Goal: Task Accomplishment & Management: Use online tool/utility

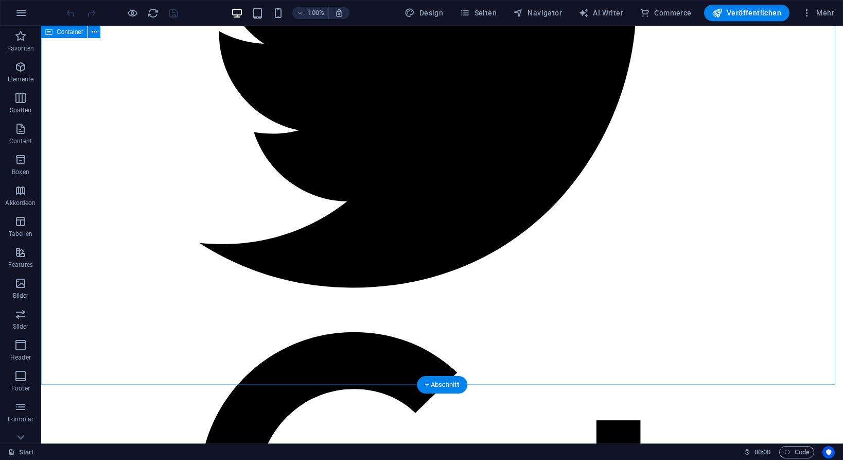
scroll to position [686, 0]
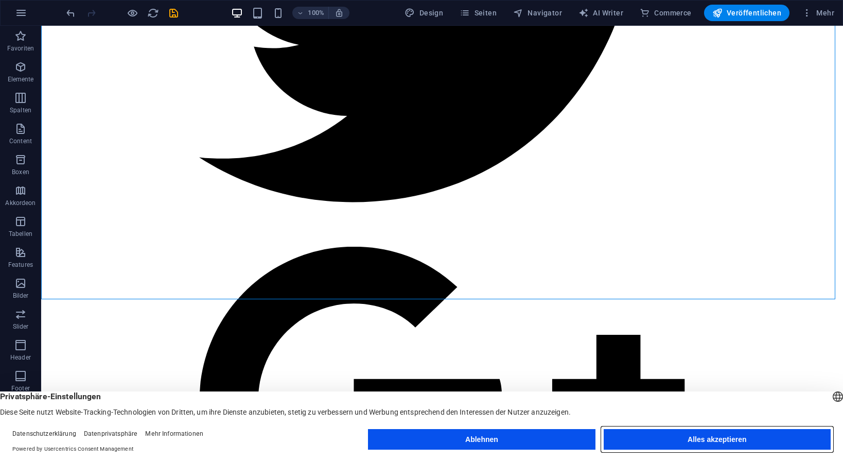
click at [739, 438] on button "Alles akzeptieren" at bounding box center [717, 439] width 227 height 21
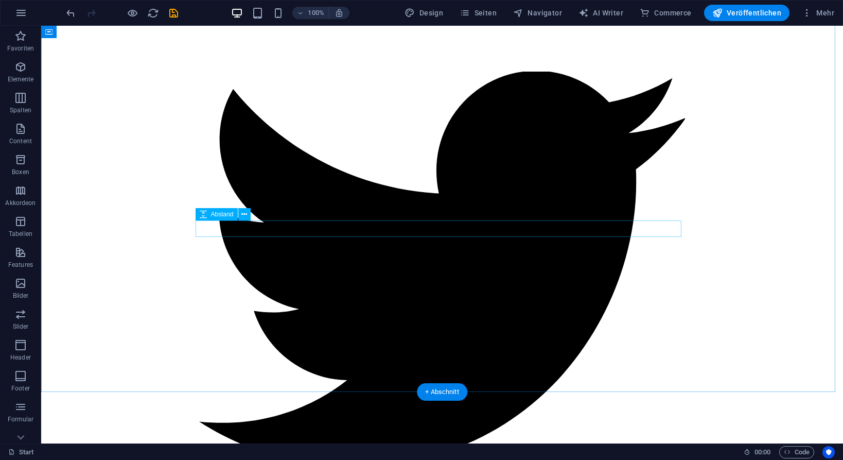
scroll to position [601, 0]
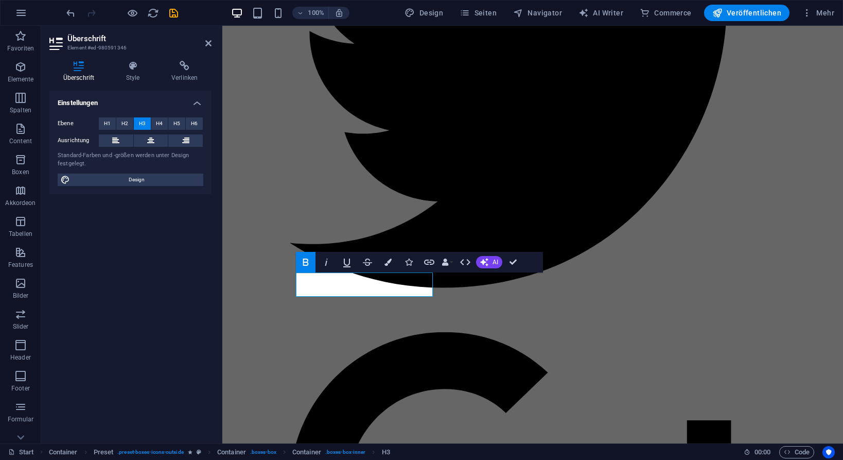
click at [303, 268] on button "Bold" at bounding box center [306, 262] width 20 height 21
click at [128, 74] on h4 "Style" at bounding box center [134, 72] width 45 height 22
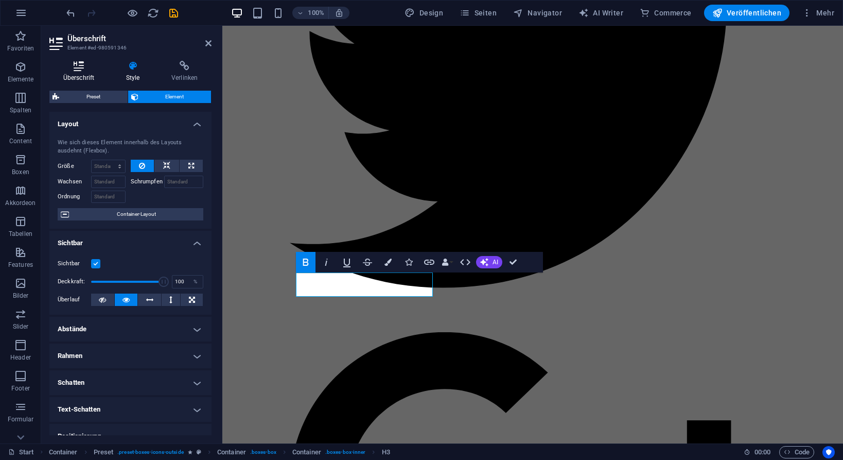
click at [84, 66] on icon at bounding box center [78, 66] width 59 height 10
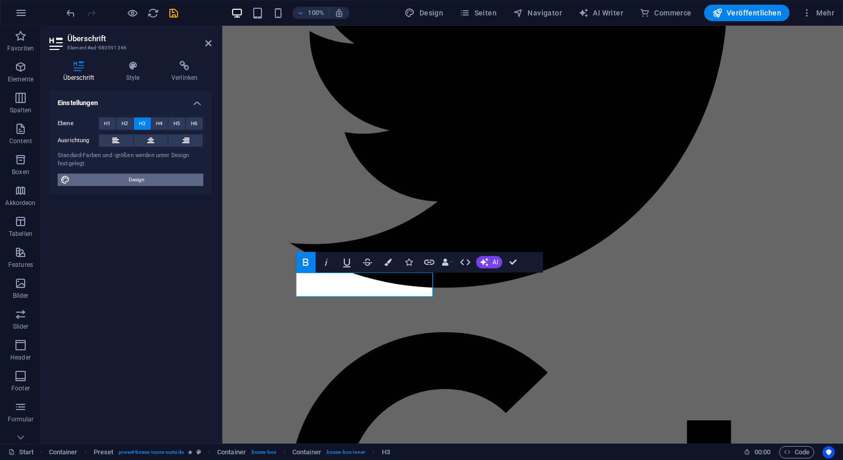
click at [135, 177] on span "Design" at bounding box center [136, 179] width 127 height 12
select select "px"
select select "400"
select select "px"
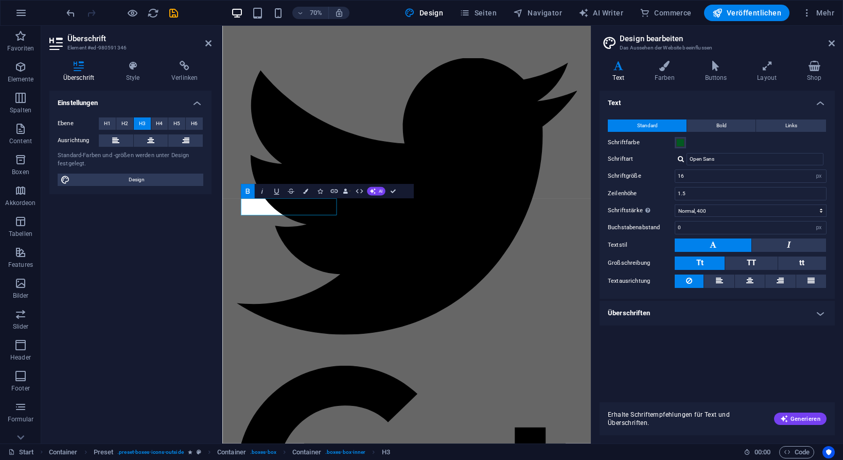
scroll to position [780, 0]
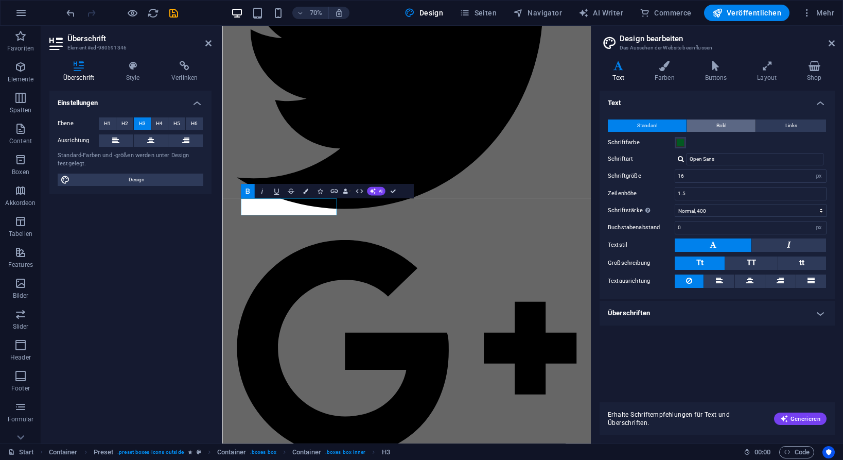
click at [724, 126] on span "Bold" at bounding box center [721, 125] width 10 height 12
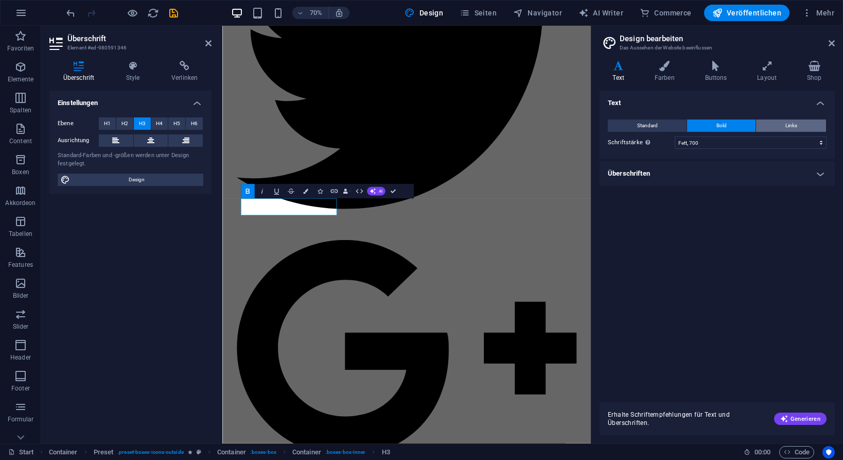
click at [776, 126] on button "Links" at bounding box center [791, 125] width 70 height 12
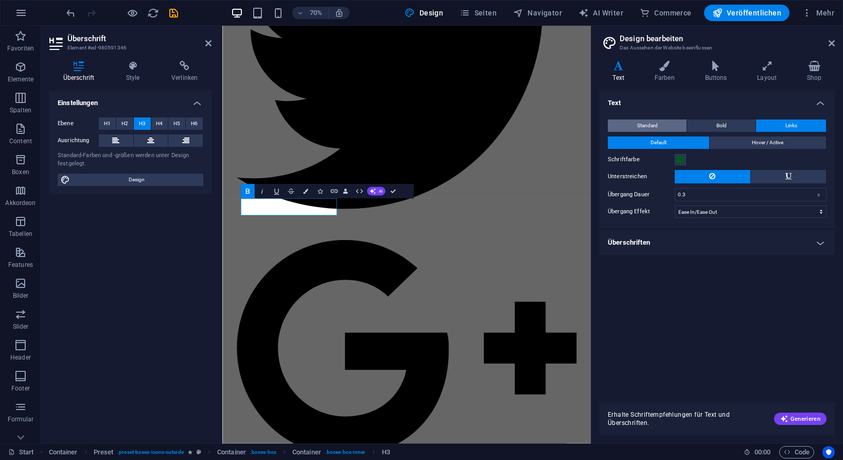
click at [662, 125] on button "Standard" at bounding box center [647, 125] width 79 height 12
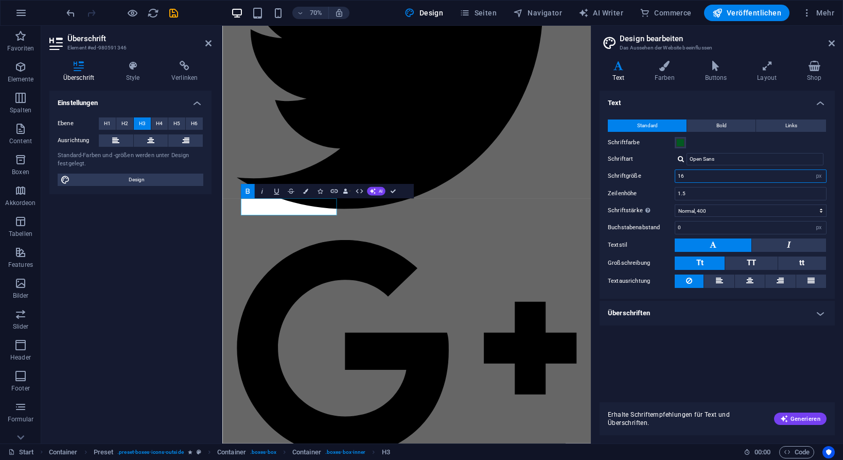
click at [685, 176] on input "16" at bounding box center [750, 176] width 151 height 12
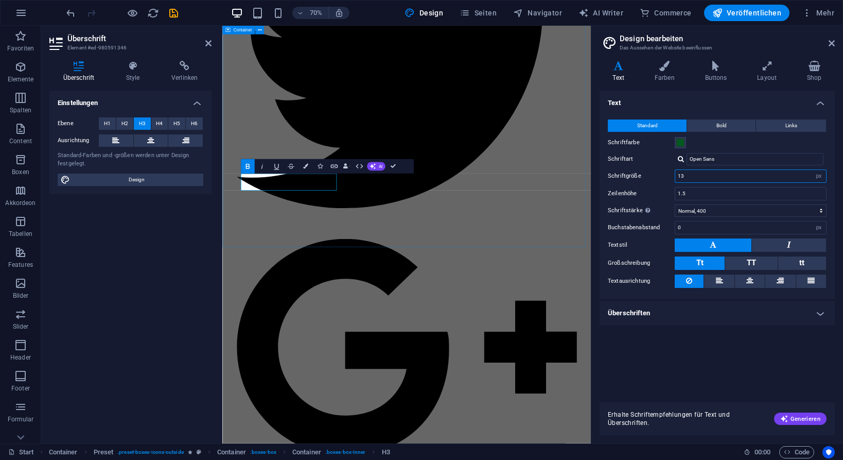
type input "13"
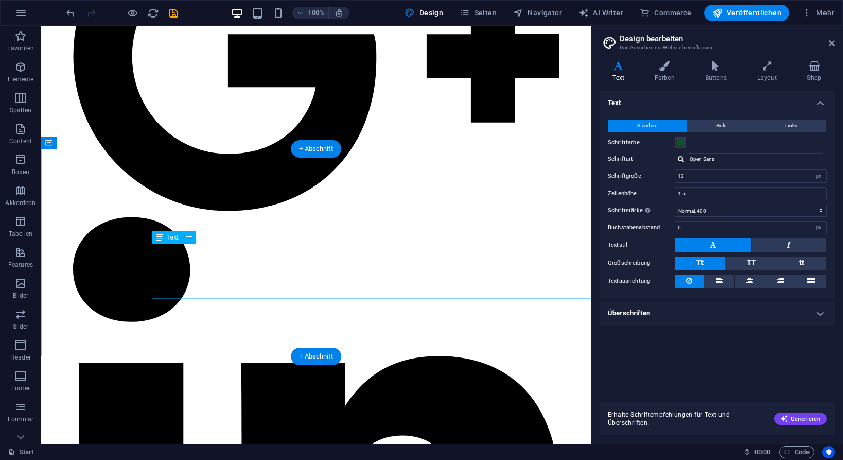
scroll to position [1201, 0]
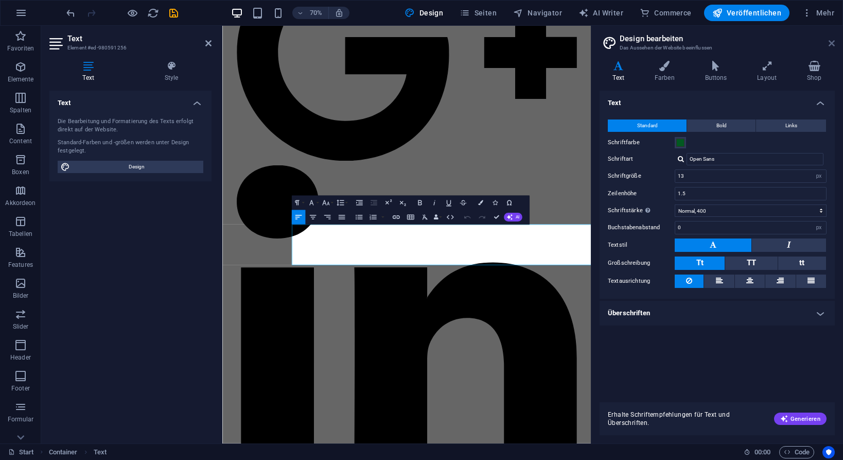
click at [832, 43] on icon at bounding box center [832, 43] width 6 height 8
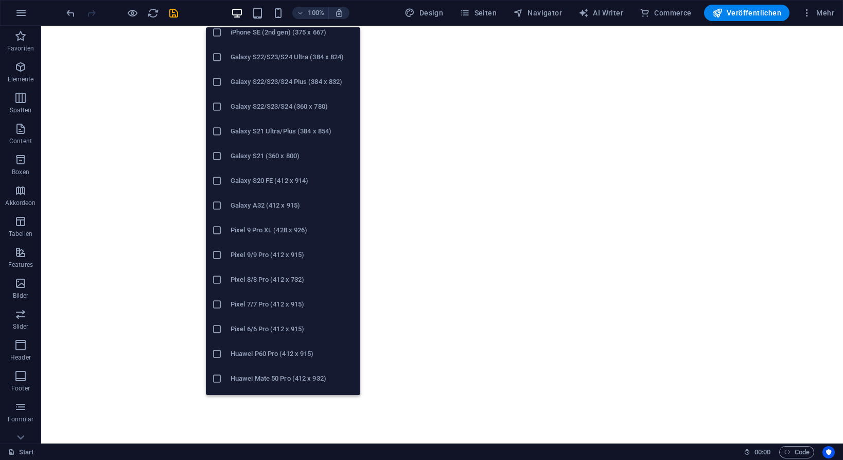
scroll to position [448, 0]
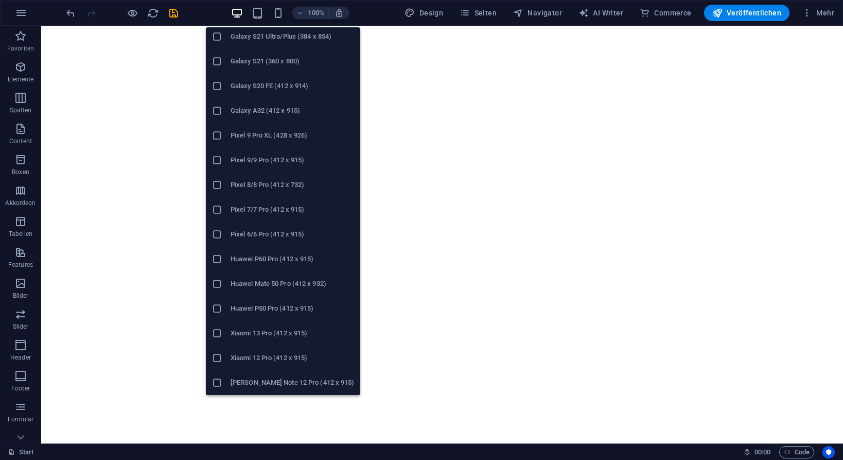
click at [219, 380] on icon at bounding box center [217, 382] width 10 height 10
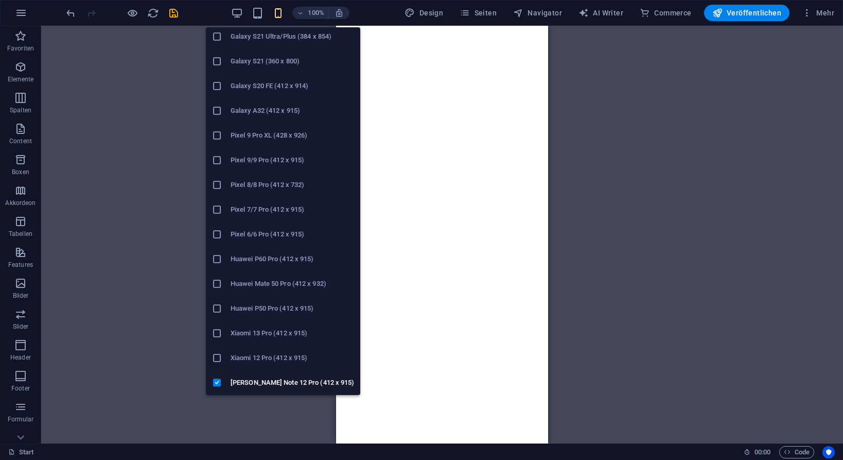
click at [221, 285] on icon at bounding box center [217, 283] width 10 height 10
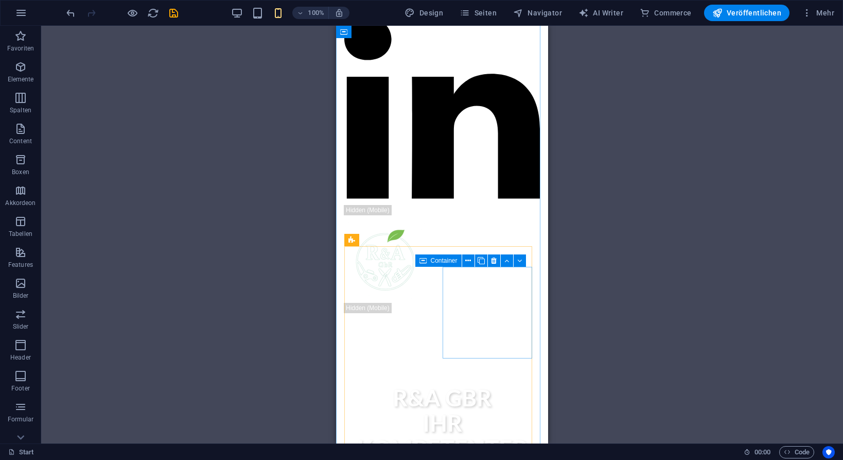
scroll to position [858, 0]
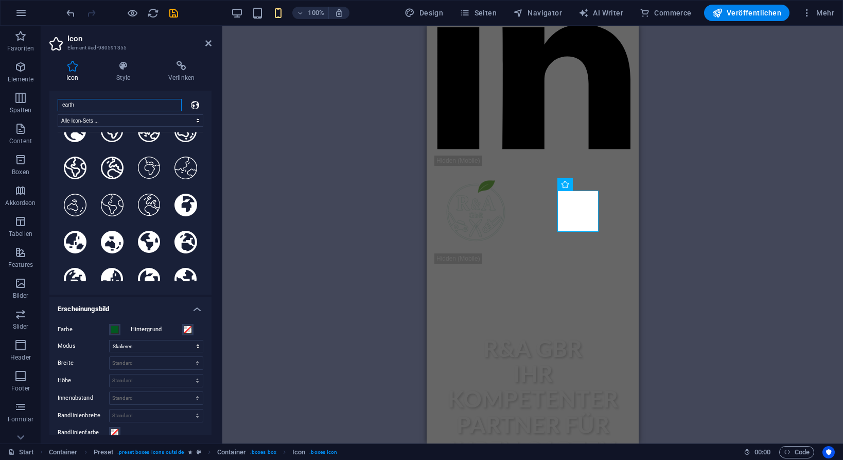
scroll to position [0, 0]
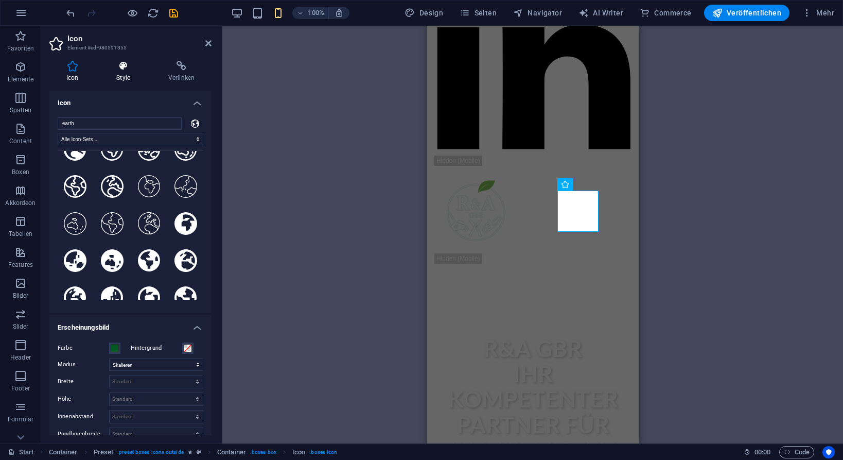
click at [119, 63] on icon at bounding box center [123, 66] width 48 height 10
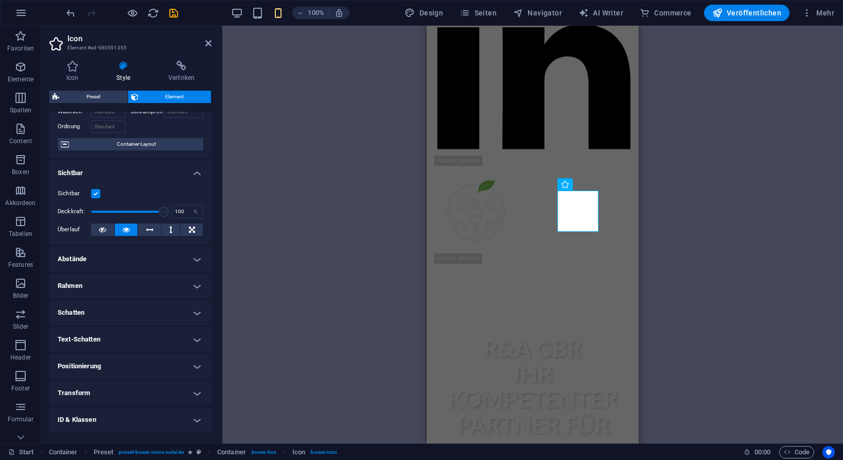
scroll to position [120, 0]
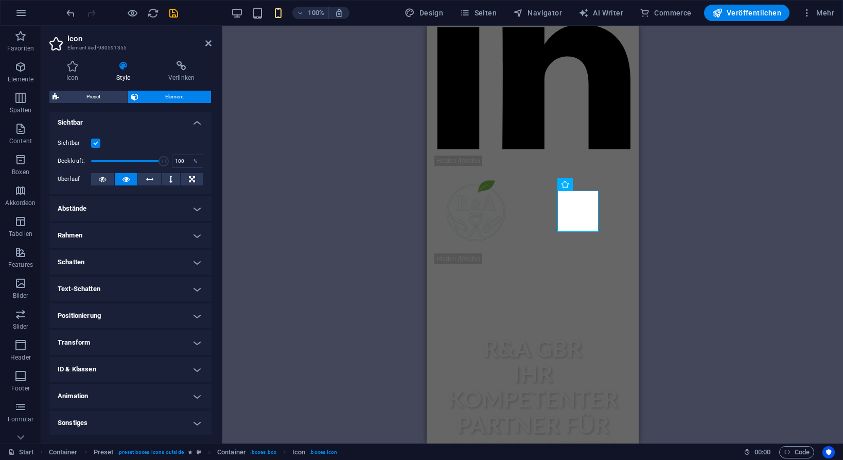
click at [138, 312] on h4 "Positionierung" at bounding box center [130, 315] width 162 height 25
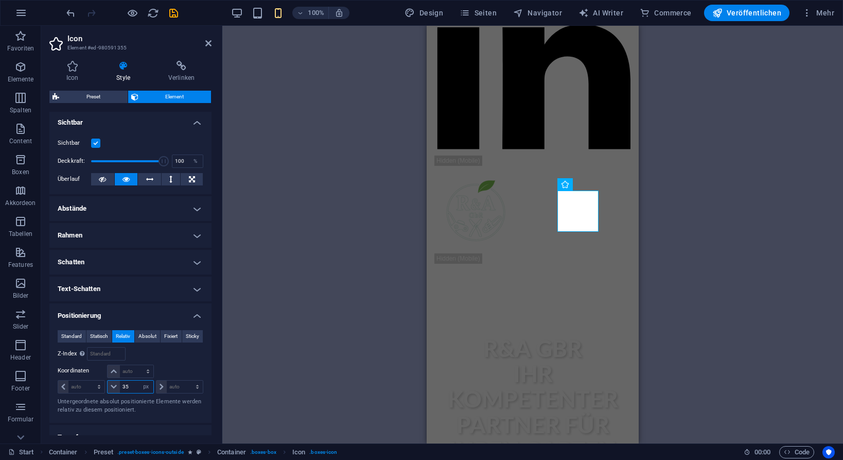
click at [130, 387] on input "35" at bounding box center [136, 386] width 33 height 12
type input "3"
type input "4"
click at [135, 370] on select "auto px rem % em" at bounding box center [130, 371] width 45 height 12
select select "px"
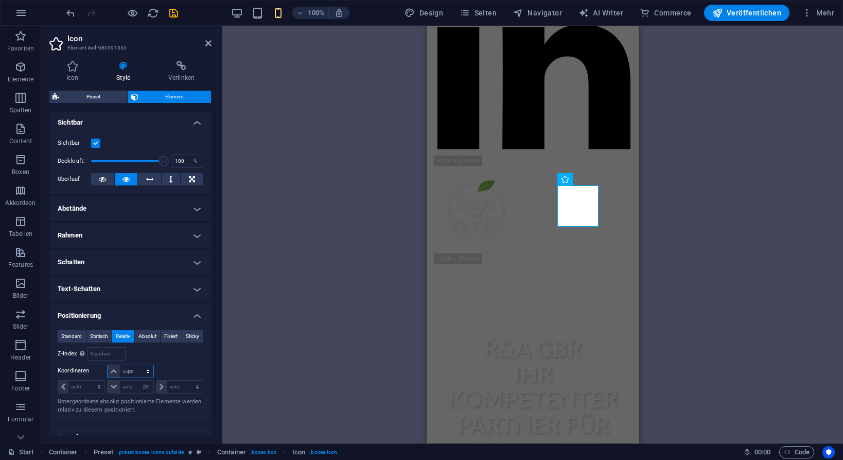
click at [137, 365] on select "auto px rem % em" at bounding box center [130, 371] width 45 height 12
type input "0"
click at [130, 386] on input "number" at bounding box center [136, 386] width 33 height 12
click at [129, 372] on input "0" at bounding box center [136, 371] width 33 height 12
click at [163, 364] on div at bounding box center [179, 371] width 48 height 14
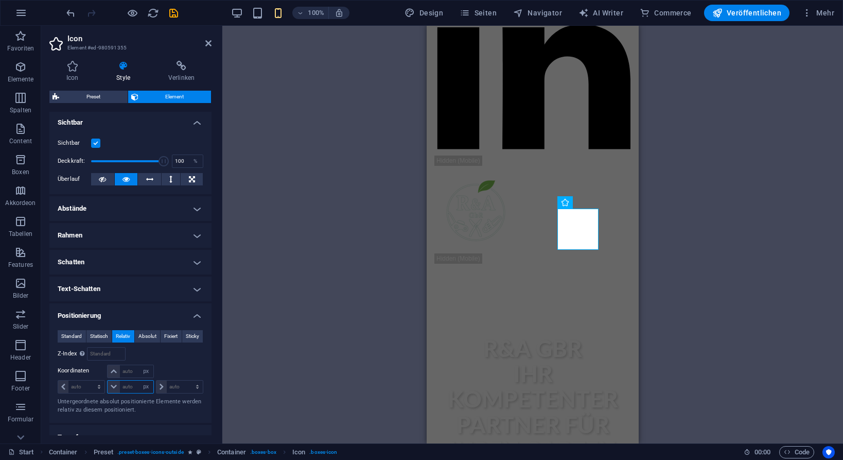
click at [129, 384] on input "number" at bounding box center [136, 386] width 33 height 12
type input "35"
click at [176, 357] on div "Relativ zu #ed-980591352" at bounding box center [167, 353] width 73 height 13
drag, startPoint x: 128, startPoint y: 387, endPoint x: 120, endPoint y: 387, distance: 7.2
click at [120, 387] on input "35" at bounding box center [136, 386] width 33 height 12
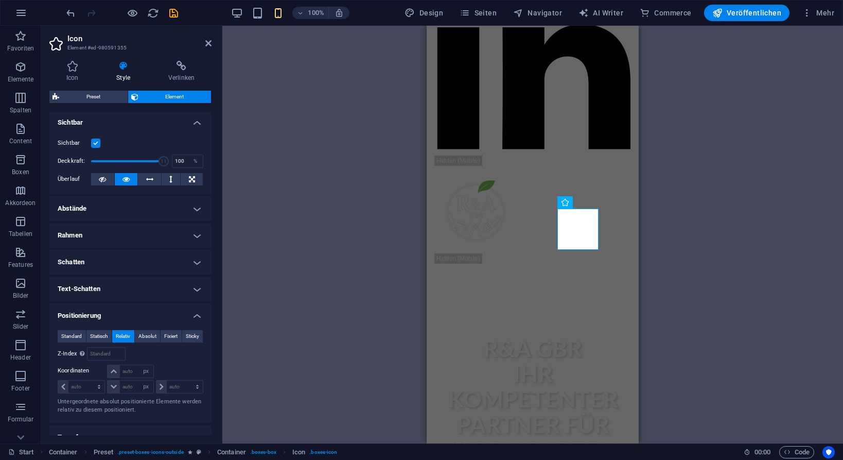
click at [172, 360] on div "Relativ zu #ed-980591352" at bounding box center [167, 353] width 73 height 13
click at [125, 371] on input "number" at bounding box center [136, 371] width 33 height 12
type input "3"
click at [174, 350] on div "Relativ zu #ed-980591352" at bounding box center [167, 353] width 73 height 13
click at [132, 387] on input "number" at bounding box center [136, 386] width 33 height 12
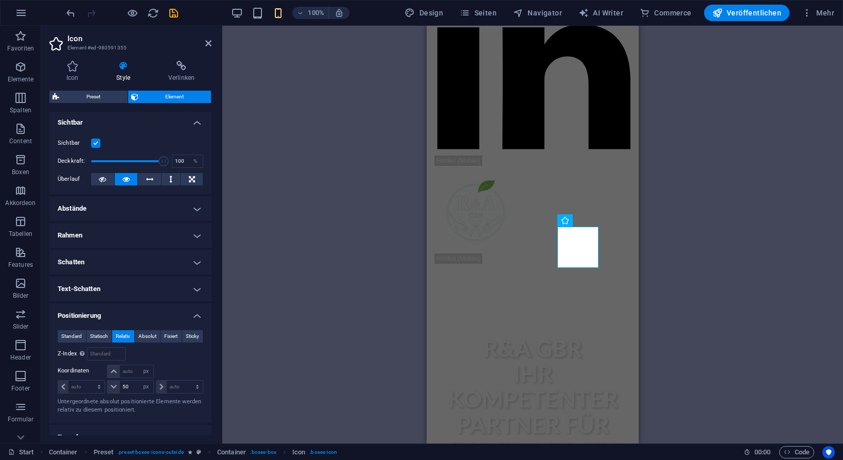
click at [174, 360] on div "Relativ zu #ed-980591352" at bounding box center [167, 353] width 73 height 13
click at [74, 12] on icon "undo" at bounding box center [71, 13] width 12 height 12
type input "35"
click at [73, 13] on icon "undo" at bounding box center [71, 13] width 12 height 12
type input "0"
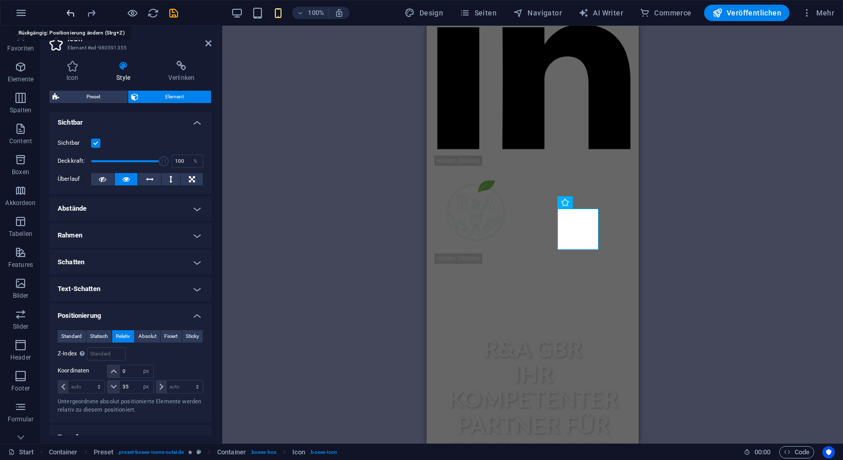
click at [73, 13] on icon "undo" at bounding box center [71, 13] width 12 height 12
type input "45"
click at [73, 13] on icon "undo" at bounding box center [71, 13] width 12 height 12
select select "DISABLED_OPTION_VALUE"
click at [132, 384] on input "45" at bounding box center [136, 386] width 33 height 12
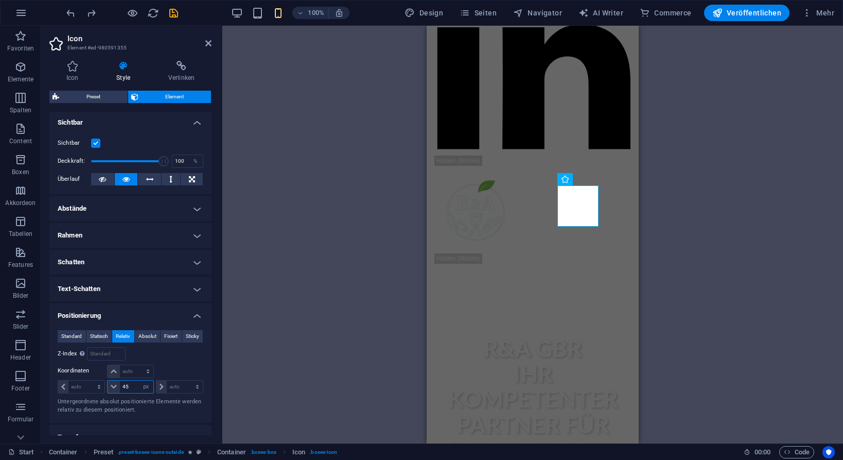
type input "4"
click at [180, 359] on div "Relativ zu #ed-980591352" at bounding box center [167, 353] width 73 height 13
click at [128, 389] on input "number" at bounding box center [136, 386] width 33 height 12
type input "3"
type input "20"
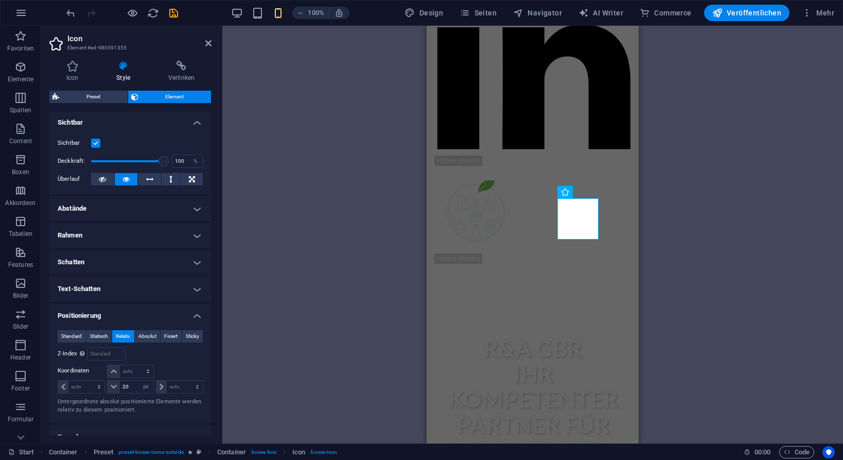
click at [278, 357] on div "H2 Banner Banner Container Counter Container Container Preset Container H3 Cont…" at bounding box center [532, 234] width 621 height 417
click at [211, 41] on icon at bounding box center [208, 43] width 6 height 8
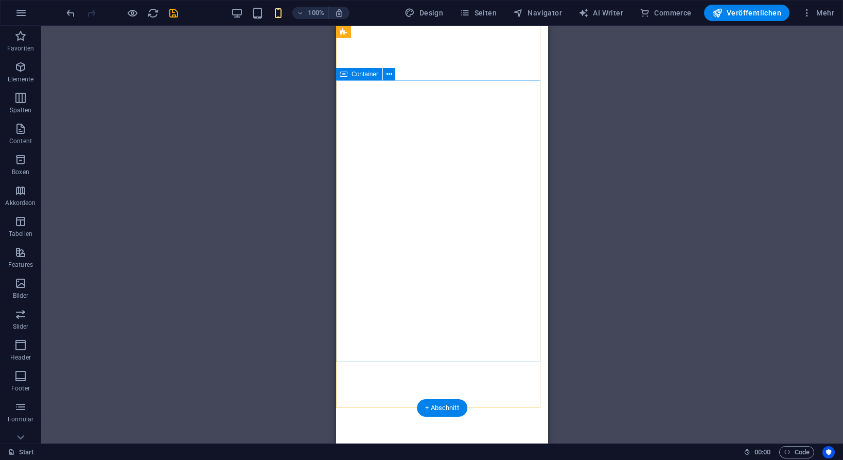
scroll to position [0, 0]
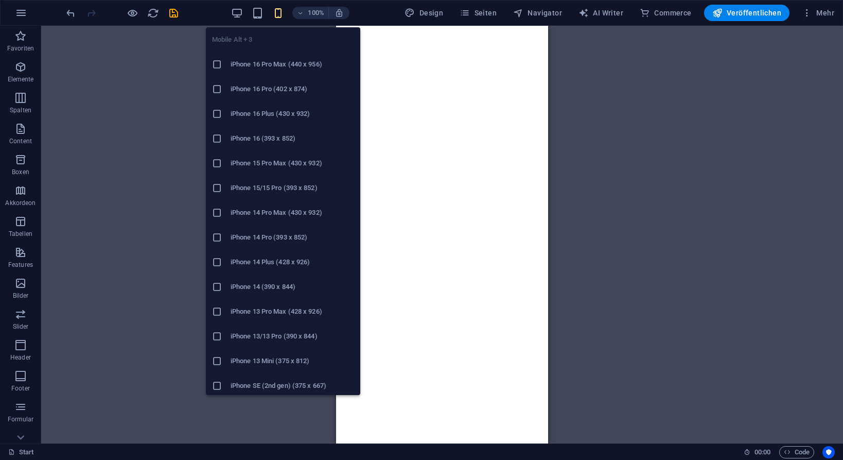
click at [283, 9] on icon "button" at bounding box center [278, 13] width 12 height 12
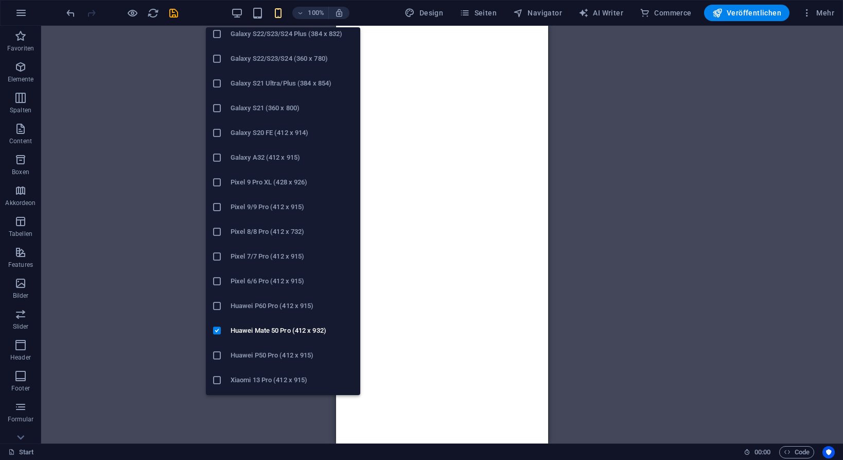
scroll to position [448, 0]
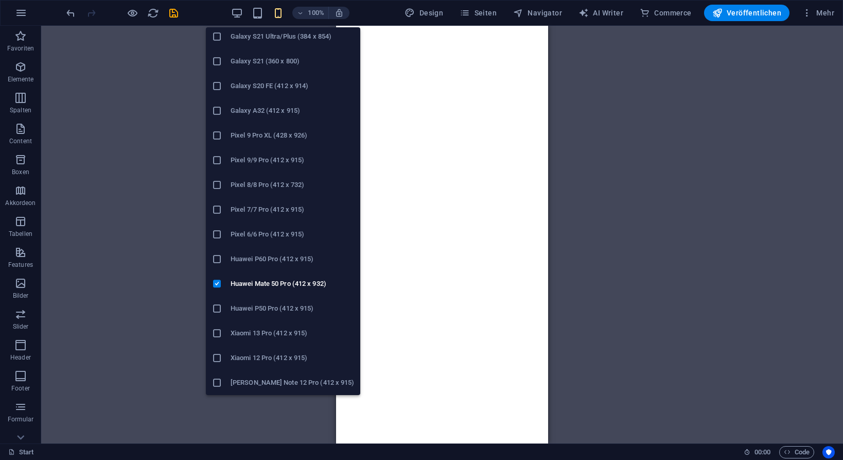
click at [280, 186] on h6 "Pixel 8/8 Pro (412 x 732)" at bounding box center [293, 185] width 124 height 12
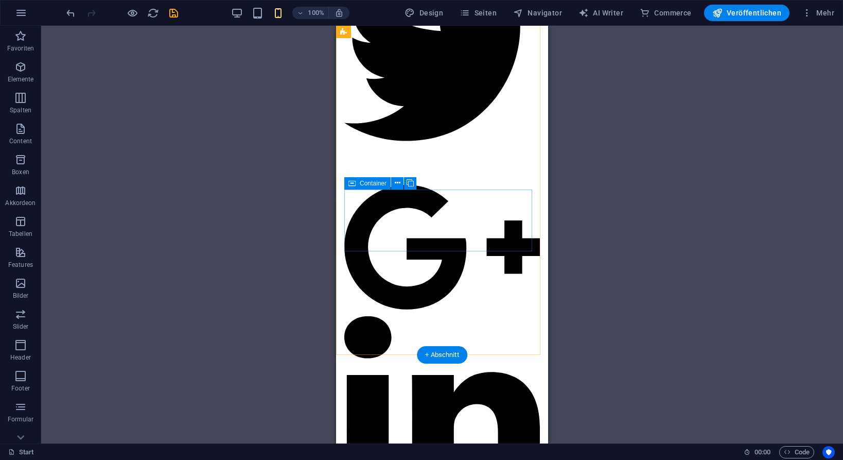
scroll to position [0, 0]
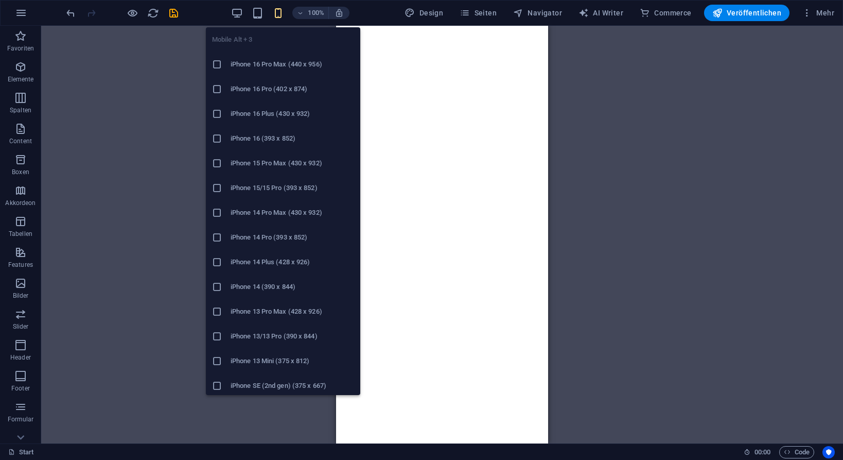
click at [283, 10] on icon "button" at bounding box center [278, 13] width 12 height 12
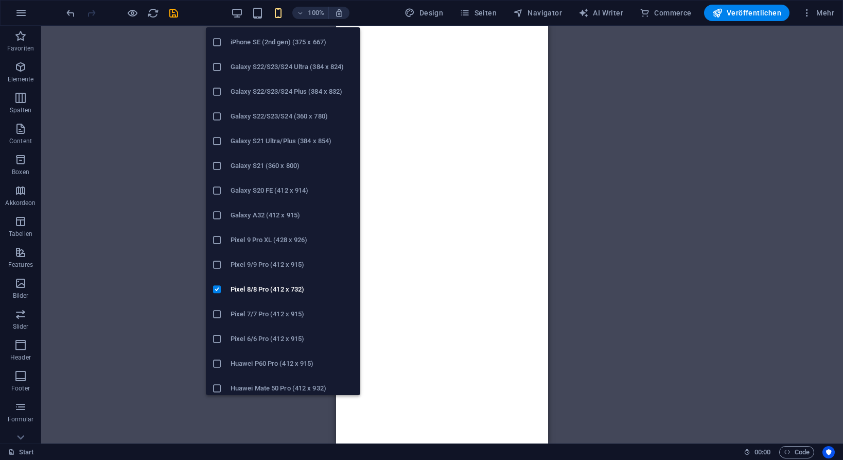
click at [237, 242] on h6 "Pixel 9 Pro XL (428 x 926)" at bounding box center [293, 240] width 124 height 12
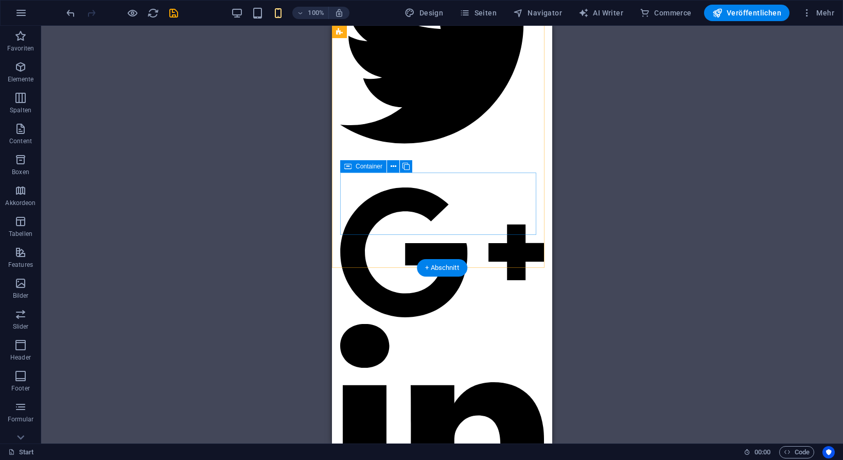
scroll to position [0, 0]
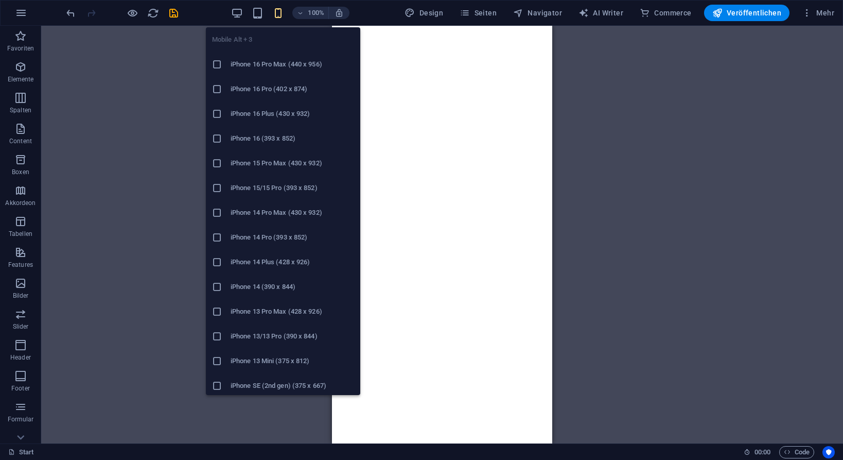
click at [280, 10] on icon "button" at bounding box center [278, 13] width 12 height 12
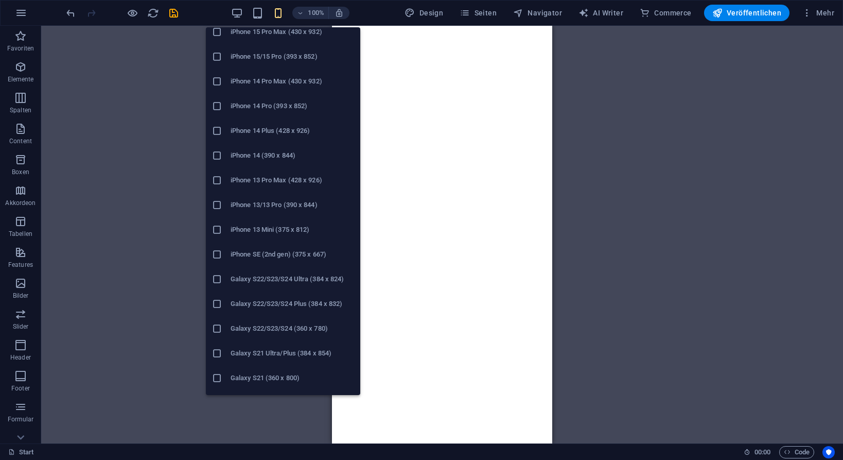
scroll to position [257, 0]
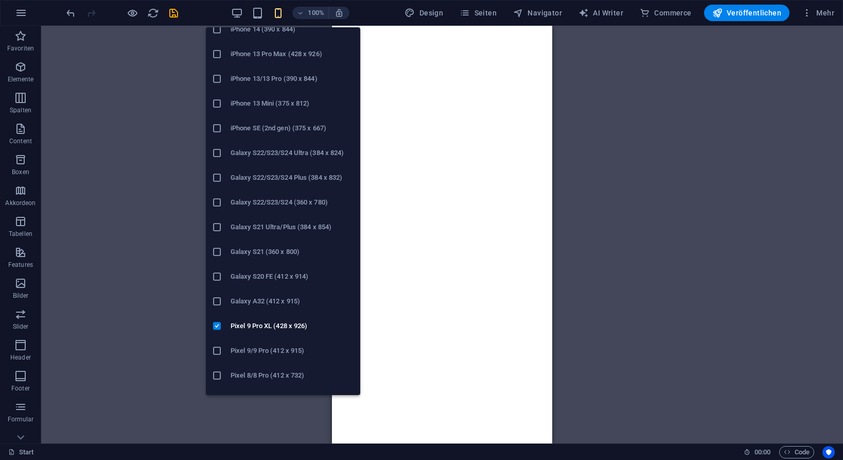
click at [217, 251] on icon at bounding box center [217, 252] width 10 height 10
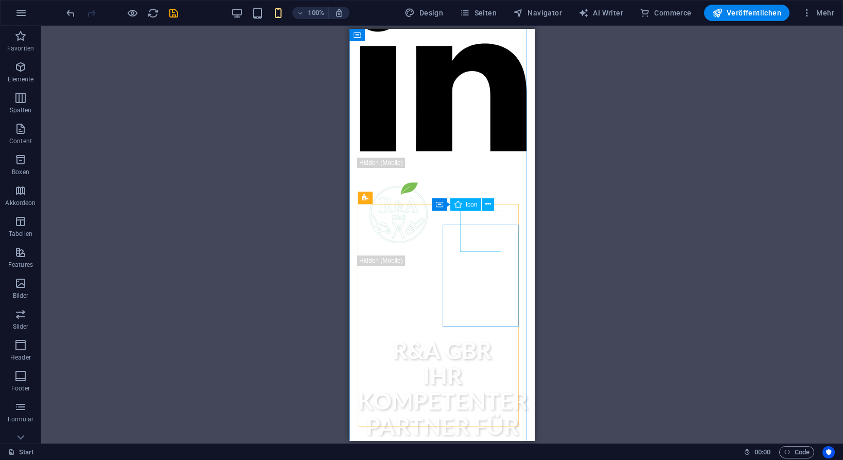
scroll to position [858, 0]
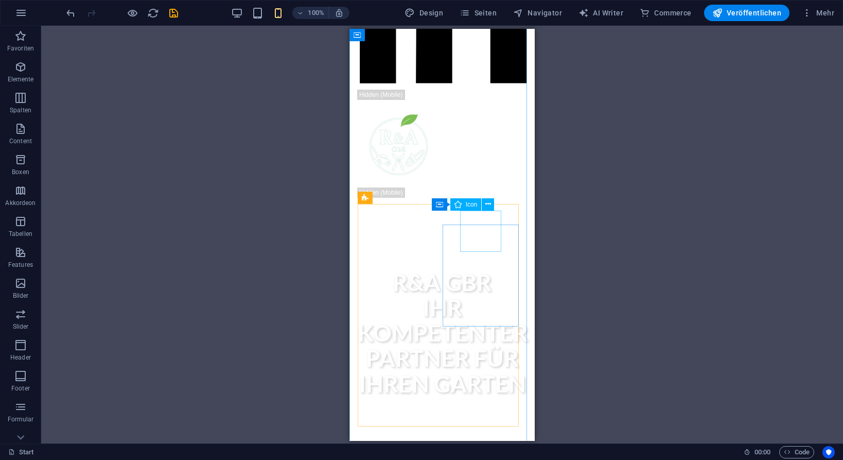
select select "px"
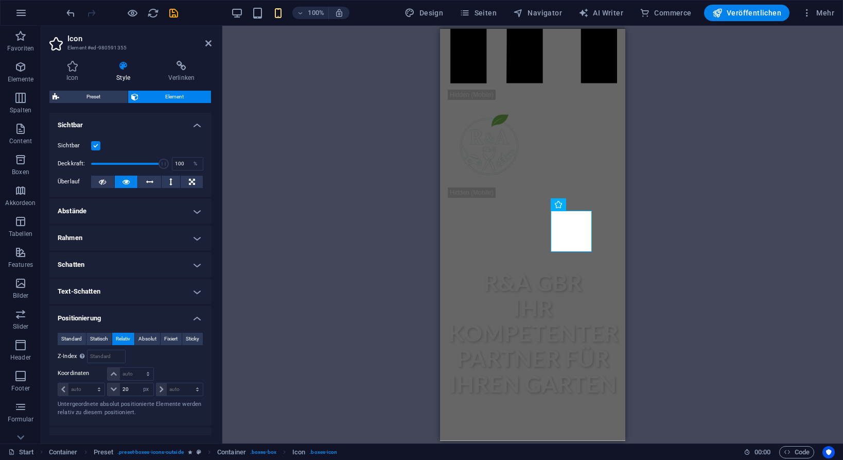
scroll to position [171, 0]
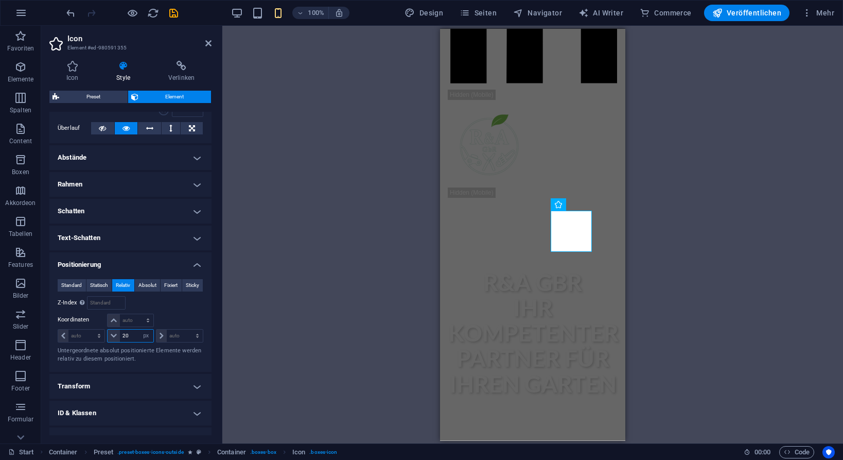
click at [132, 336] on input "20" at bounding box center [136, 335] width 33 height 12
type input "2"
type input "30"
click at [332, 299] on div "H2 Banner Banner Container Counter Container Container Preset Container H3 Cont…" at bounding box center [532, 234] width 621 height 417
click at [210, 42] on icon at bounding box center [208, 43] width 6 height 8
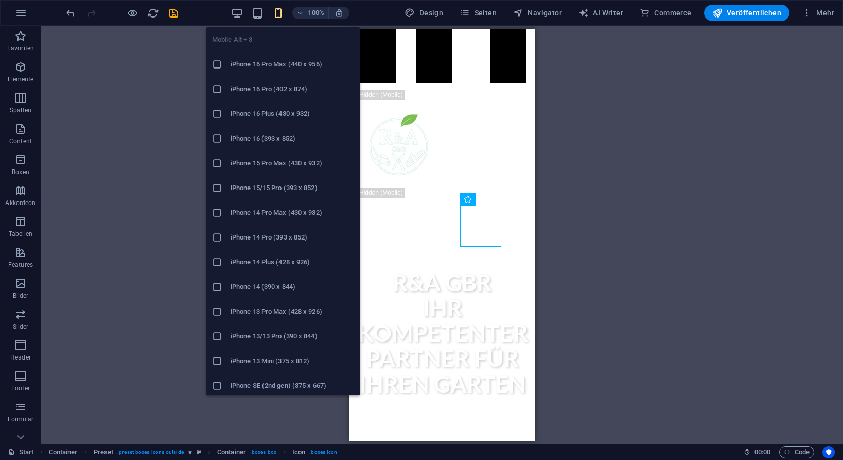
click at [282, 13] on icon "button" at bounding box center [278, 13] width 12 height 12
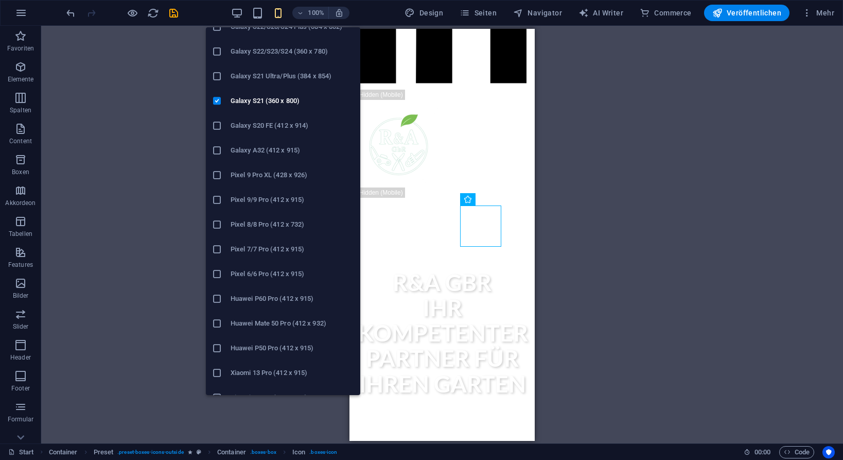
scroll to position [448, 0]
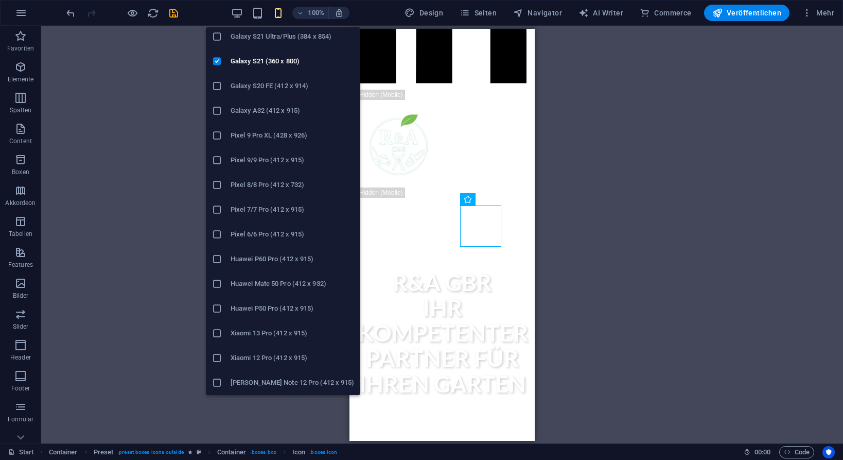
click at [217, 284] on icon at bounding box center [217, 283] width 10 height 10
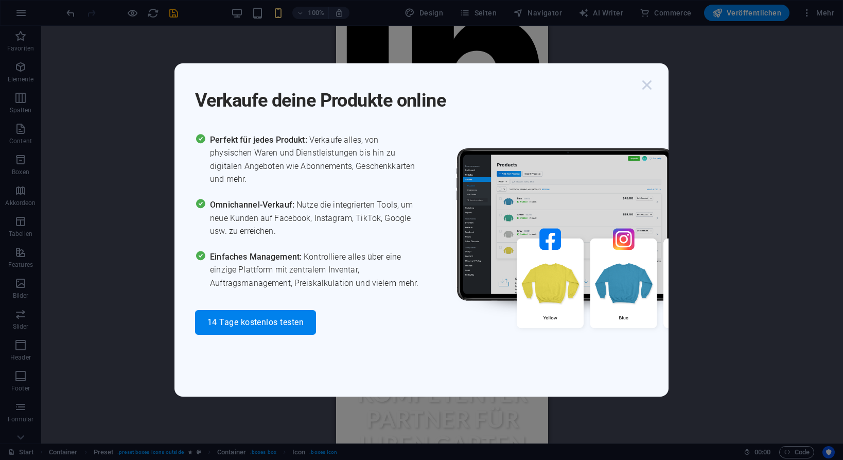
click at [646, 94] on icon "button" at bounding box center [647, 85] width 19 height 19
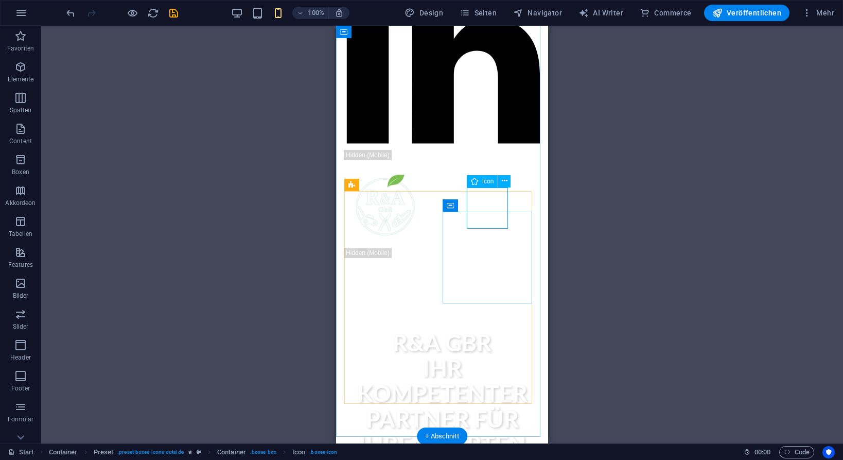
select select "px"
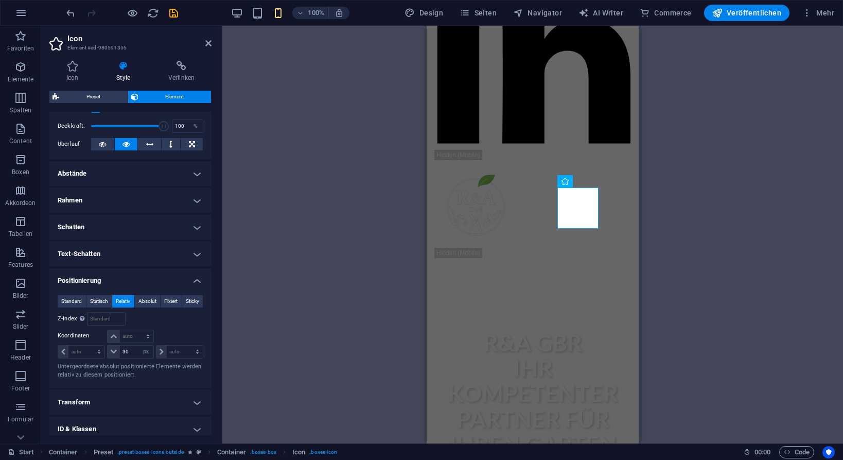
scroll to position [215, 0]
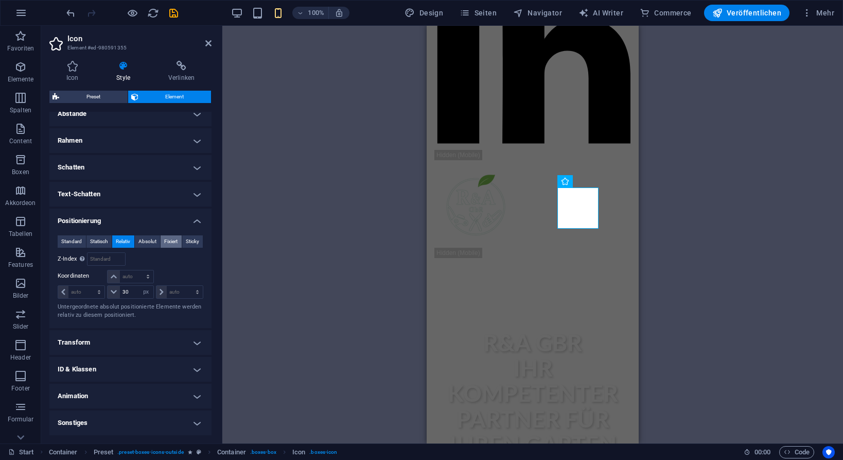
click at [166, 241] on span "Fixiert" at bounding box center [170, 241] width 13 height 12
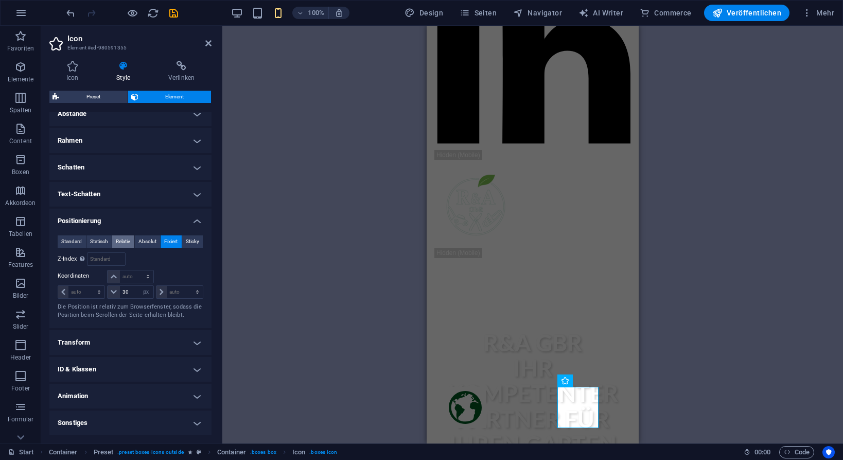
click at [124, 243] on span "Relativ" at bounding box center [123, 241] width 14 height 12
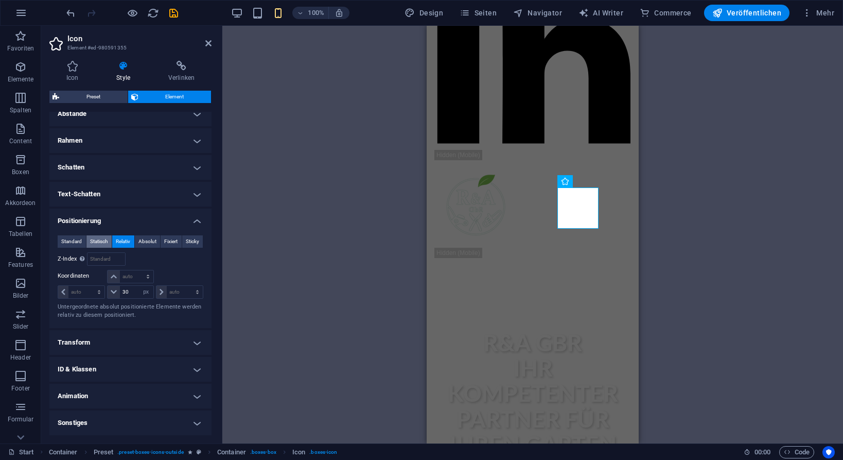
click at [99, 241] on span "Statisch" at bounding box center [99, 241] width 18 height 12
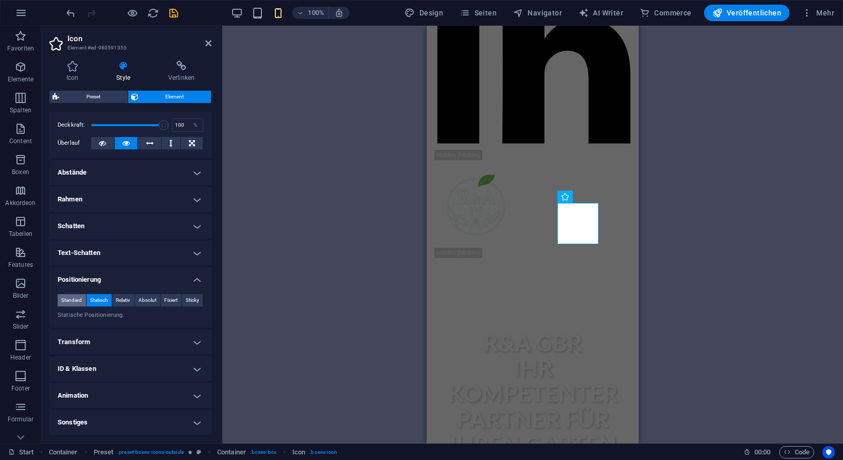
click at [76, 302] on span "Standard" at bounding box center [71, 300] width 21 height 12
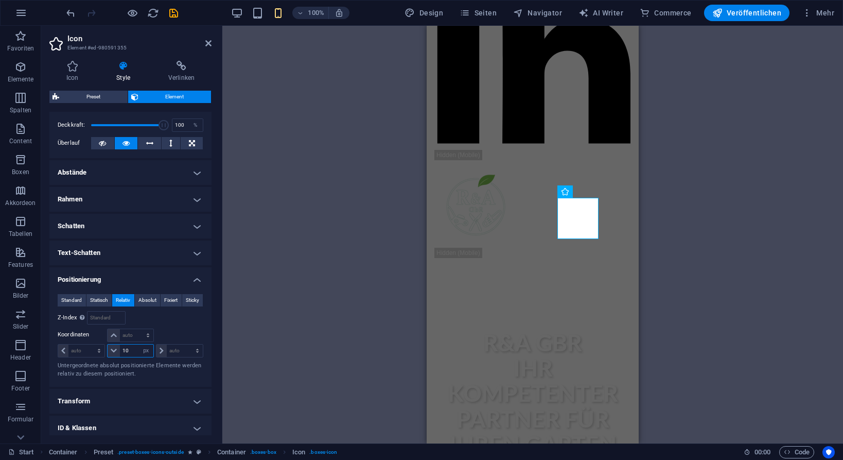
click at [129, 353] on input "10" at bounding box center [136, 350] width 33 height 12
type input "1"
click at [283, 323] on div "H2 Banner Banner Container Counter Container Container Preset Container H3 Cont…" at bounding box center [532, 234] width 621 height 417
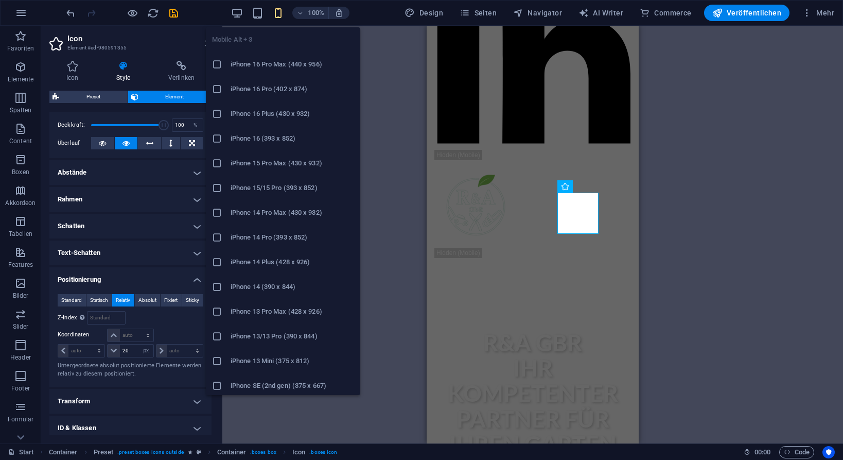
click at [284, 12] on icon "button" at bounding box center [278, 13] width 12 height 12
click at [218, 62] on icon at bounding box center [217, 64] width 10 height 10
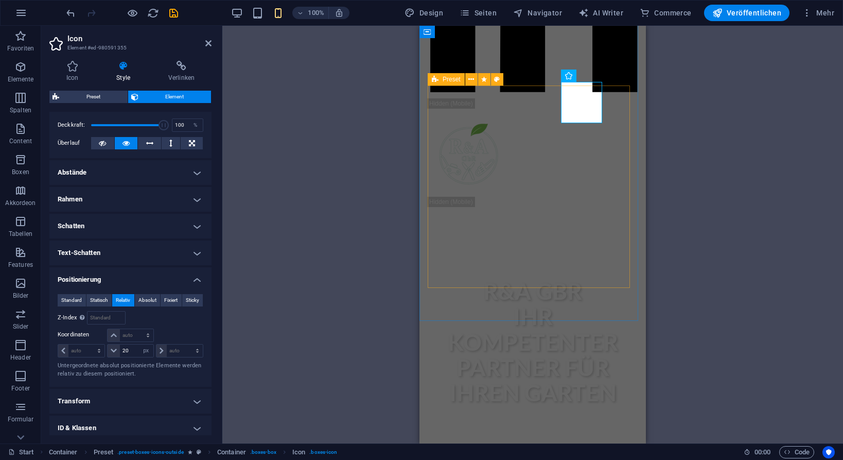
scroll to position [864, 0]
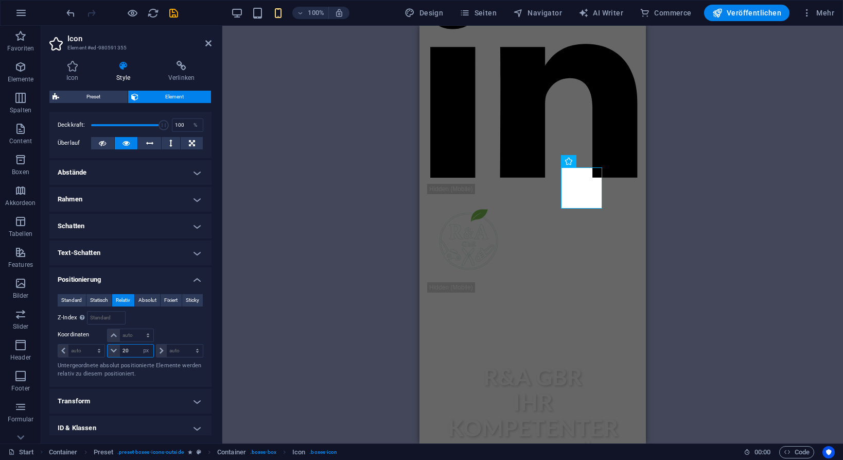
click at [131, 350] on input "20" at bounding box center [136, 350] width 33 height 12
type input "2"
type input "1"
type input "10"
click at [302, 293] on div "H2 Banner Banner Container Counter Container Container Preset Container H3 Cont…" at bounding box center [532, 234] width 621 height 417
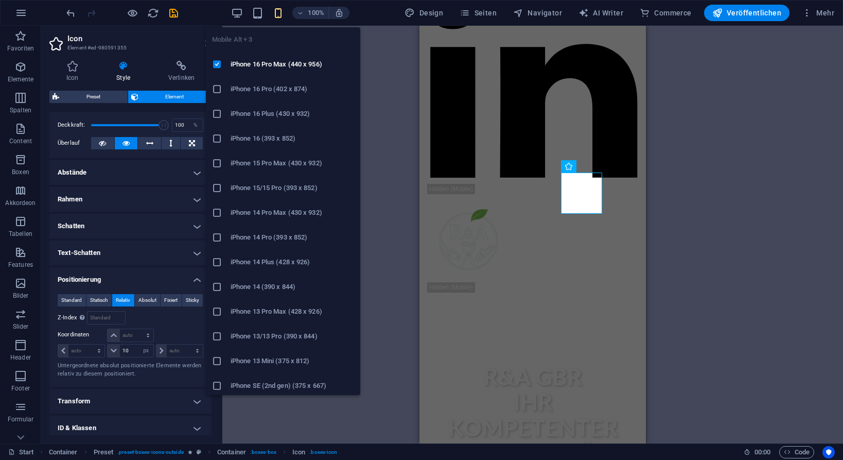
click at [282, 12] on icon "button" at bounding box center [278, 13] width 12 height 12
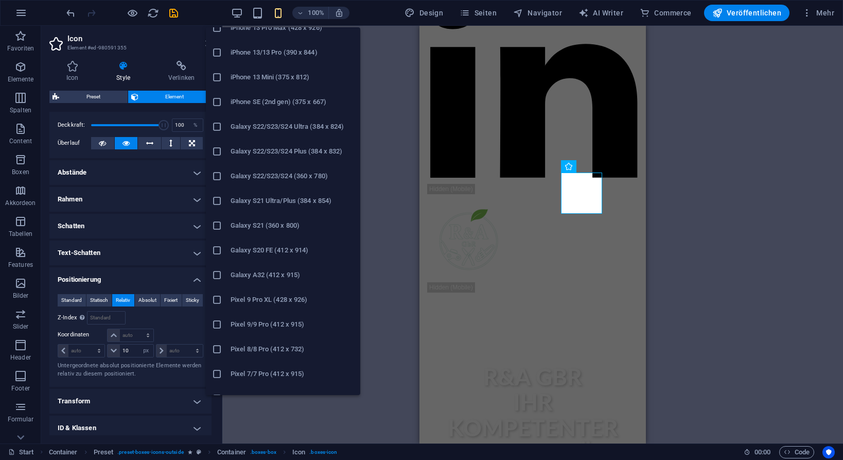
scroll to position [448, 0]
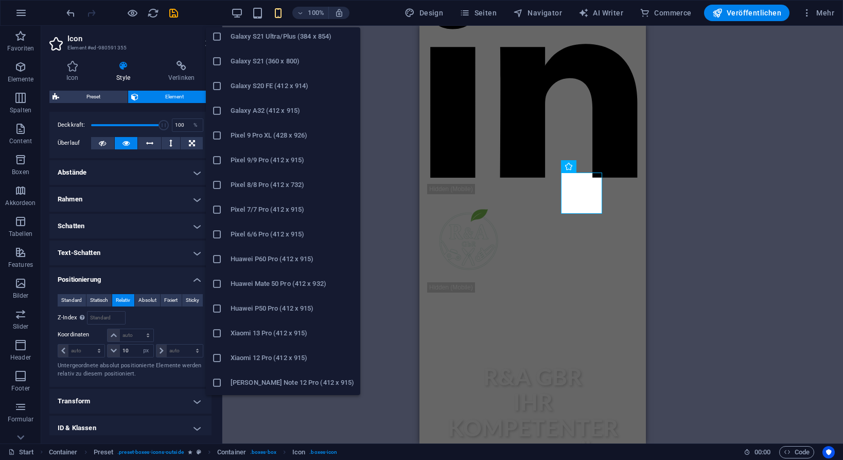
click at [216, 331] on icon at bounding box center [217, 333] width 10 height 10
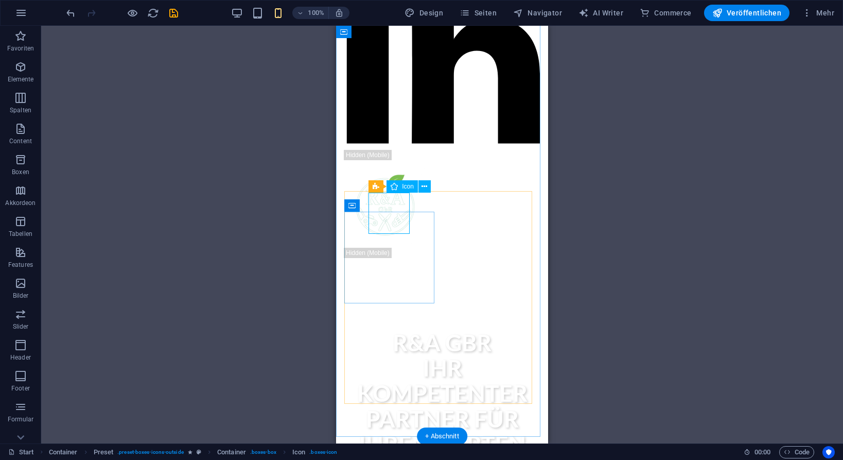
select select "xMidYMid"
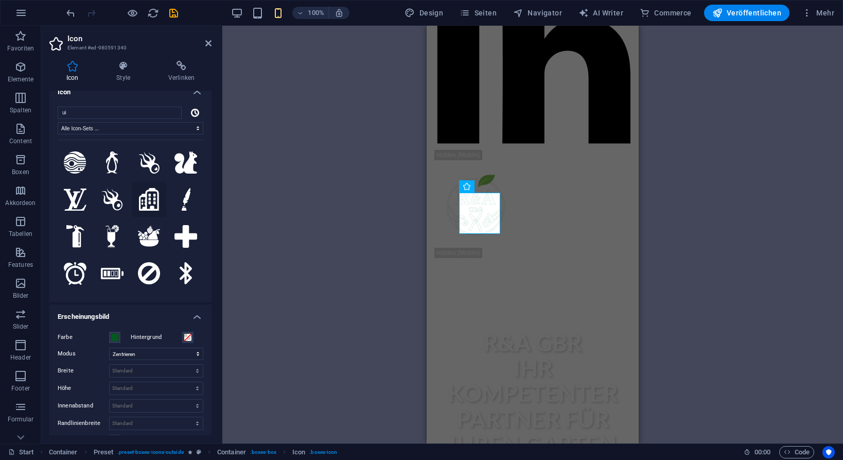
scroll to position [0, 0]
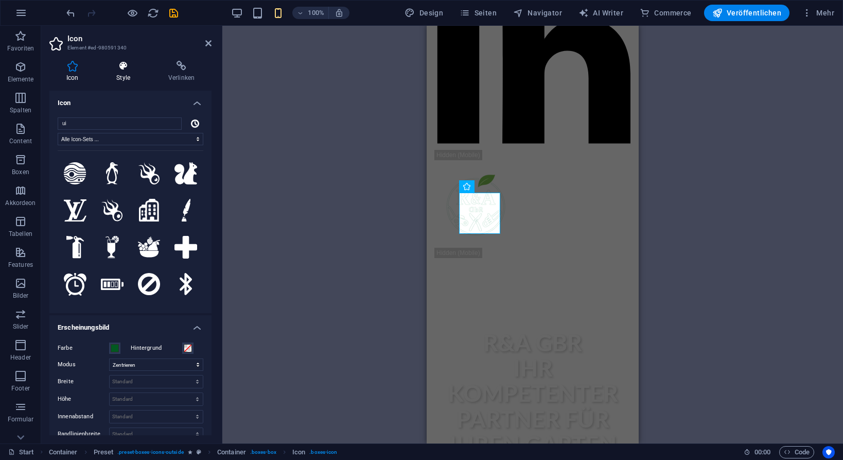
click at [121, 63] on icon at bounding box center [123, 66] width 48 height 10
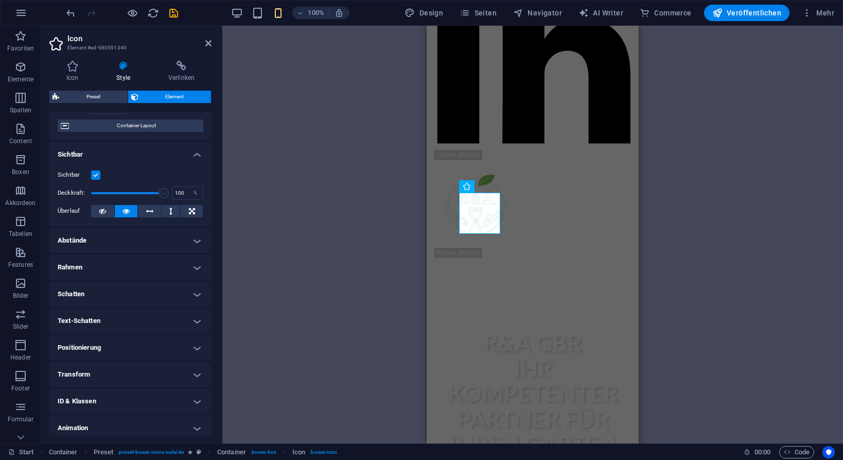
scroll to position [120, 0]
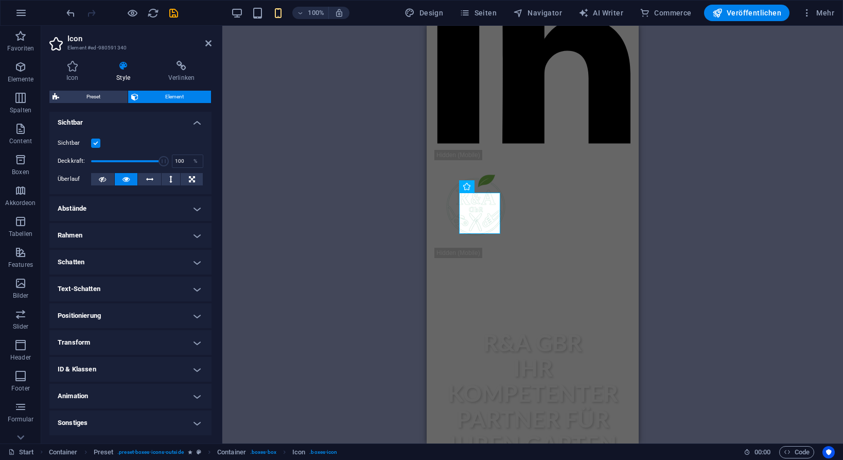
click at [99, 316] on h4 "Positionierung" at bounding box center [130, 315] width 162 height 25
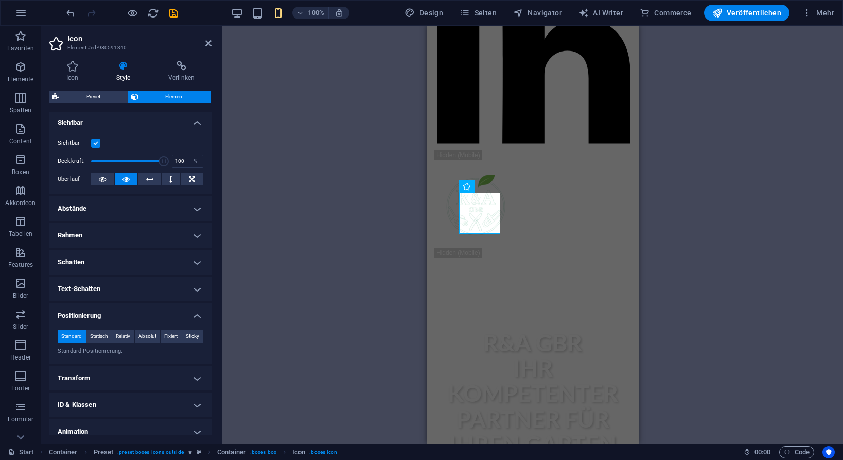
scroll to position [156, 0]
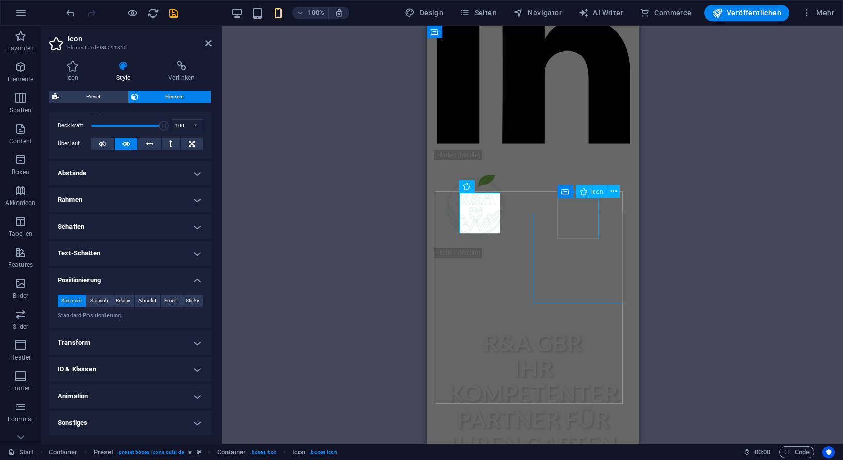
select select "px"
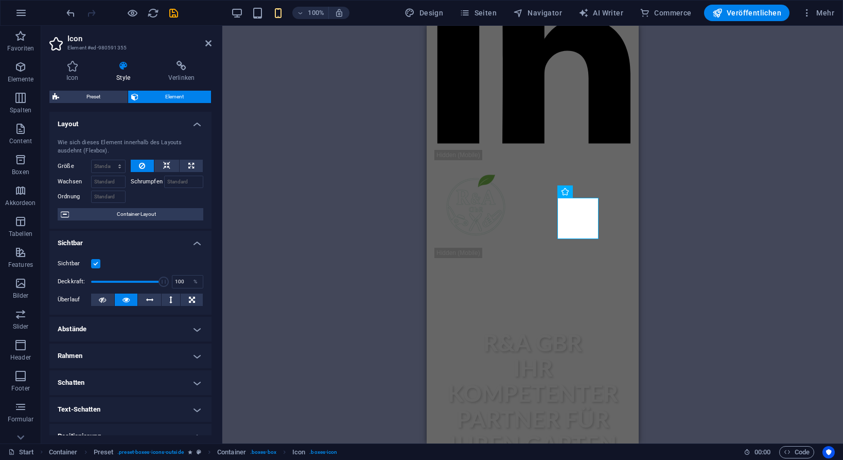
scroll to position [215, 0]
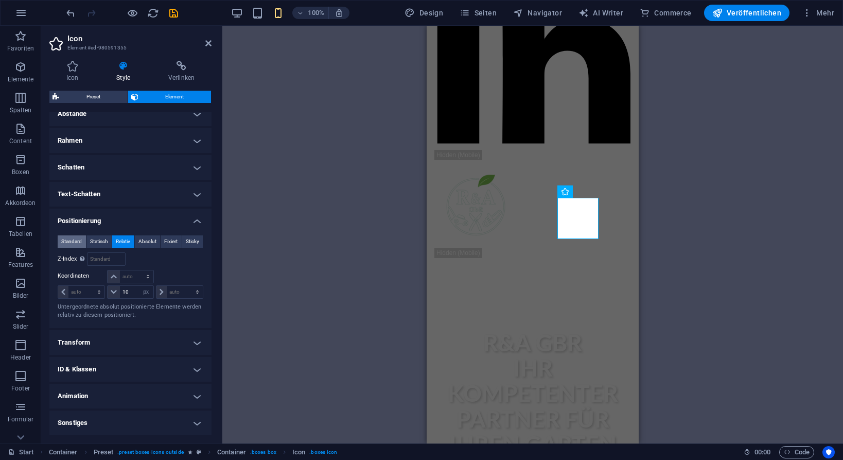
click at [70, 240] on span "Standard" at bounding box center [71, 241] width 21 height 12
click at [69, 237] on span "Standard" at bounding box center [71, 241] width 21 height 12
click at [70, 239] on span "Standard" at bounding box center [71, 241] width 21 height 12
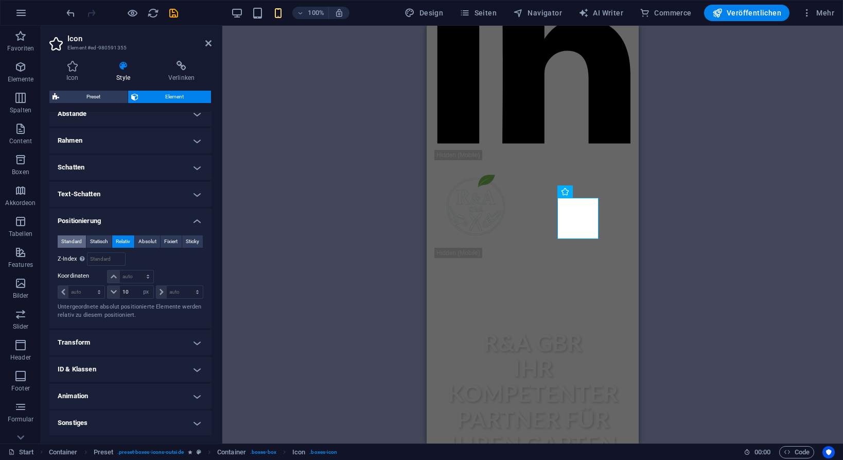
click at [70, 239] on span "Standard" at bounding box center [71, 241] width 21 height 12
click at [145, 254] on div "Relativ zu #ed-980591352" at bounding box center [167, 258] width 73 height 13
click at [145, 243] on span "Absolut" at bounding box center [147, 241] width 18 height 12
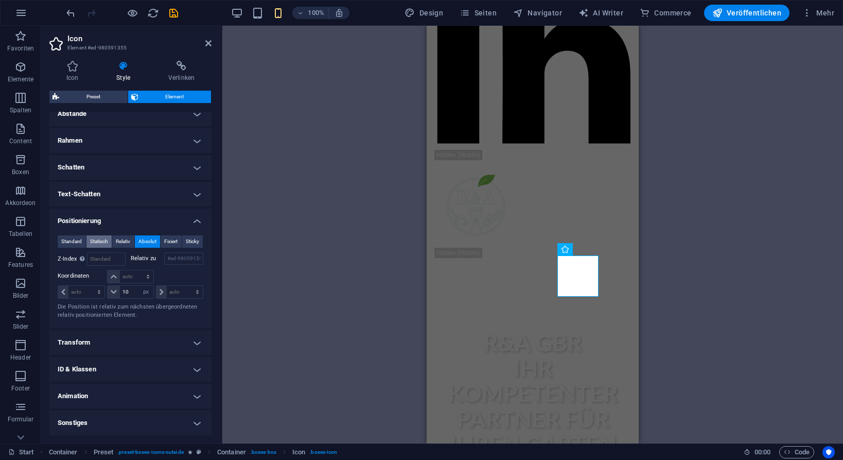
click at [102, 242] on span "Statisch" at bounding box center [99, 241] width 18 height 12
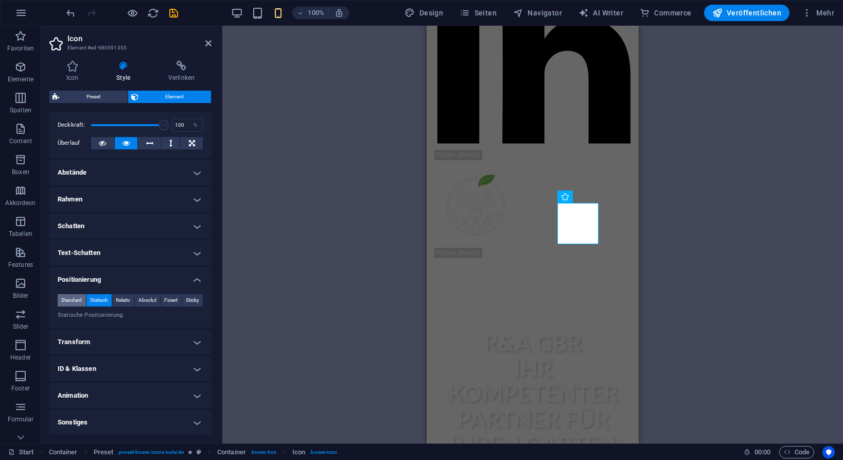
click at [75, 299] on span "Standard" at bounding box center [71, 300] width 21 height 12
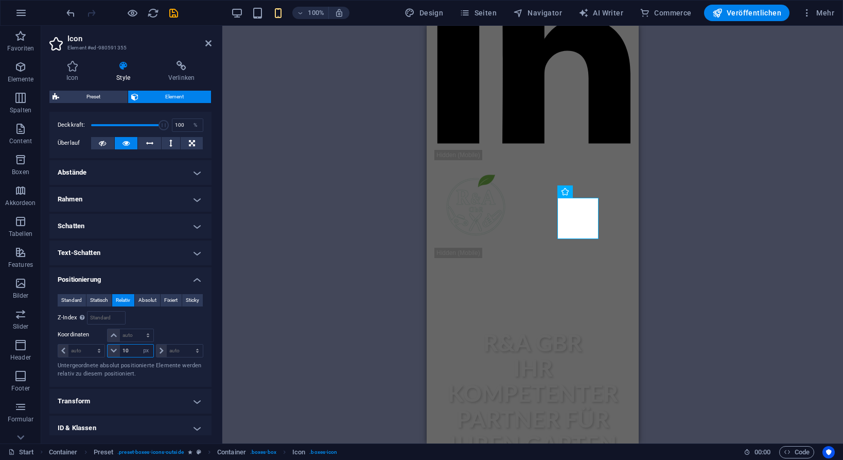
drag, startPoint x: 128, startPoint y: 350, endPoint x: 118, endPoint y: 352, distance: 9.9
click at [118, 352] on div "10 auto px rem % em" at bounding box center [130, 350] width 46 height 13
click at [172, 322] on div "Relativ zu #ed-980591352" at bounding box center [167, 317] width 73 height 13
click at [72, 299] on span "Standard" at bounding box center [71, 300] width 21 height 12
type input "10"
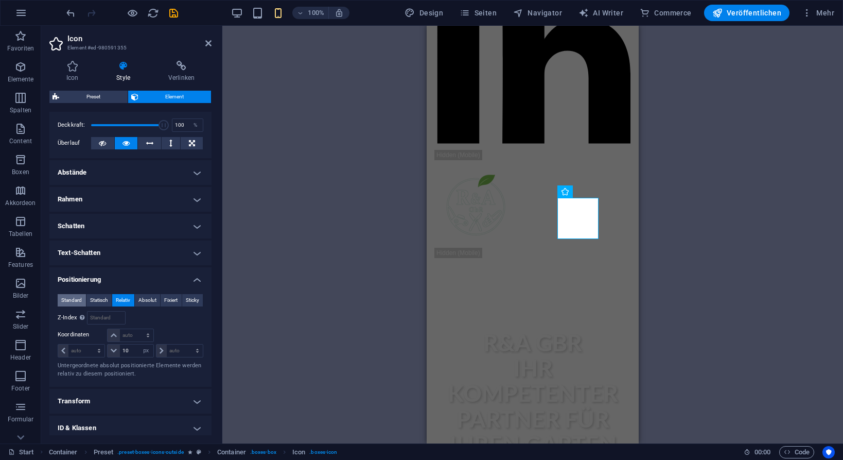
click at [72, 299] on span "Standard" at bounding box center [71, 300] width 21 height 12
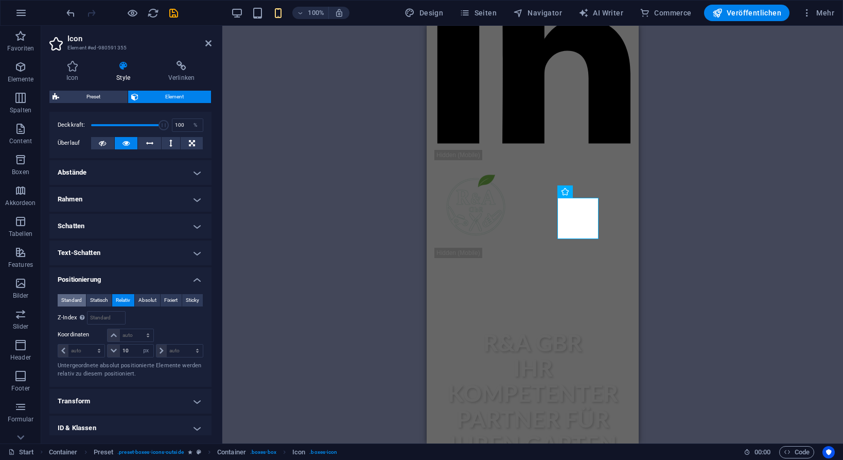
click at [72, 299] on span "Standard" at bounding box center [71, 300] width 21 height 12
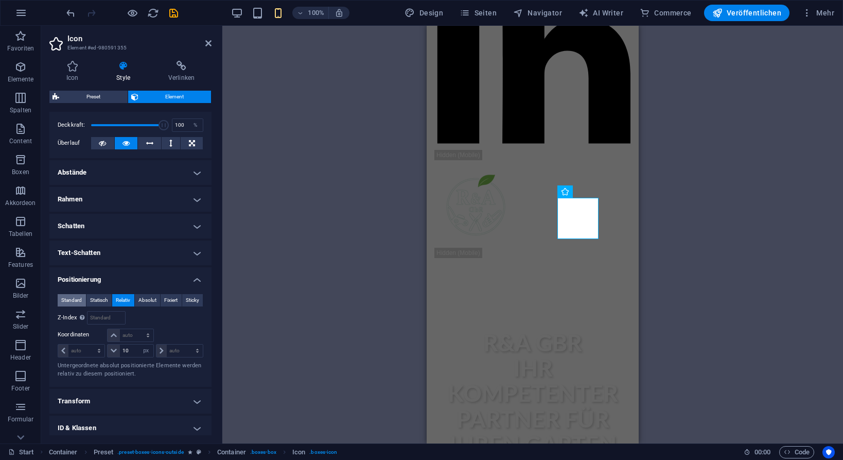
click at [72, 299] on span "Standard" at bounding box center [71, 300] width 21 height 12
click at [114, 350] on icon at bounding box center [114, 350] width 6 height 6
drag, startPoint x: 126, startPoint y: 353, endPoint x: 107, endPoint y: 355, distance: 19.6
click at [107, 355] on div "10 auto px rem % em" at bounding box center [130, 350] width 46 height 13
click at [326, 291] on div "H2 Banner Banner Container Counter Container Container Preset Container H3 Cont…" at bounding box center [532, 234] width 621 height 417
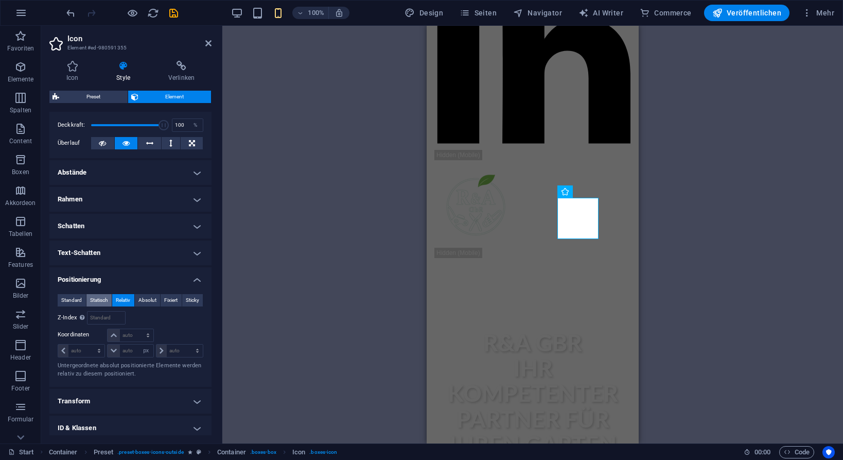
click at [101, 299] on span "Statisch" at bounding box center [99, 300] width 18 height 12
type input "10"
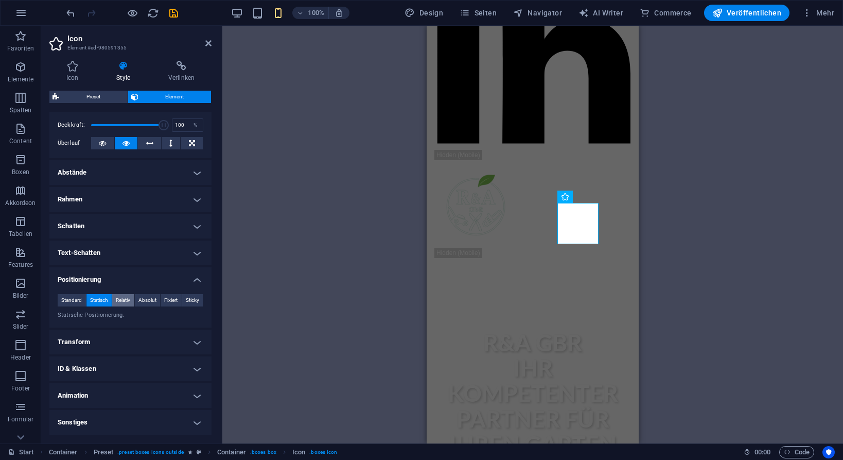
click at [130, 300] on span "Relativ" at bounding box center [123, 300] width 14 height 12
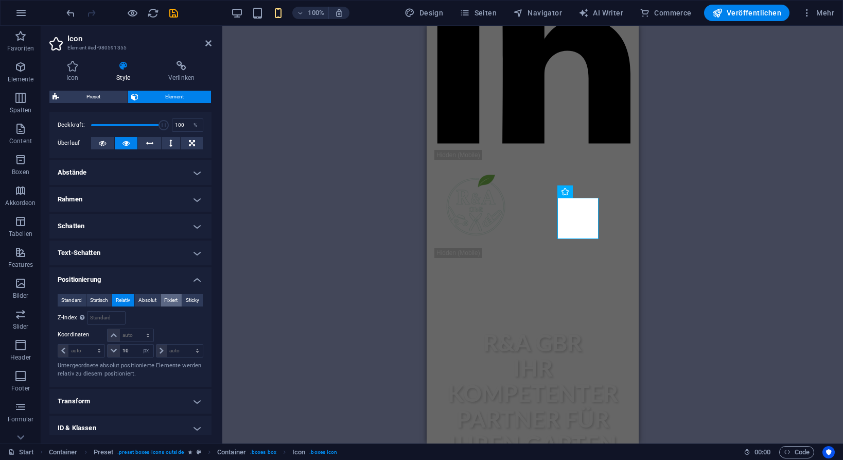
click at [169, 300] on span "Fixiert" at bounding box center [170, 300] width 13 height 12
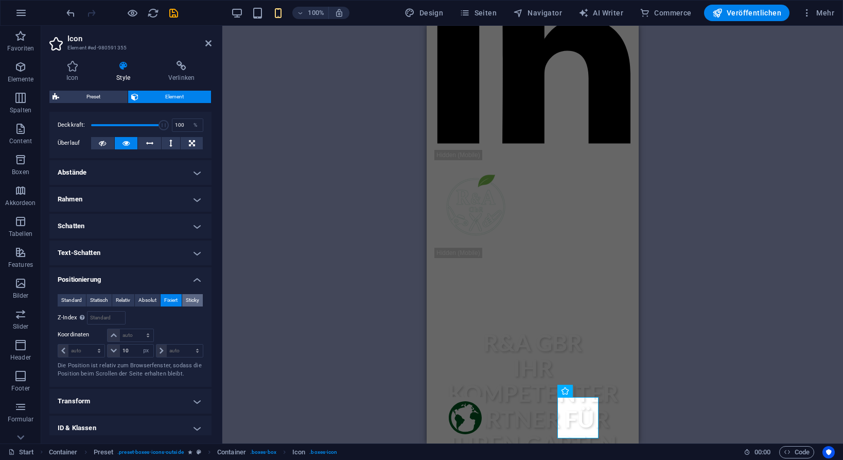
click at [192, 297] on span "Sticky" at bounding box center [192, 300] width 13 height 12
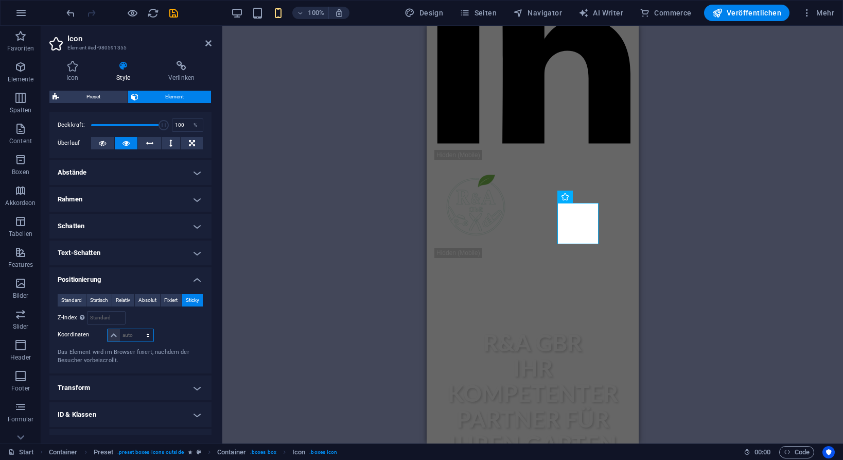
click at [148, 334] on select "auto px rem % em" at bounding box center [130, 335] width 45 height 12
select select "px"
click at [137, 329] on select "auto px rem % em" at bounding box center [130, 335] width 45 height 12
type input "10"
click at [265, 324] on div "H2 Banner Banner Container Counter Container Container Preset Container H3 Cont…" at bounding box center [532, 234] width 621 height 417
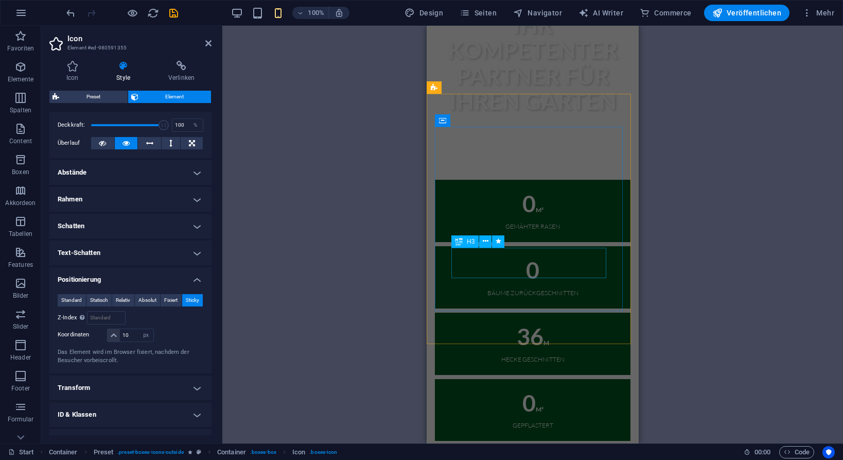
scroll to position [864, 0]
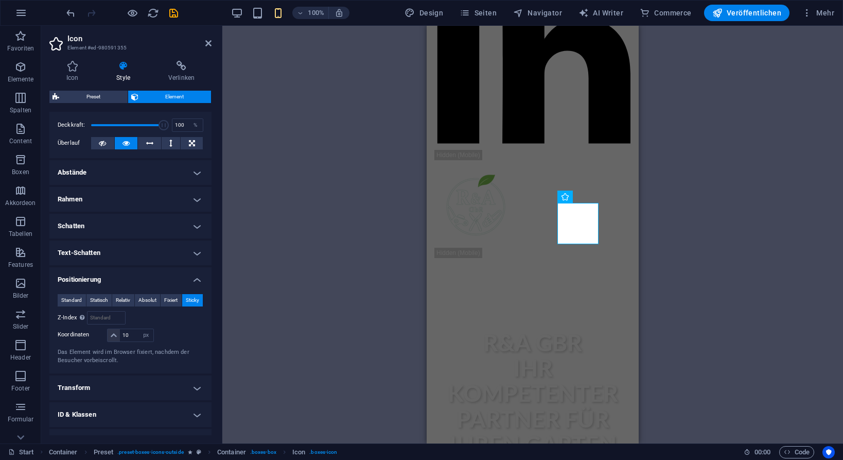
click at [686, 269] on div "H2 Banner Banner Container Counter Container Container Preset Container H3 Cont…" at bounding box center [532, 234] width 621 height 417
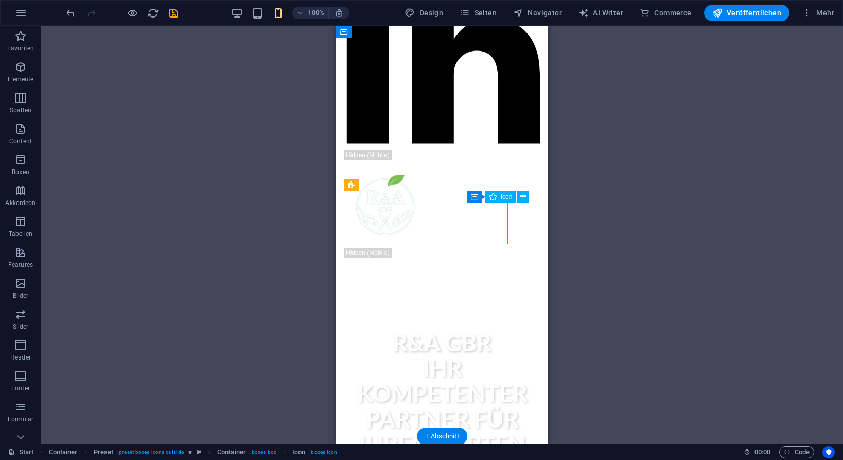
drag, startPoint x: 486, startPoint y: 221, endPoint x: 486, endPoint y: 208, distance: 12.9
click at [63, 9] on div "100% Design Seiten Navigator AI Writer Commerce Veröffentlichen Mehr" at bounding box center [422, 13] width 842 height 25
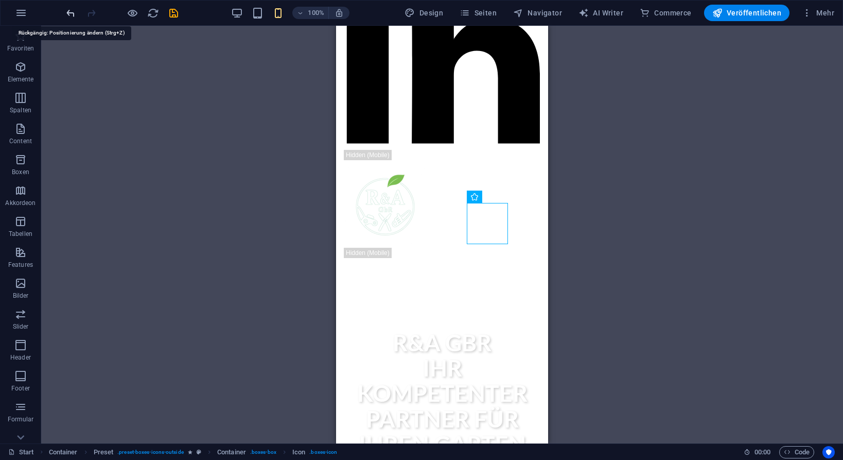
click at [73, 10] on icon "undo" at bounding box center [71, 13] width 12 height 12
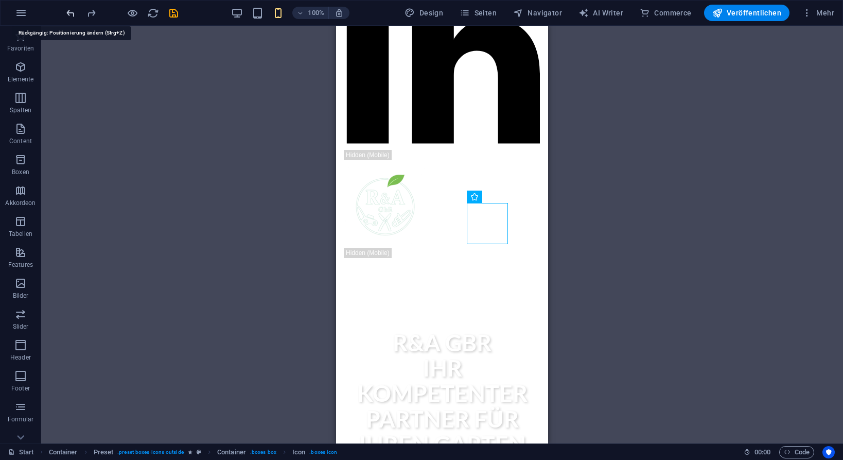
click at [73, 10] on icon "undo" at bounding box center [71, 13] width 12 height 12
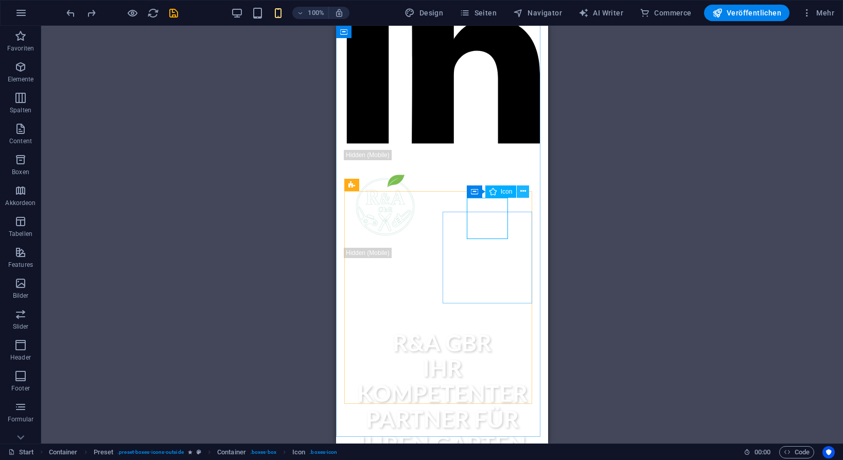
click at [520, 192] on icon at bounding box center [523, 191] width 6 height 11
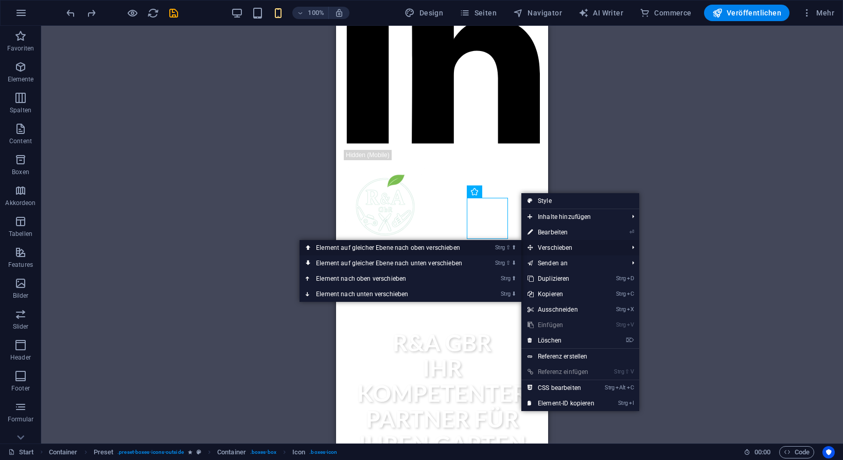
click at [437, 248] on link "Strg ⇧ ⬆ Element auf gleicher Ebene nach oben verschieben" at bounding box center [391, 247] width 183 height 15
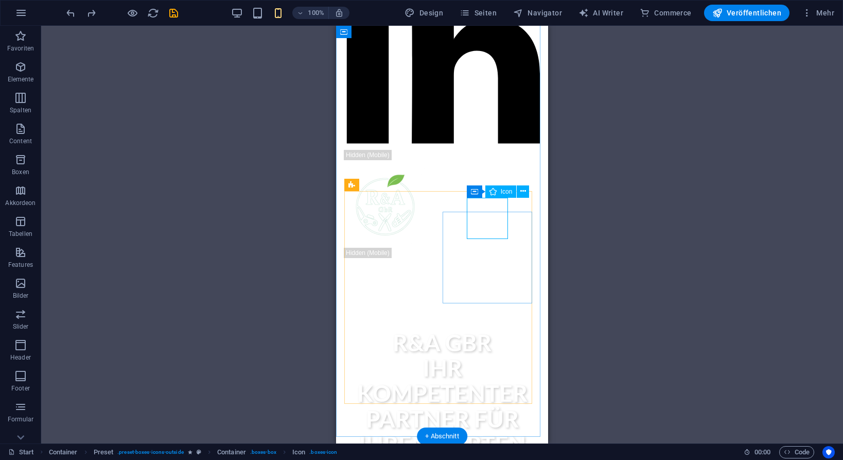
click at [519, 192] on button at bounding box center [523, 191] width 12 height 12
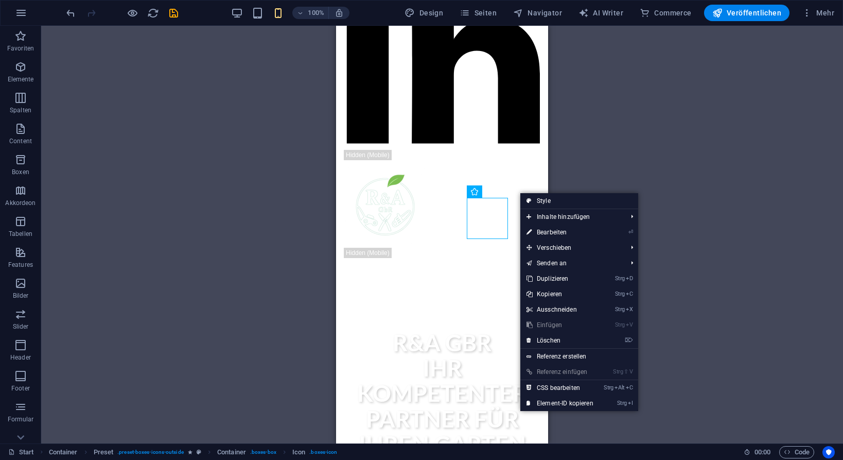
click at [749, 202] on div "H2 Banner Banner Container Counter Container Container Preset Container H3 Cont…" at bounding box center [442, 234] width 802 height 417
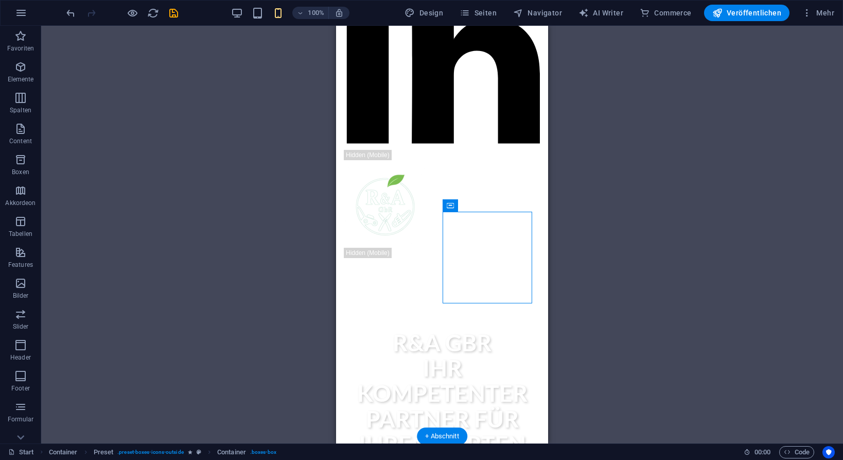
drag, startPoint x: 811, startPoint y: 217, endPoint x: 475, endPoint y: 199, distance: 336.0
click at [651, 184] on div "H2 Banner Banner Container Counter Container Container Preset Container H3 Cont…" at bounding box center [442, 234] width 802 height 417
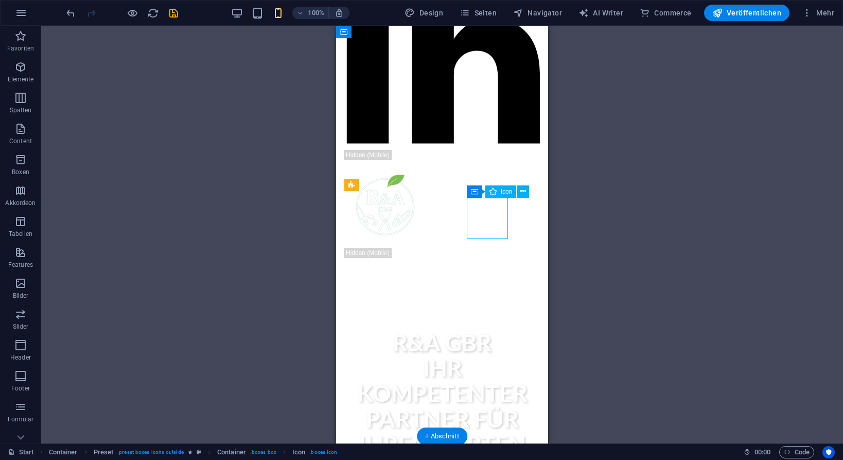
select select "px"
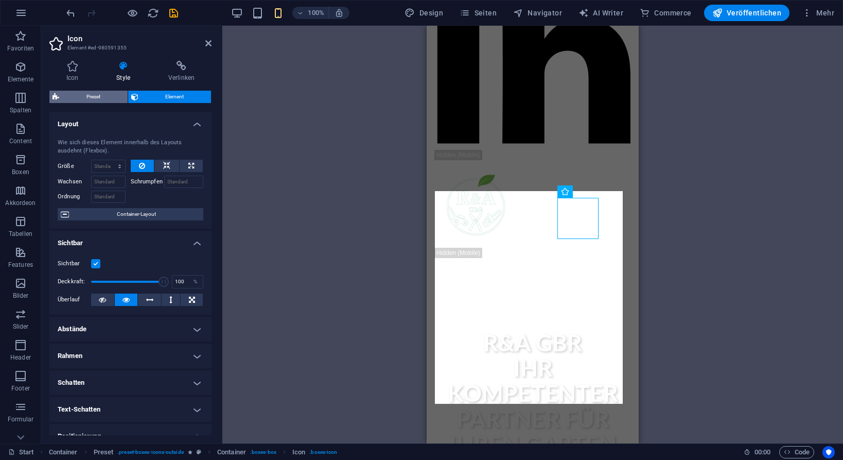
click at [97, 97] on span "Preset" at bounding box center [93, 97] width 62 height 12
select select "px"
select select "double"
select select "preset-boxes-icons-outside"
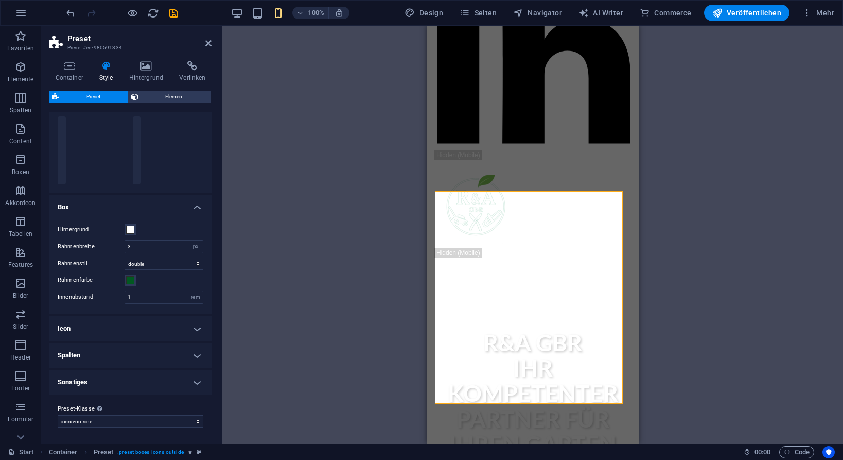
scroll to position [95, 0]
click at [196, 324] on h4 "Icon" at bounding box center [130, 327] width 162 height 25
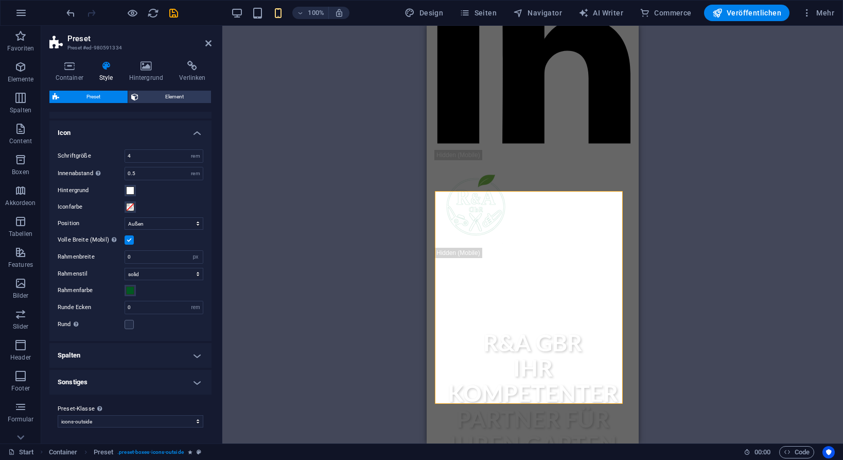
scroll to position [290, 0]
click at [128, 238] on label at bounding box center [129, 239] width 9 height 9
click at [0, 0] on input "Volle Breite (Mobil) Nur für Position left & right" at bounding box center [0, 0] width 0 height 0
click at [128, 239] on label at bounding box center [129, 239] width 9 height 9
click at [0, 0] on input "Volle Breite (Mobil) Nur für Position left & right" at bounding box center [0, 0] width 0 height 0
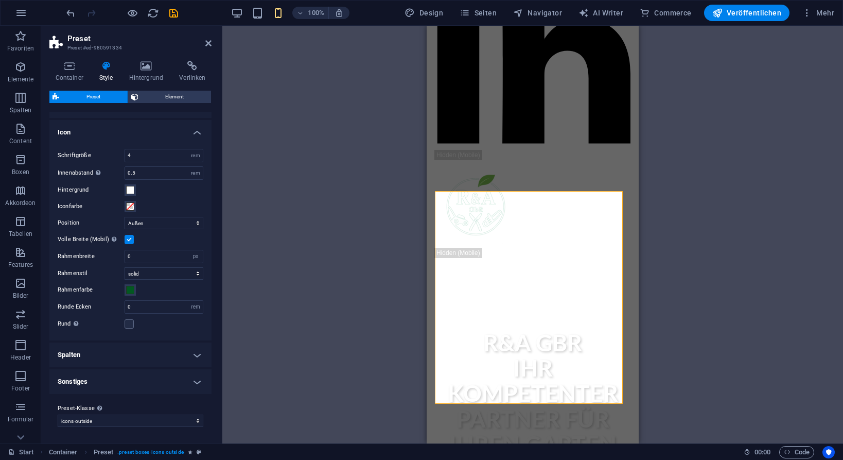
click at [142, 383] on h4 "Sonstiges" at bounding box center [130, 381] width 162 height 25
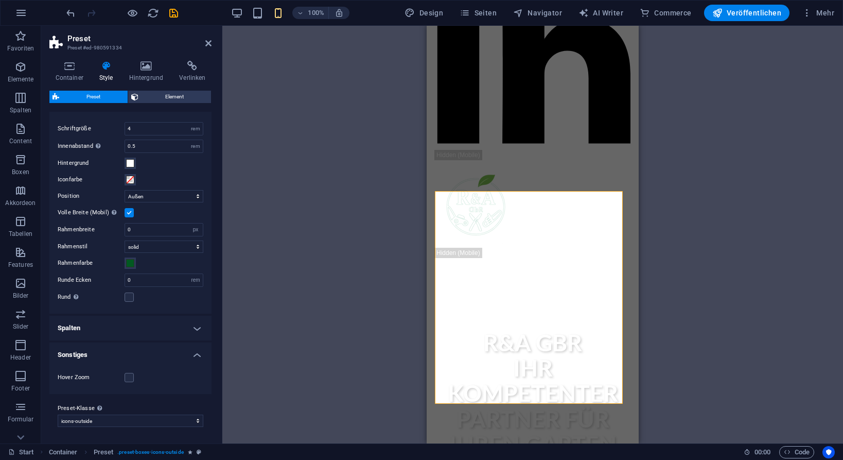
scroll to position [60, 0]
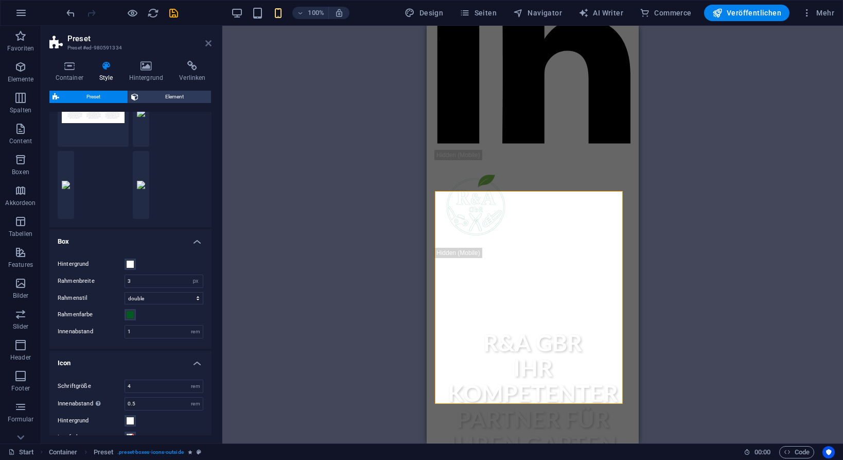
click at [209, 42] on icon at bounding box center [208, 43] width 6 height 8
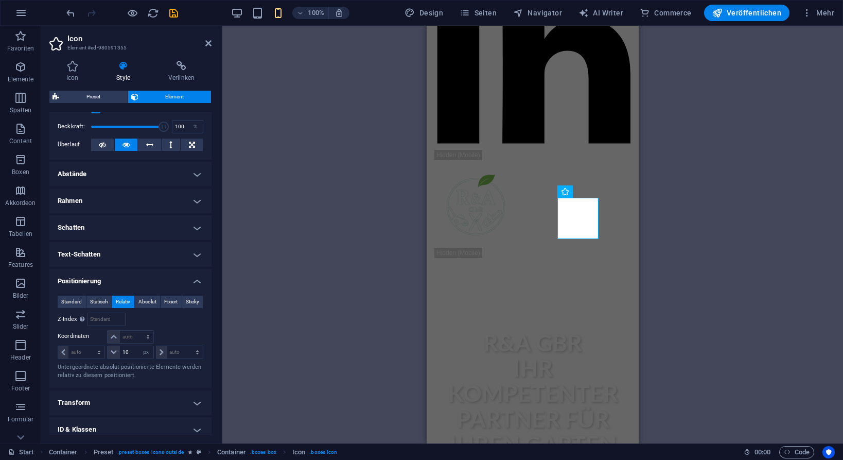
scroll to position [215, 0]
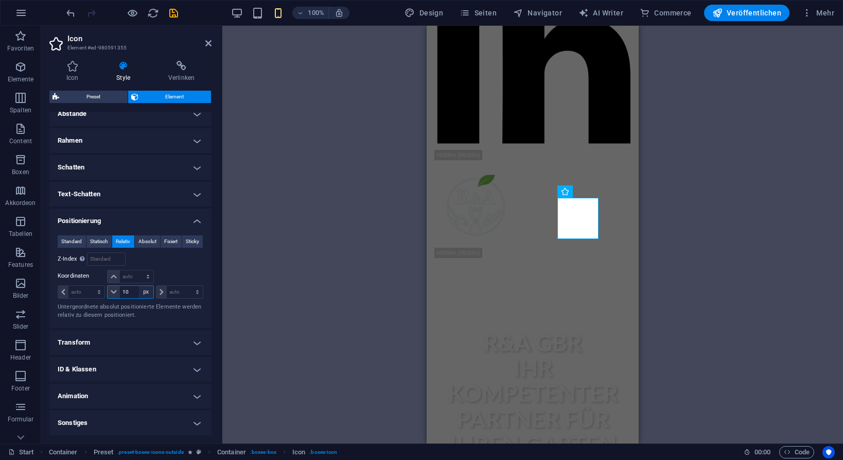
click at [143, 293] on select "auto px rem % em" at bounding box center [146, 292] width 14 height 12
select select "auto"
click at [139, 286] on select "auto px rem % em" at bounding box center [146, 292] width 14 height 12
select select "DISABLED_OPTION_VALUE"
click at [264, 255] on div "H2 Banner Banner Container Counter Container Container Preset Container H3 Cont…" at bounding box center [532, 234] width 621 height 417
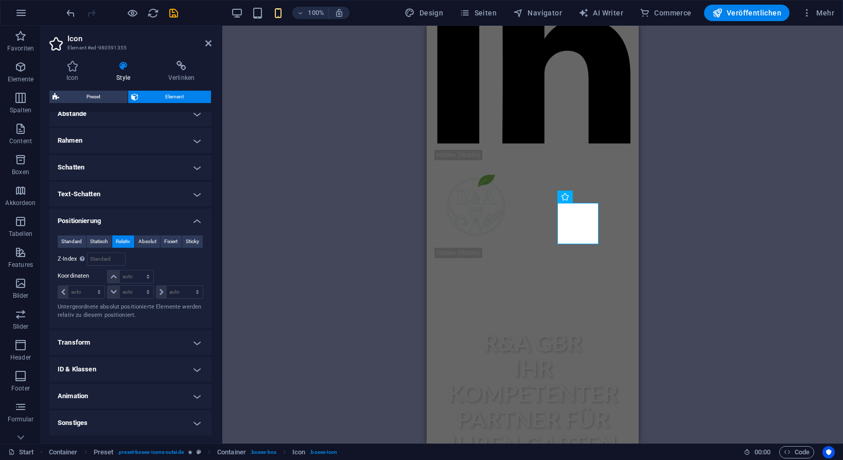
click at [308, 280] on div "H2 Banner Banner Container Counter Container Container Preset Container H3 Cont…" at bounding box center [532, 234] width 621 height 417
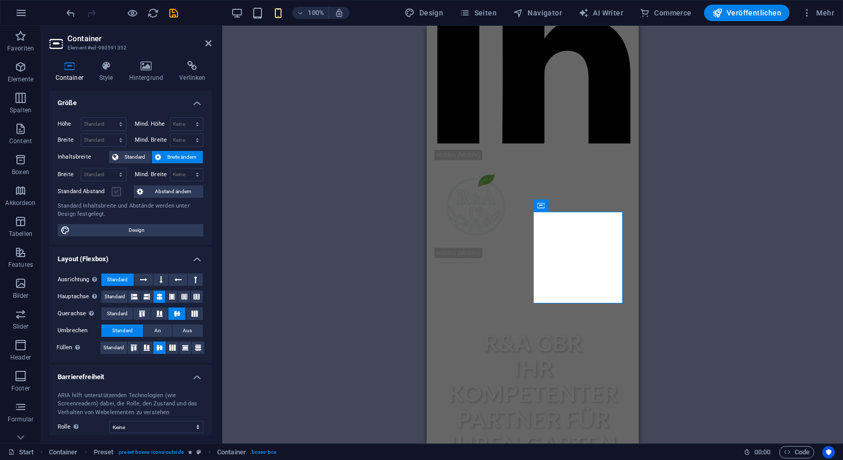
click at [113, 190] on label at bounding box center [116, 191] width 9 height 9
click at [0, 0] on input "Standard Abstand" at bounding box center [0, 0] width 0 height 0
click at [113, 190] on label at bounding box center [116, 191] width 9 height 9
click at [0, 0] on input "Standard Abstand" at bounding box center [0, 0] width 0 height 0
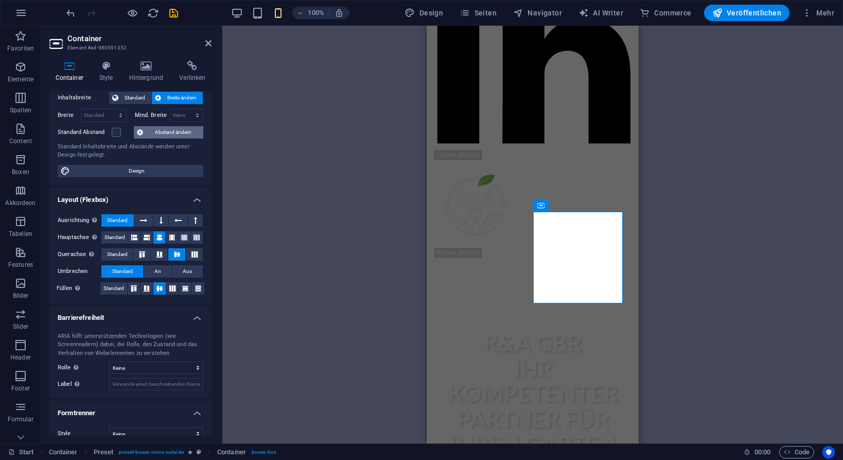
scroll to position [72, 0]
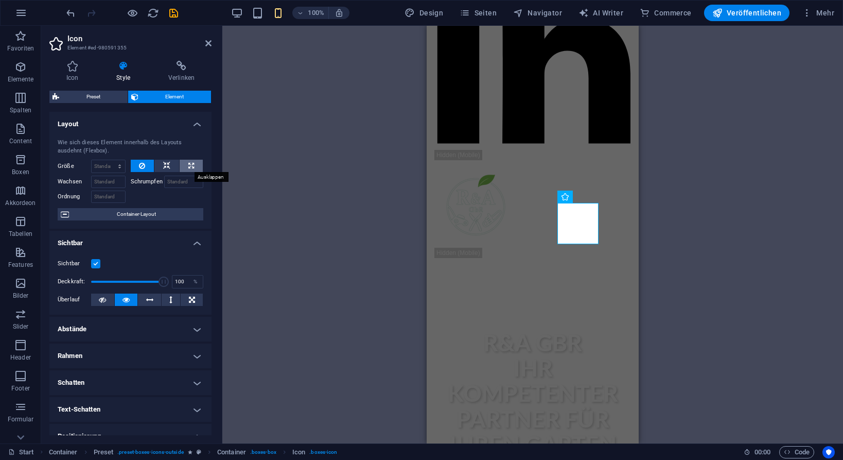
click at [186, 164] on button at bounding box center [191, 166] width 23 height 12
type input "100"
select select "%"
click at [166, 165] on icon at bounding box center [166, 166] width 7 height 12
select select "DISABLED_OPTION_VALUE"
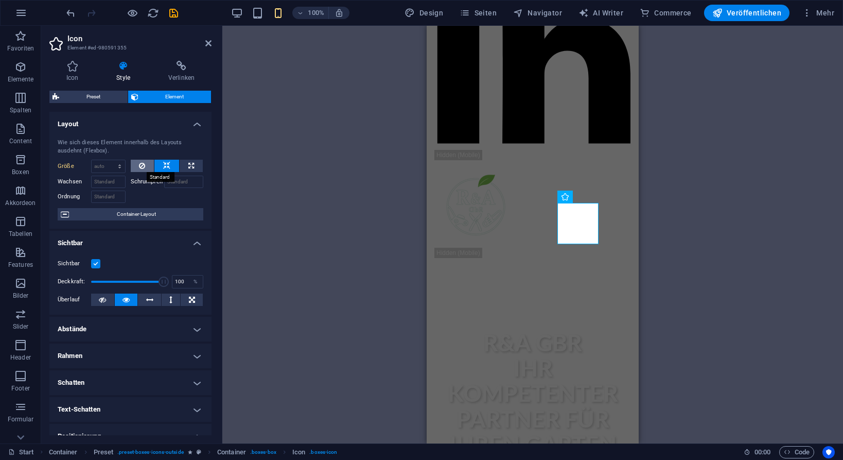
click at [147, 166] on button at bounding box center [143, 166] width 24 height 12
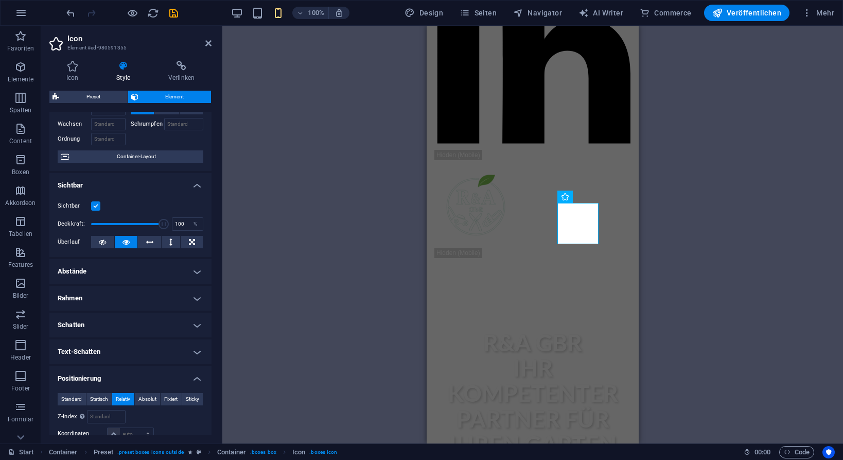
scroll to position [171, 0]
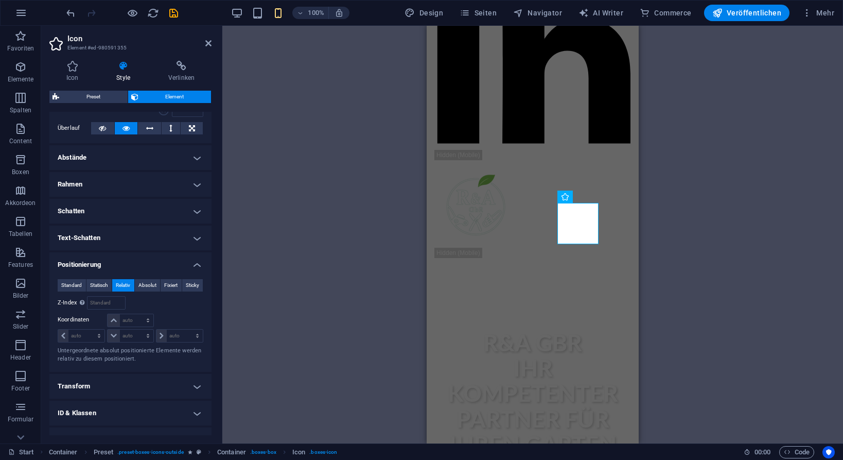
click at [123, 154] on h4 "Abstände" at bounding box center [130, 157] width 162 height 25
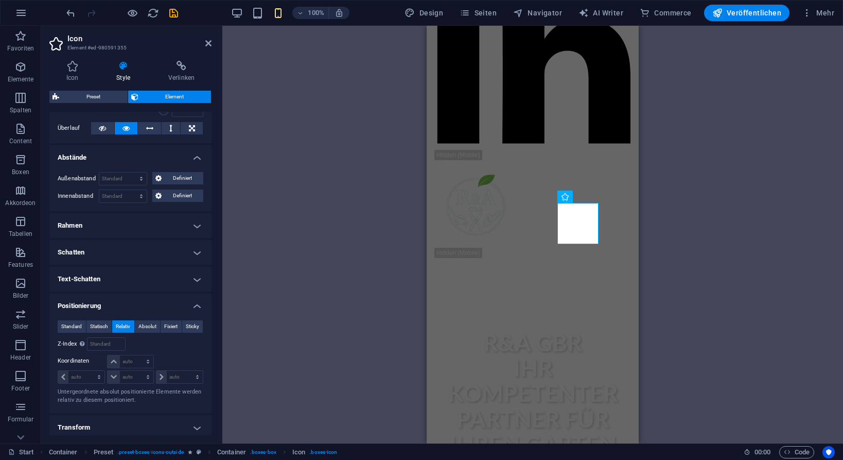
click at [119, 226] on h4 "Rahmen" at bounding box center [130, 225] width 162 height 25
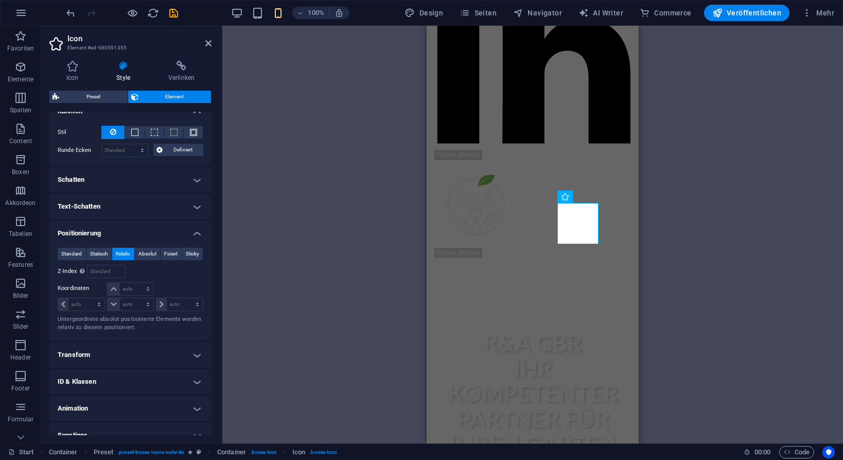
scroll to position [298, 0]
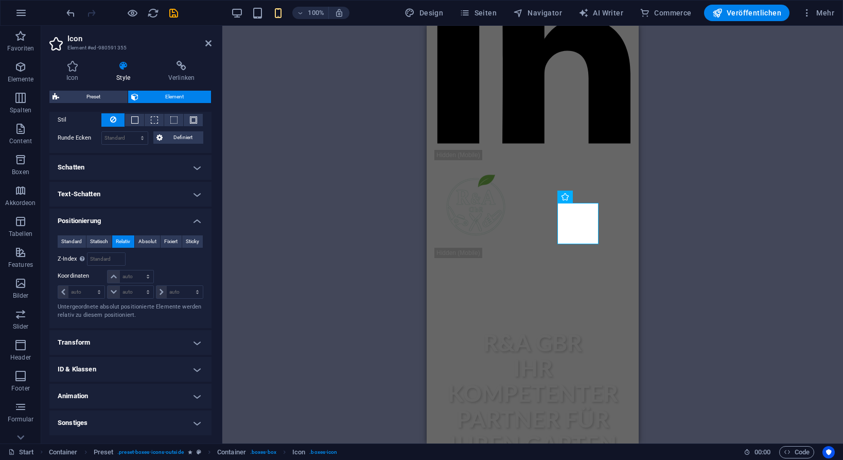
click at [107, 422] on h4 "Sonstiges" at bounding box center [130, 422] width 162 height 25
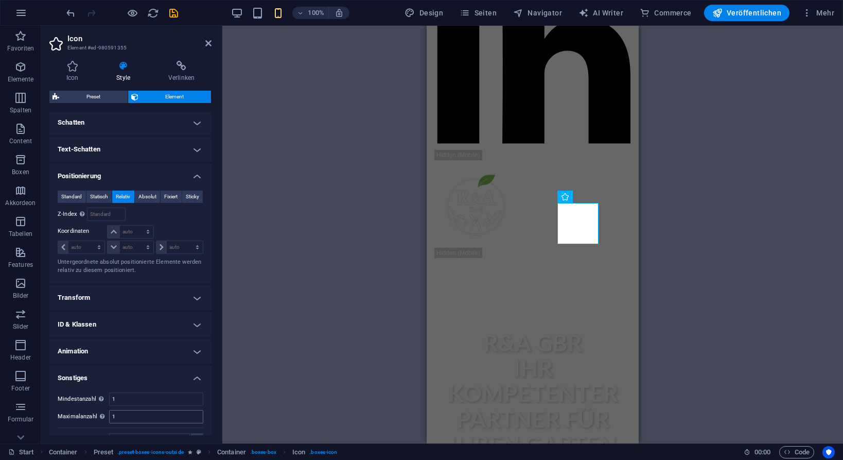
scroll to position [362, 0]
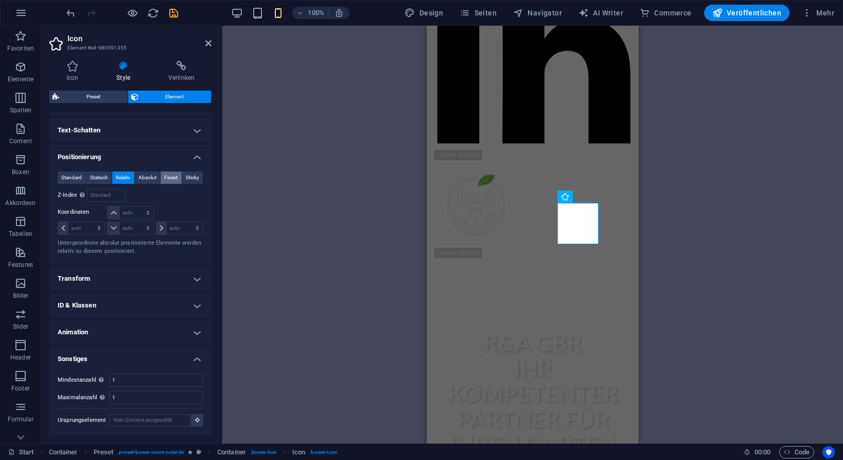
click at [168, 176] on span "Fixiert" at bounding box center [170, 177] width 13 height 12
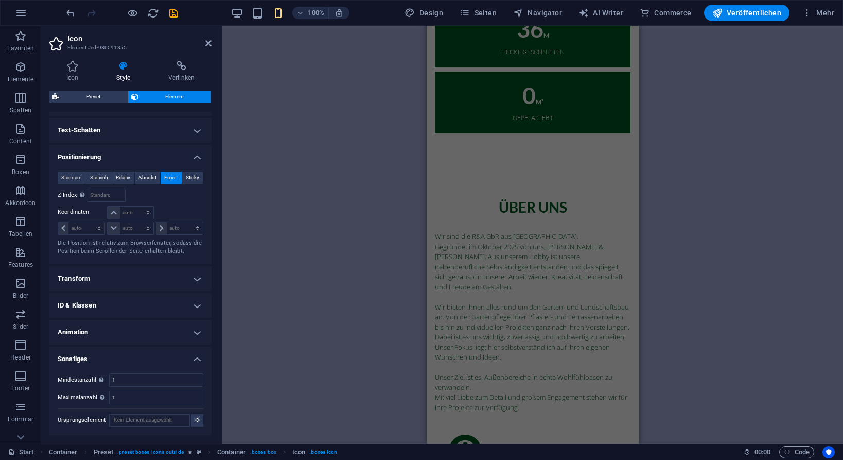
scroll to position [2227, 0]
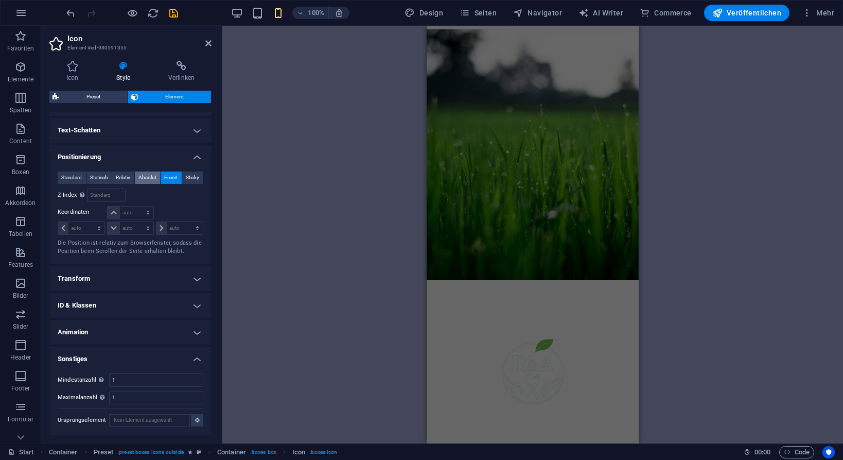
click at [149, 176] on span "Absolut" at bounding box center [147, 177] width 18 height 12
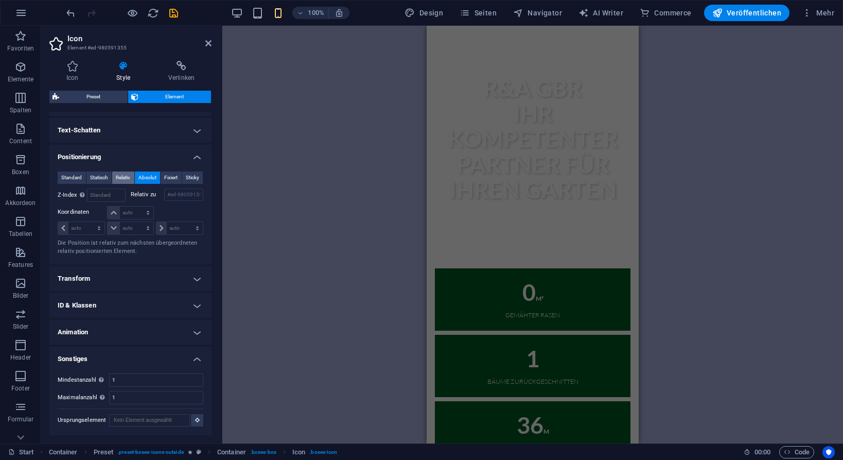
scroll to position [872, 0]
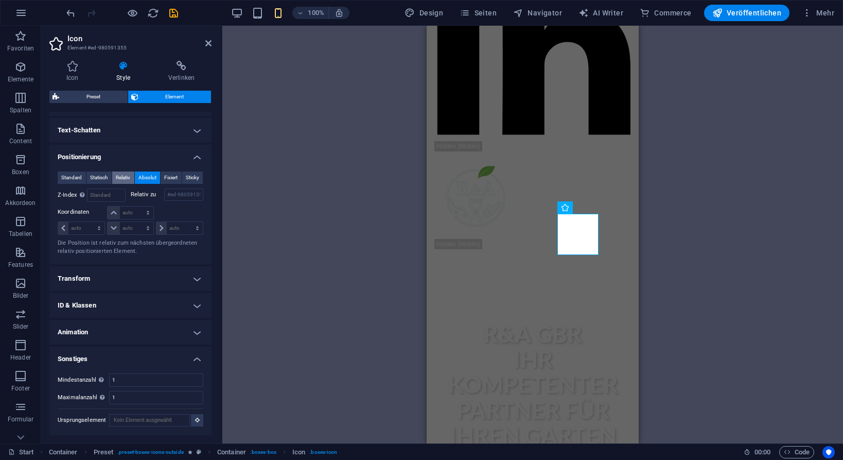
click at [125, 174] on span "Relativ" at bounding box center [123, 177] width 14 height 12
click at [106, 179] on span "Statisch" at bounding box center [99, 177] width 18 height 12
type input "10"
select select "px"
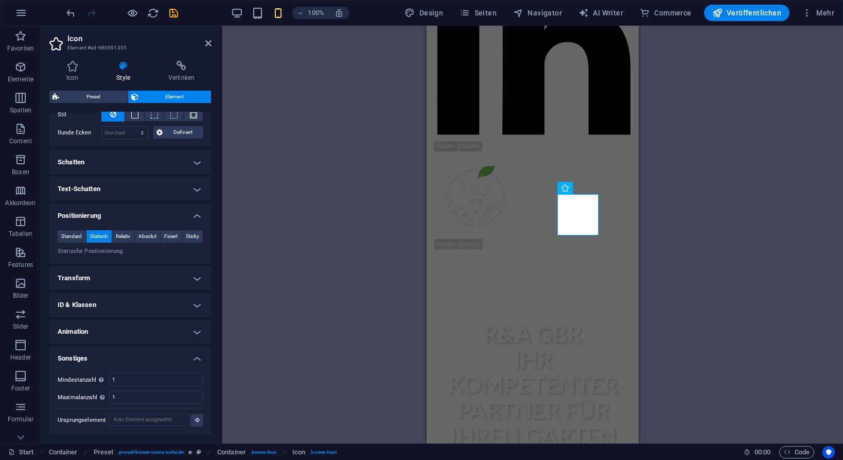
scroll to position [303, 0]
click at [69, 234] on span "Standard" at bounding box center [71, 236] width 21 height 12
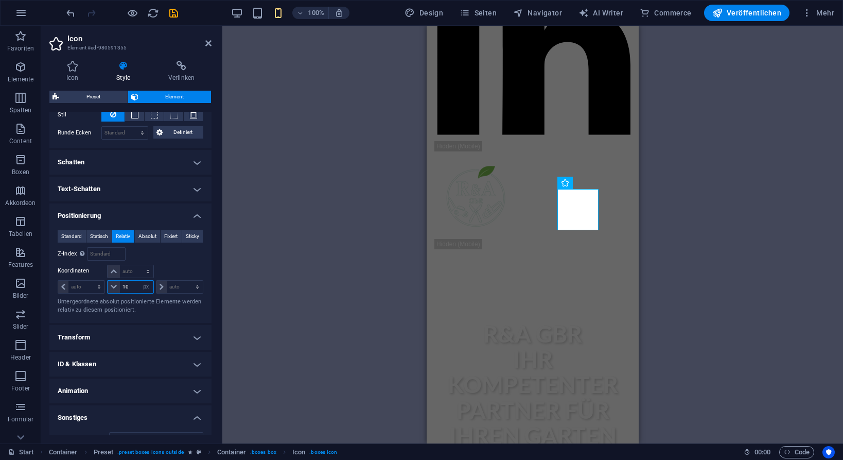
click at [131, 284] on input "10" at bounding box center [136, 286] width 33 height 12
type input "1"
type input "20"
click at [284, 241] on div "H2 Banner Banner Container Counter Container Container Preset Container H3 Cont…" at bounding box center [532, 234] width 621 height 417
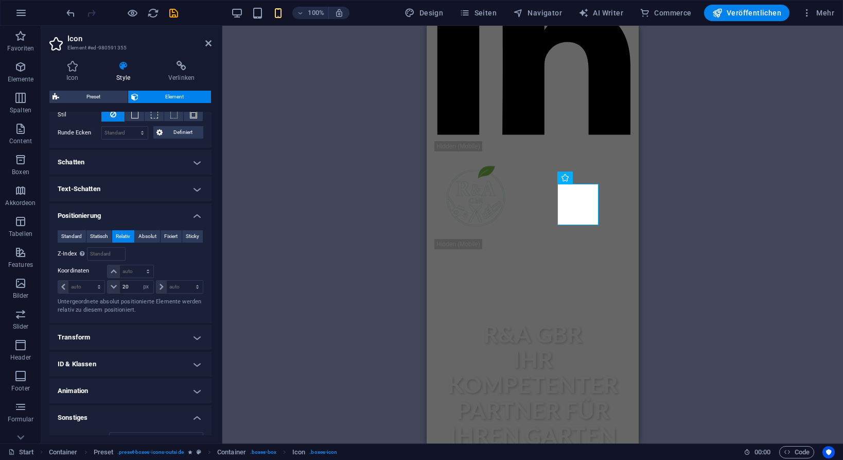
click at [284, 241] on div "H2 Banner Banner Container Counter Container Container Preset Container H3 Cont…" at bounding box center [532, 234] width 621 height 417
click at [210, 40] on icon at bounding box center [208, 43] width 6 height 8
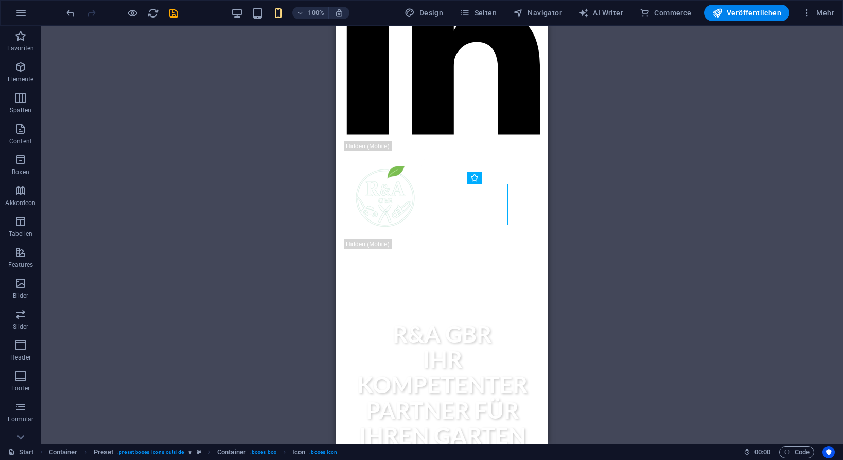
click at [241, 77] on div "H2 Banner Banner Container Counter Container Container Preset Container H3 Cont…" at bounding box center [442, 234] width 802 height 417
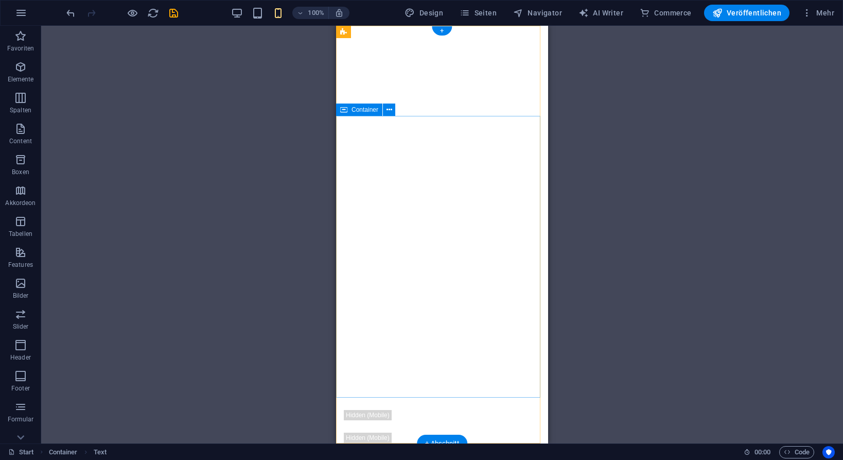
scroll to position [0, 0]
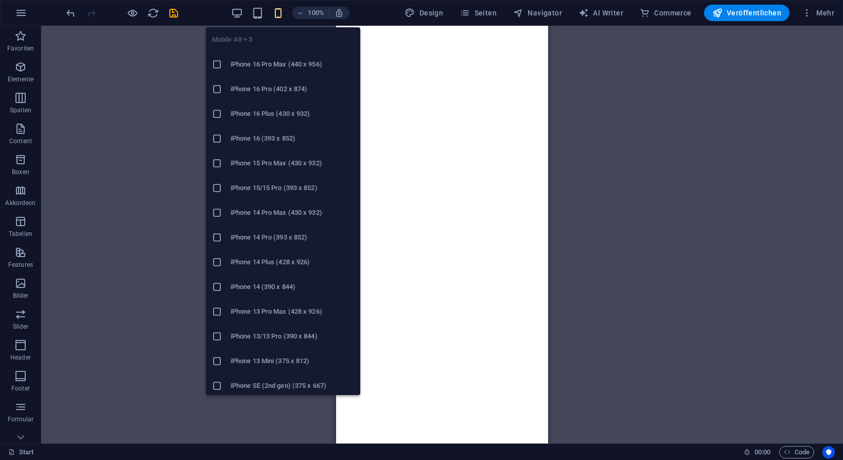
click at [282, 11] on icon "button" at bounding box center [278, 13] width 12 height 12
click at [215, 92] on icon at bounding box center [217, 89] width 10 height 10
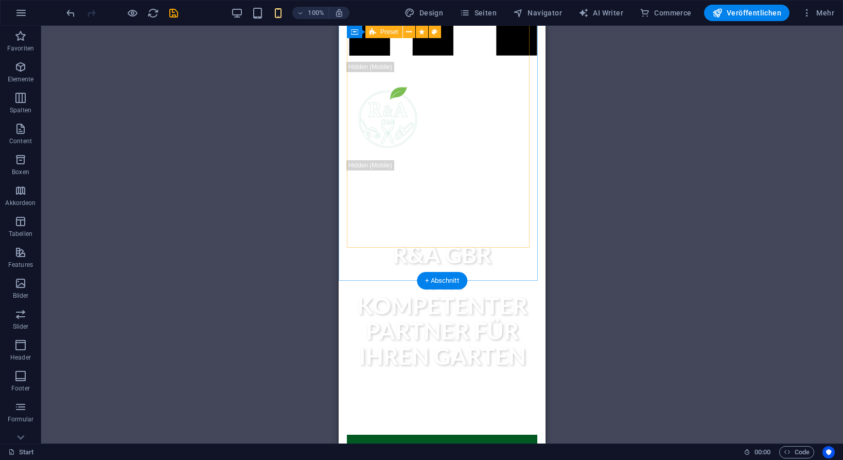
scroll to position [858, 0]
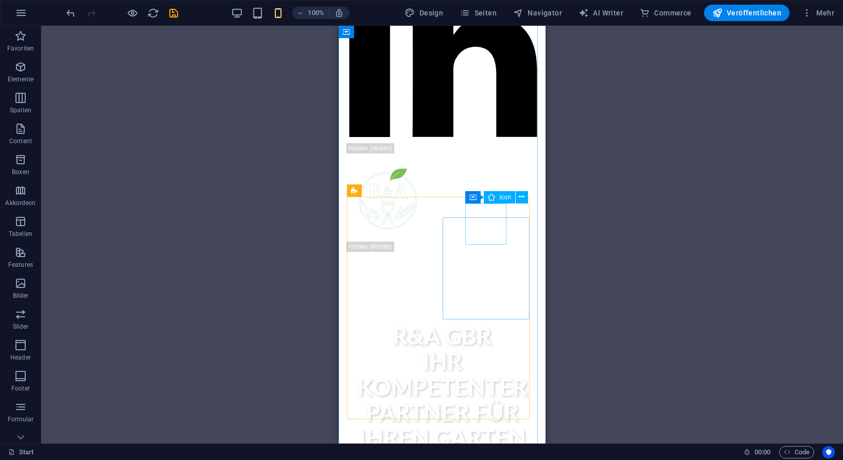
select select "px"
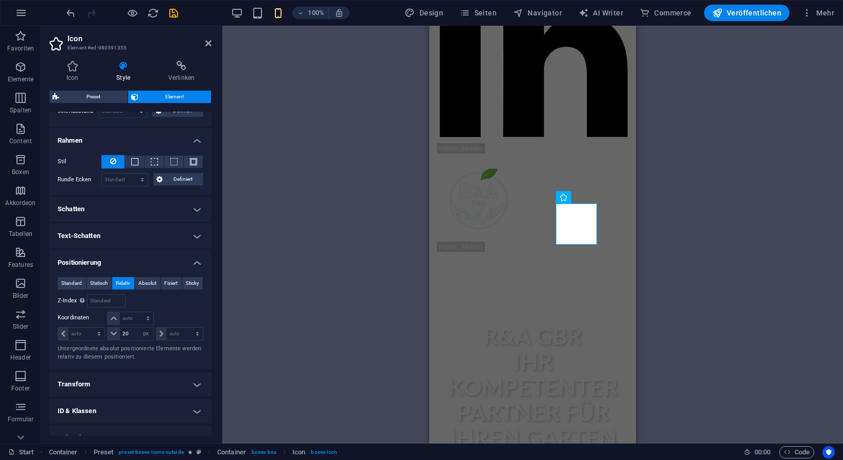
scroll to position [362, 0]
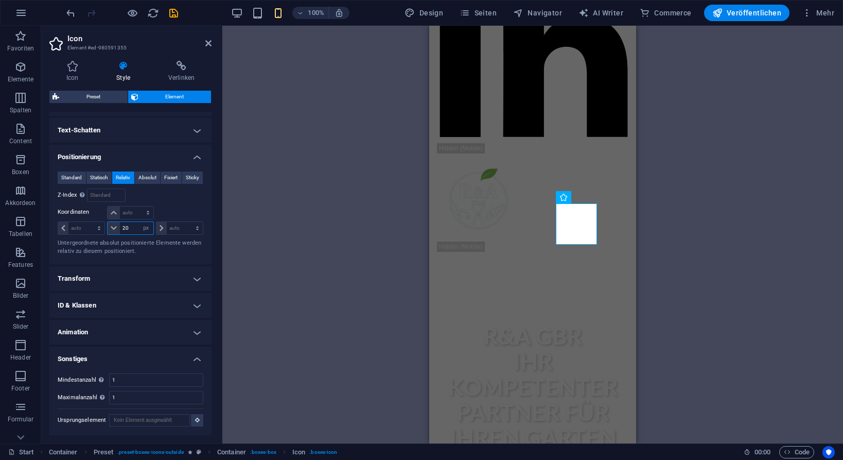
drag, startPoint x: 128, startPoint y: 226, endPoint x: 128, endPoint y: 235, distance: 8.2
click at [128, 226] on input "20" at bounding box center [136, 228] width 33 height 12
type input "2"
type input "30"
click at [676, 246] on div "H2 Banner Container Counter Container Container Preset Container H3 Container T…" at bounding box center [532, 234] width 621 height 417
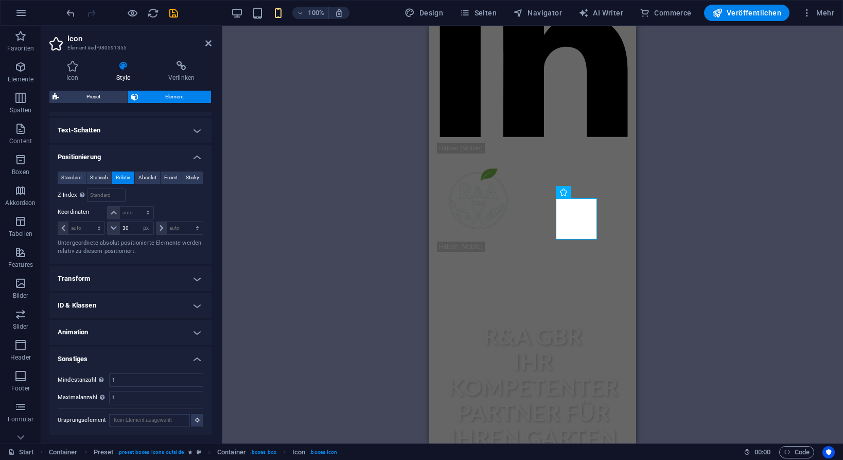
click at [286, 197] on div "H2 Banner Container Counter Container Container Preset Container H3 Container T…" at bounding box center [532, 234] width 621 height 417
click at [206, 43] on icon at bounding box center [208, 43] width 6 height 8
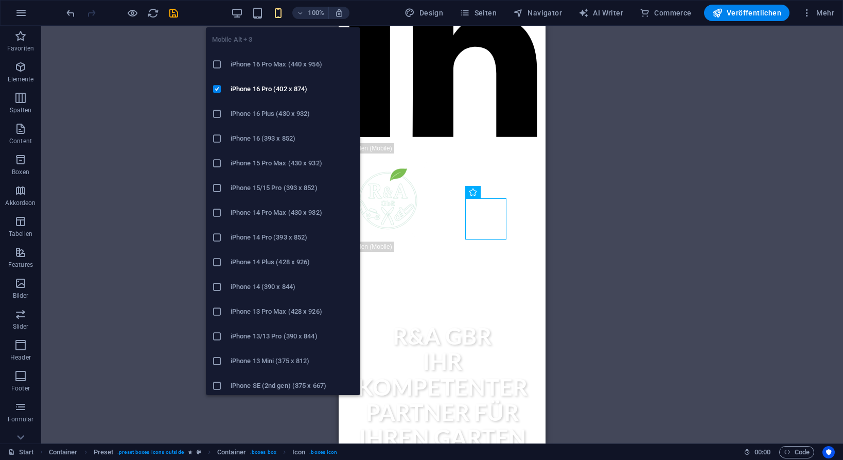
click at [219, 62] on icon at bounding box center [217, 64] width 10 height 10
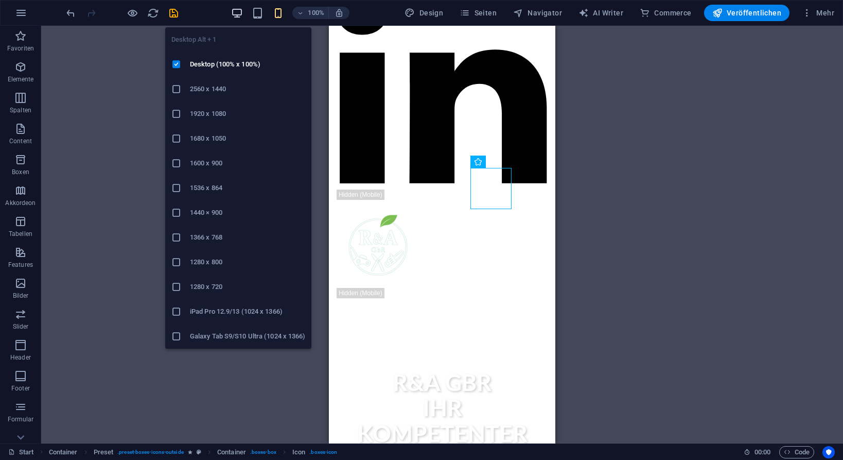
click at [241, 11] on icon "button" at bounding box center [237, 13] width 12 height 12
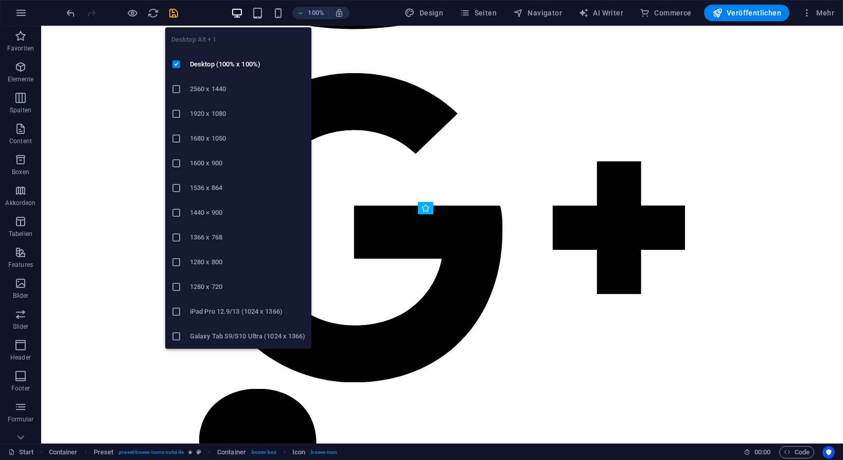
scroll to position [582, 0]
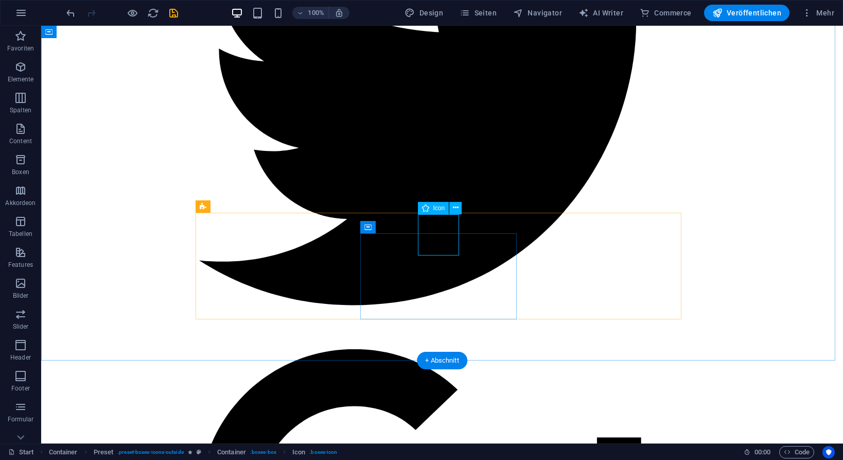
select select "px"
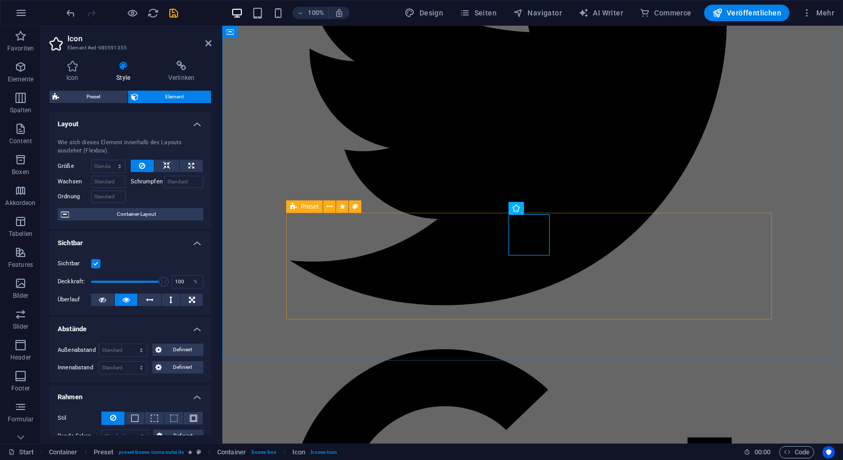
type input "10"
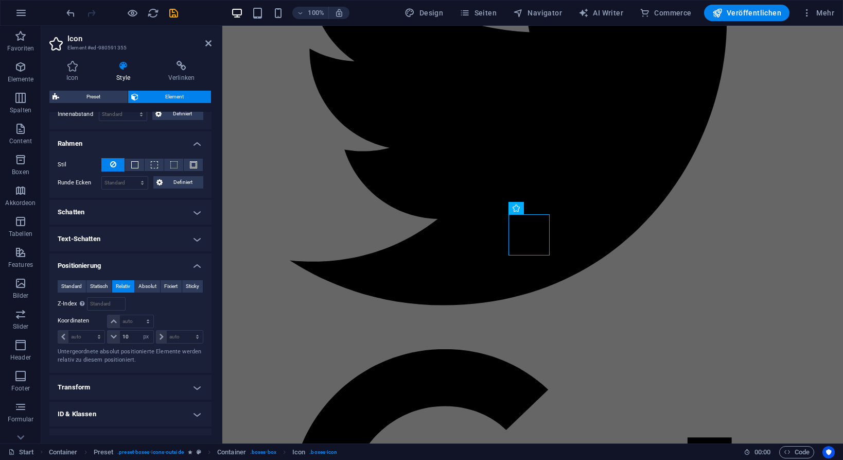
scroll to position [257, 0]
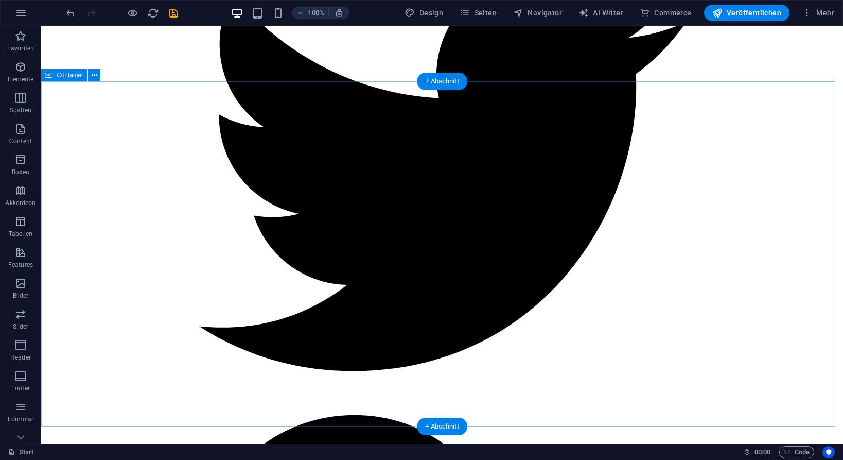
scroll to position [0, 0]
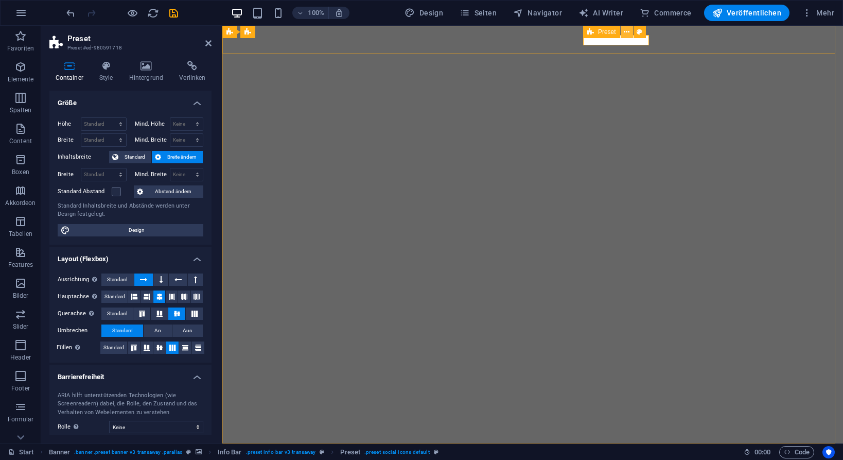
click at [625, 32] on icon at bounding box center [627, 32] width 6 height 11
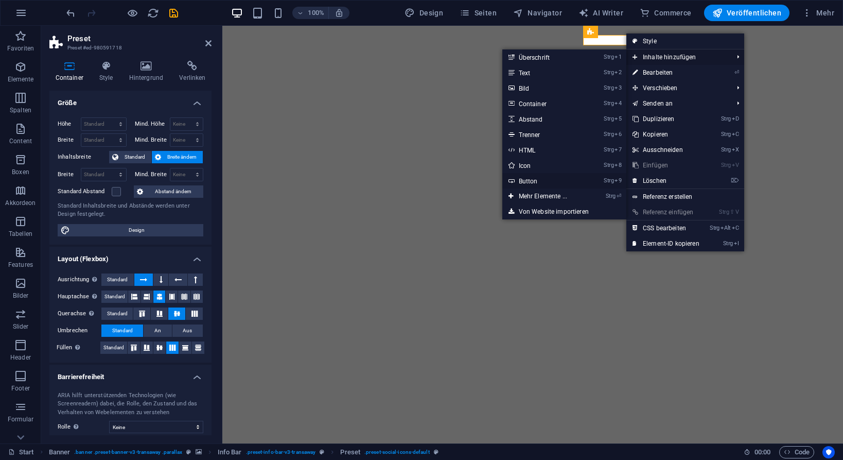
click at [523, 182] on link "Strg 9 Button" at bounding box center [544, 180] width 85 height 15
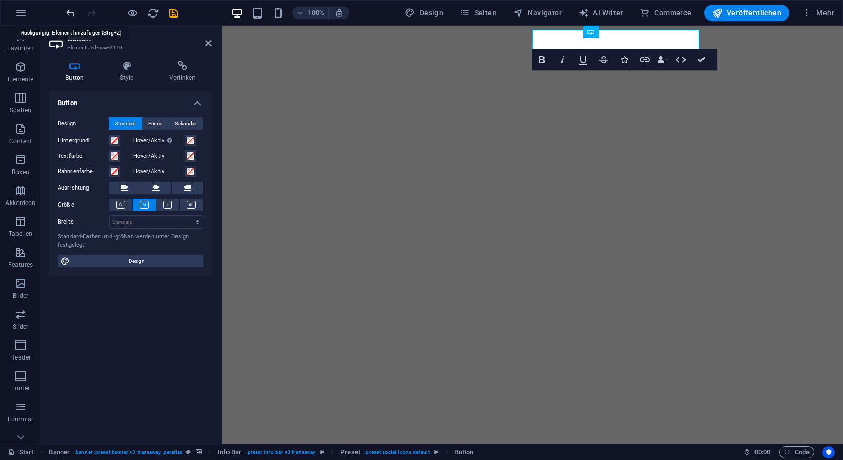
click at [69, 13] on icon "undo" at bounding box center [71, 13] width 12 height 12
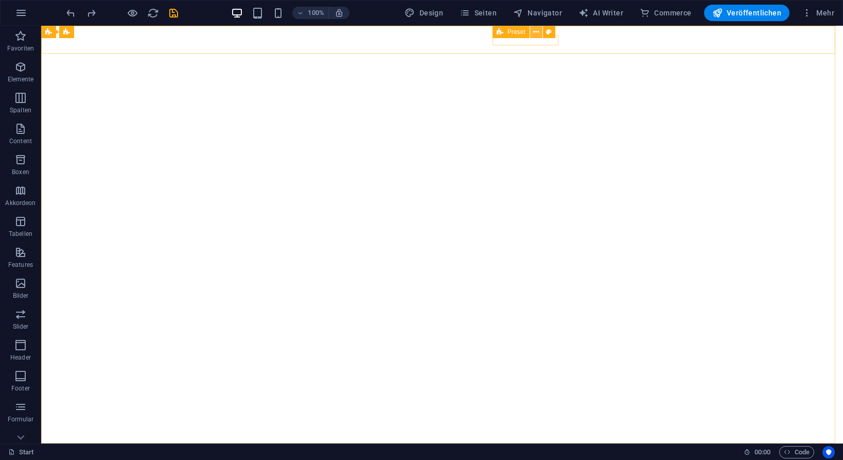
click at [538, 30] on icon at bounding box center [536, 32] width 6 height 11
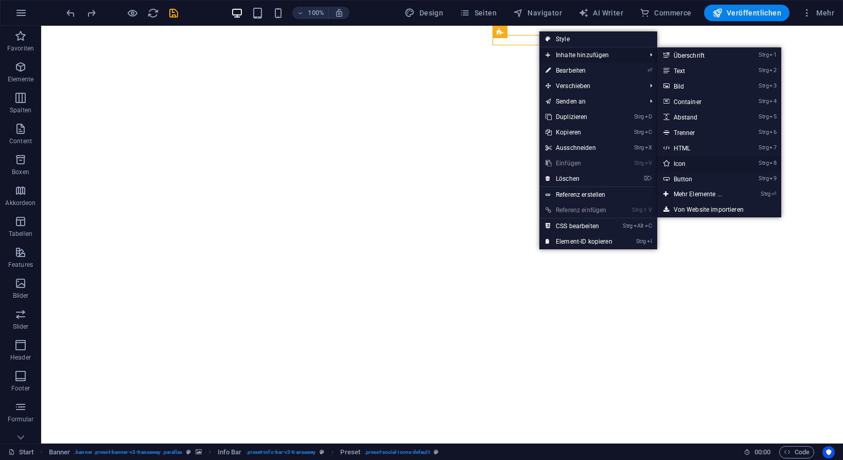
click at [681, 165] on link "Strg 8 Icon" at bounding box center [699, 162] width 85 height 15
select select "xMidYMid"
select select "px"
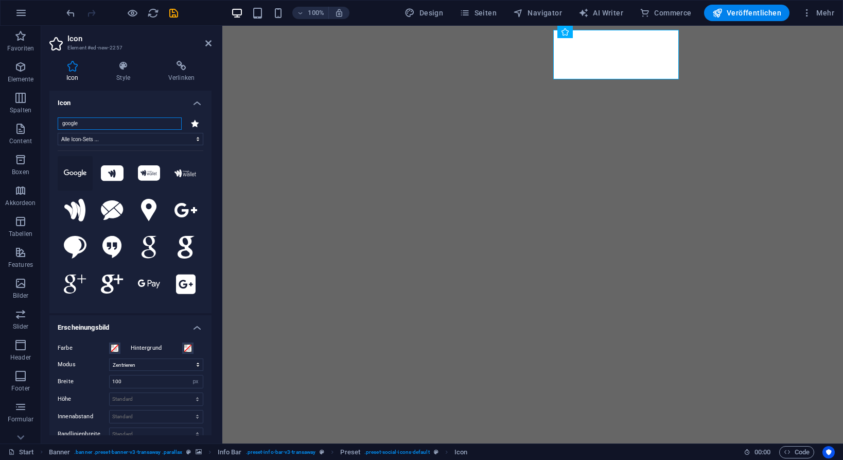
type input "google"
click at [73, 173] on icon at bounding box center [75, 172] width 23 height 7
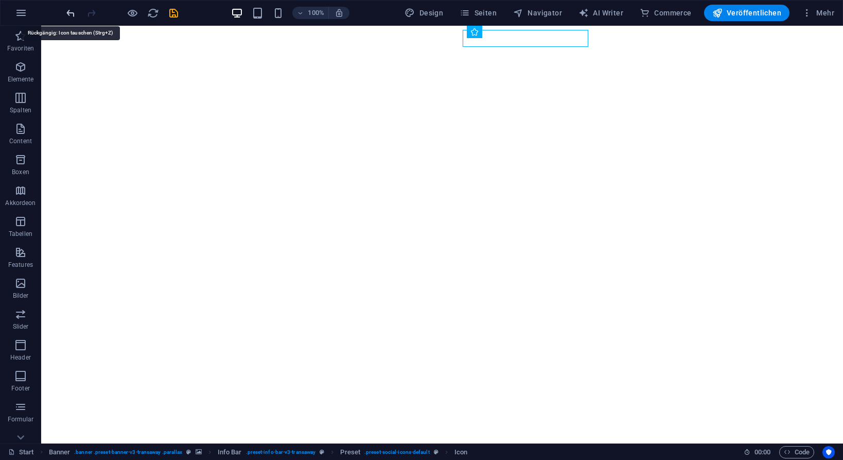
click at [73, 15] on icon "undo" at bounding box center [71, 13] width 12 height 12
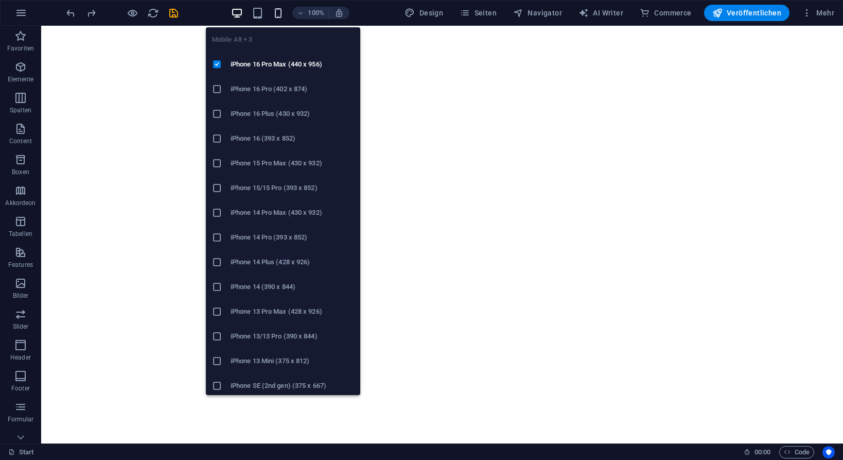
click at [282, 11] on icon "button" at bounding box center [278, 13] width 12 height 12
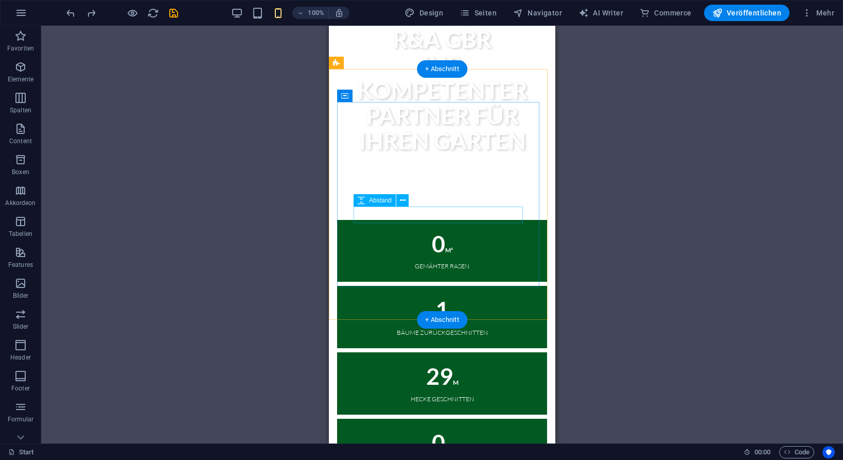
scroll to position [858, 0]
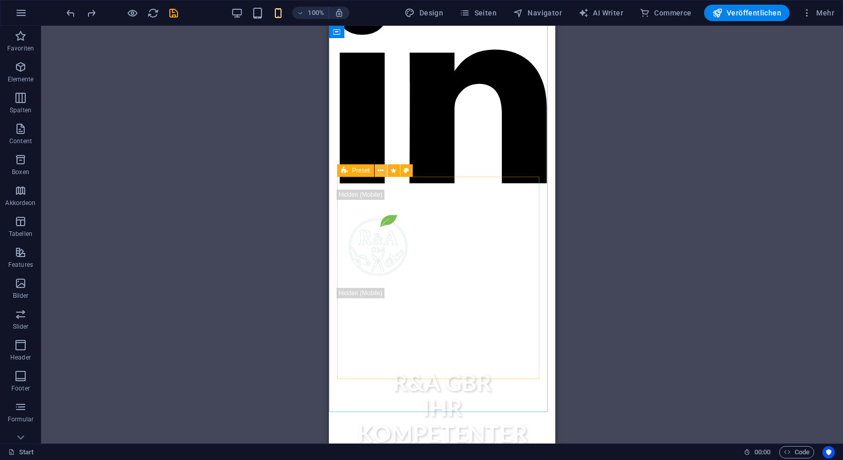
click at [379, 170] on icon at bounding box center [381, 170] width 6 height 11
click at [664, 304] on div "H2 Banner Banner Container Counter Container Container Preset Container H3 Cont…" at bounding box center [442, 234] width 802 height 417
click at [404, 171] on icon at bounding box center [403, 172] width 6 height 11
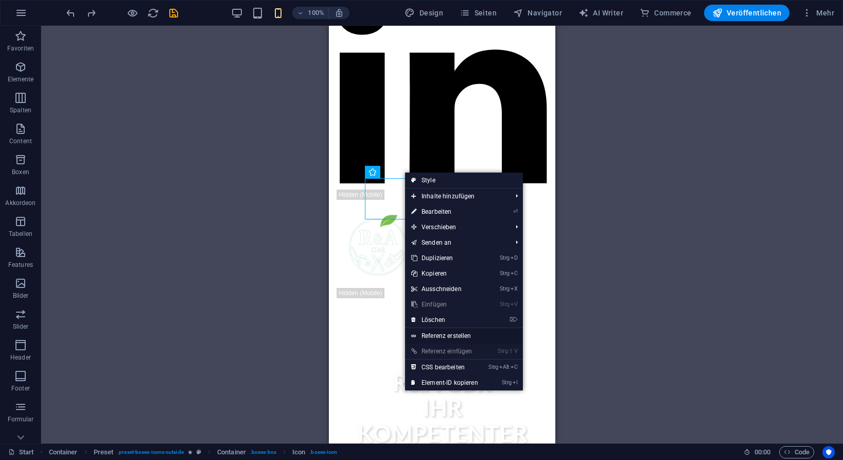
click at [445, 335] on link "Referenz erstellen" at bounding box center [464, 335] width 118 height 15
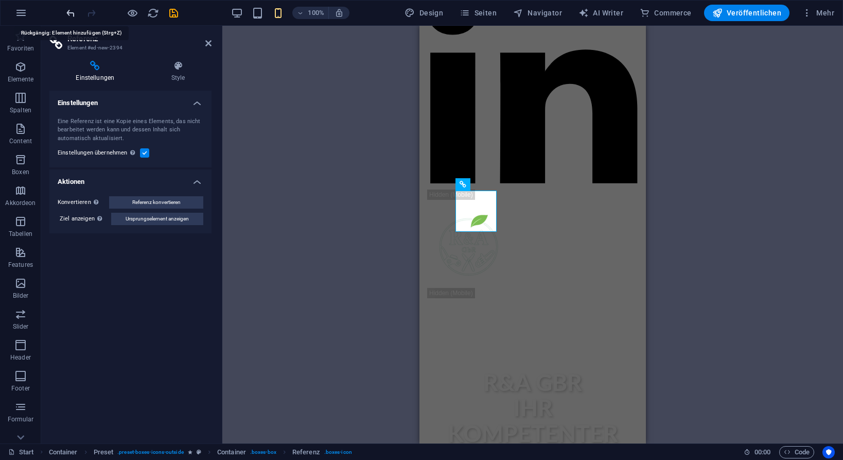
click at [69, 14] on icon "undo" at bounding box center [71, 13] width 12 height 12
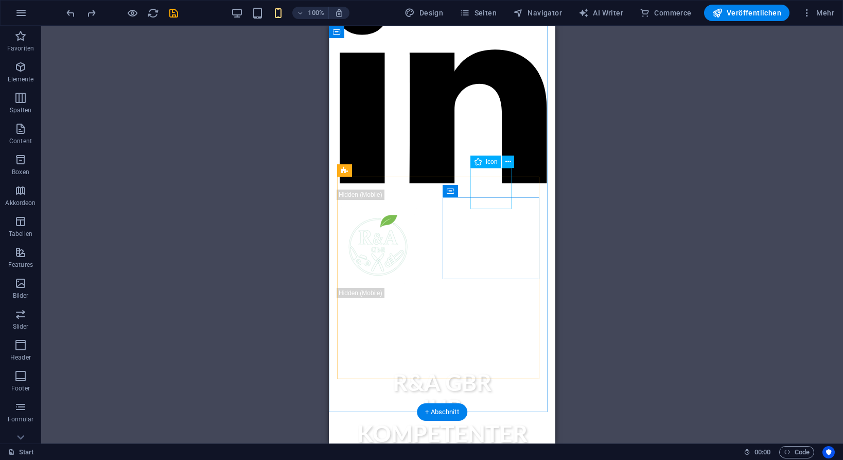
select select "px"
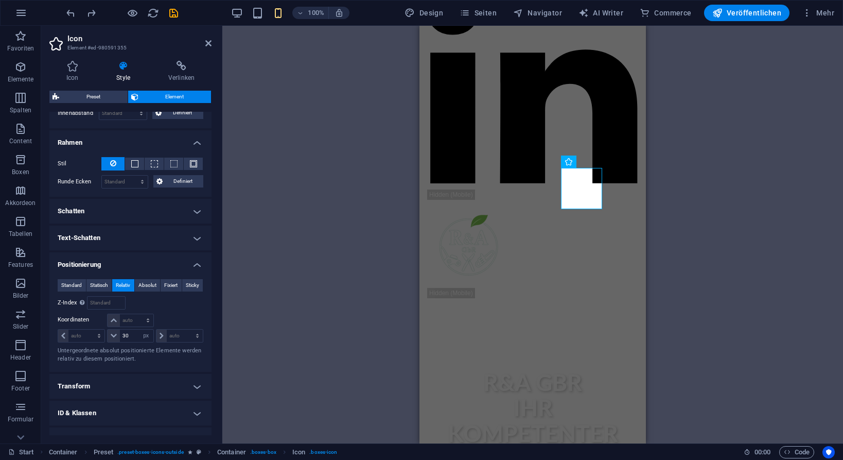
scroll to position [257, 0]
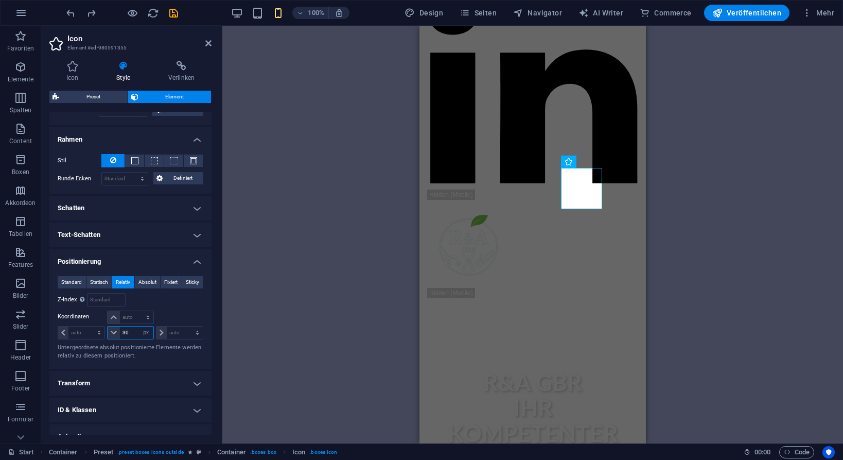
click at [131, 332] on input "30" at bounding box center [136, 332] width 33 height 12
type input "3"
type input "2"
type input "10"
click at [314, 266] on div "H2 Banner Banner Container Counter Container Container Preset Container H3 Cont…" at bounding box center [532, 234] width 621 height 417
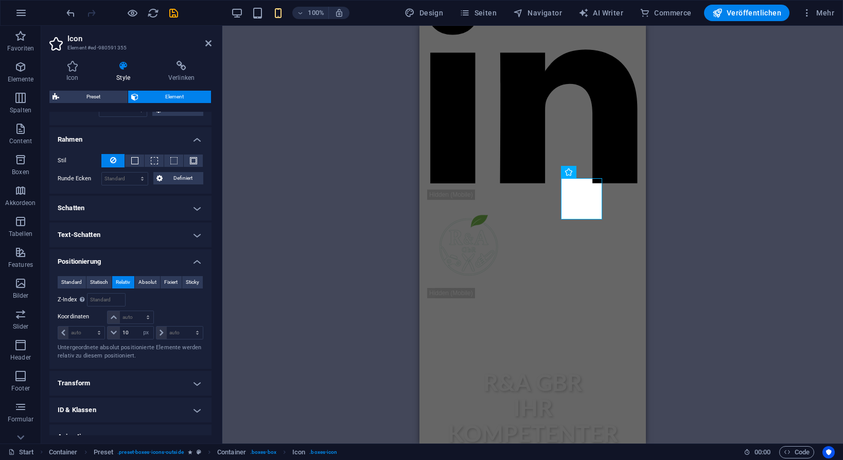
click at [314, 266] on div "H2 Banner Banner Container Counter Container Container Preset Container H3 Cont…" at bounding box center [532, 234] width 621 height 417
drag, startPoint x: 232, startPoint y: 91, endPoint x: 231, endPoint y: 70, distance: 20.6
click at [232, 90] on div "H2 Banner Banner Container Counter Container Container Preset Container H3 Cont…" at bounding box center [532, 234] width 621 height 417
click at [208, 41] on icon at bounding box center [208, 43] width 6 height 8
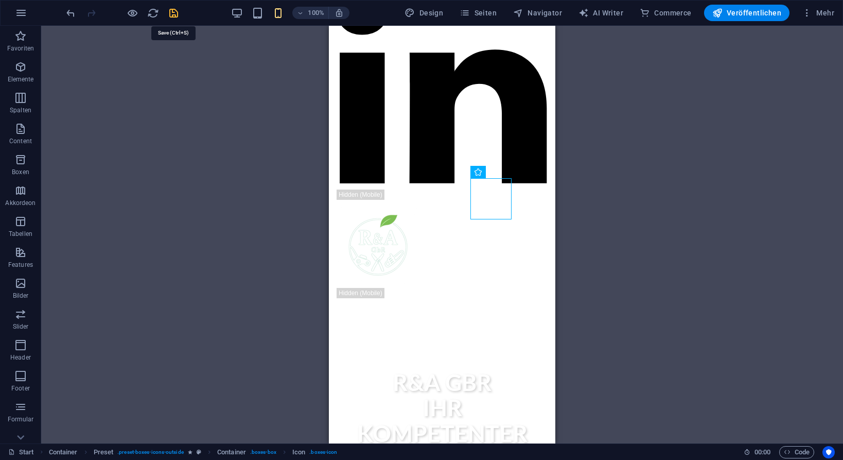
click at [170, 9] on icon "save" at bounding box center [174, 13] width 12 height 12
checkbox input "false"
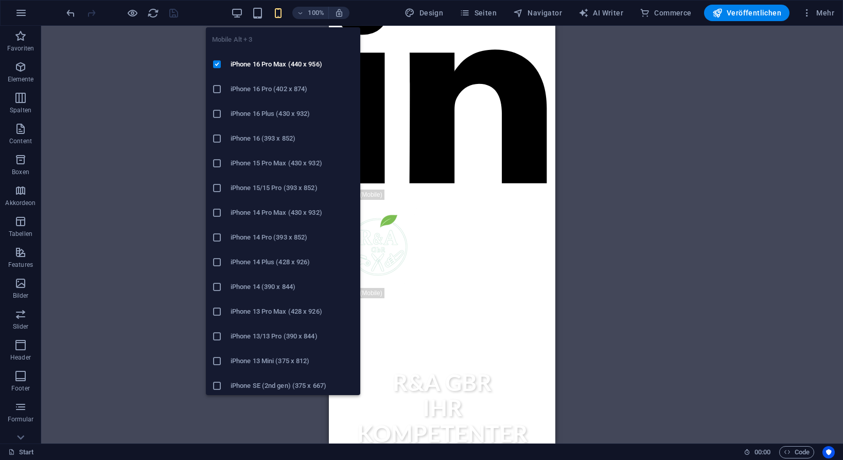
click at [218, 86] on icon at bounding box center [217, 89] width 10 height 10
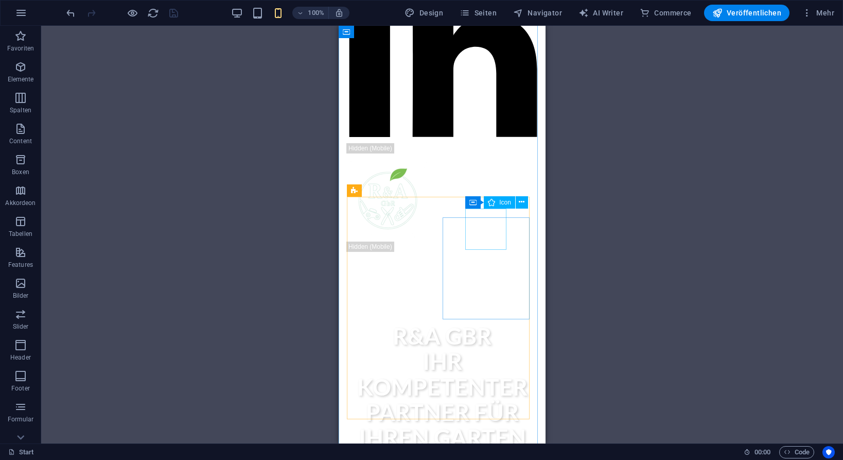
select select "px"
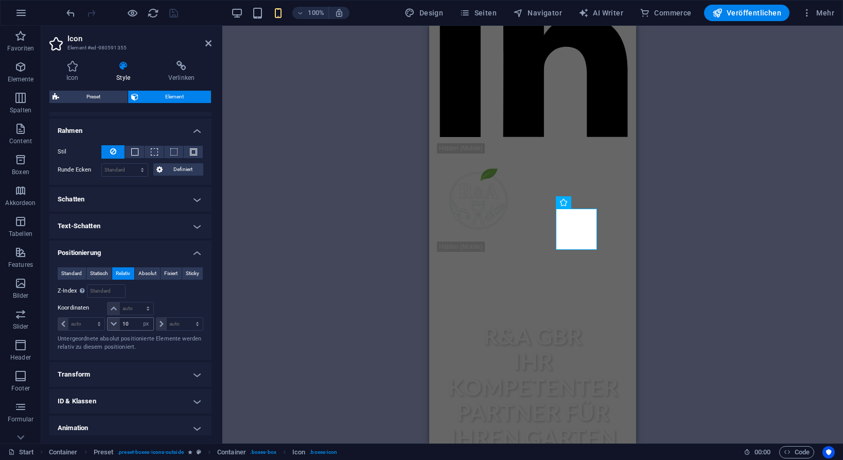
scroll to position [343, 0]
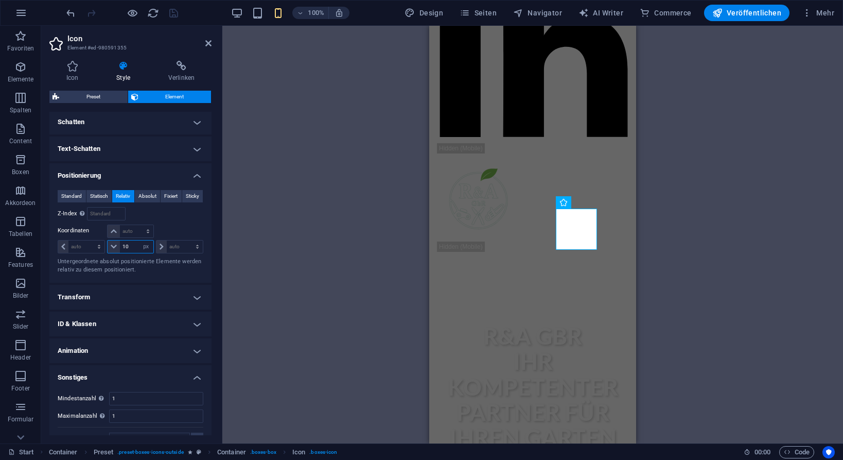
click at [129, 243] on input "10" at bounding box center [136, 246] width 33 height 12
type input "1"
type input "30"
click at [313, 265] on div "H2 Banner Banner Container Counter Container Container Preset Container H3 Cont…" at bounding box center [532, 234] width 621 height 417
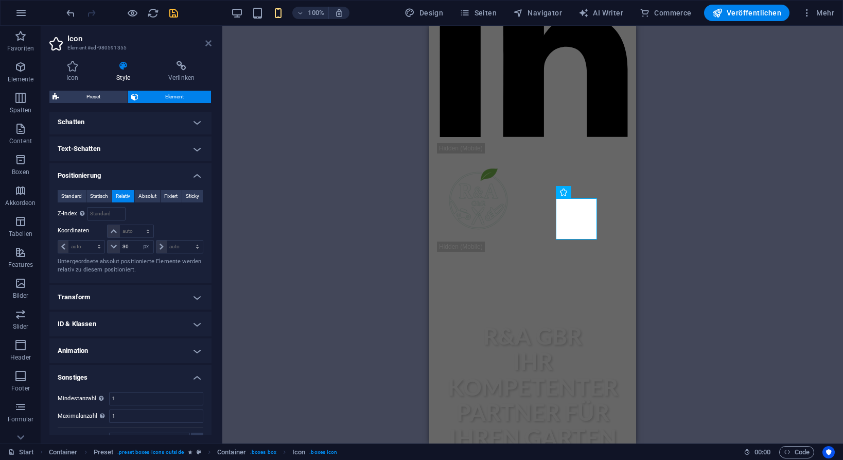
click at [209, 41] on icon at bounding box center [208, 43] width 6 height 8
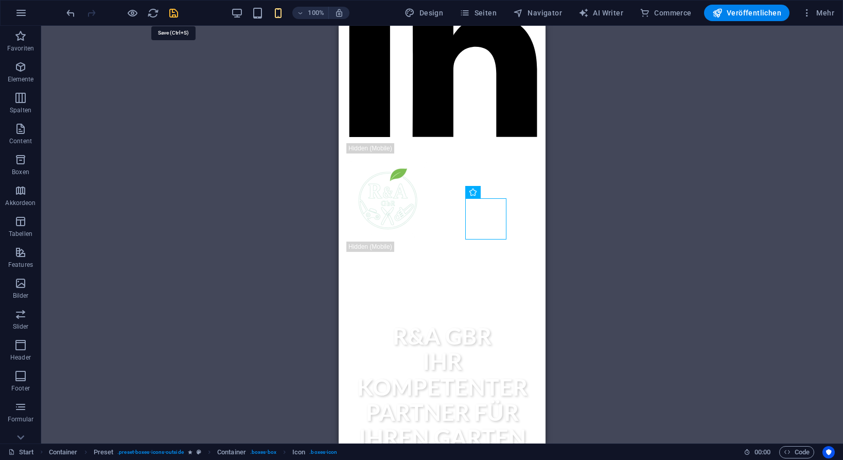
click at [178, 11] on icon "save" at bounding box center [174, 13] width 12 height 12
checkbox input "false"
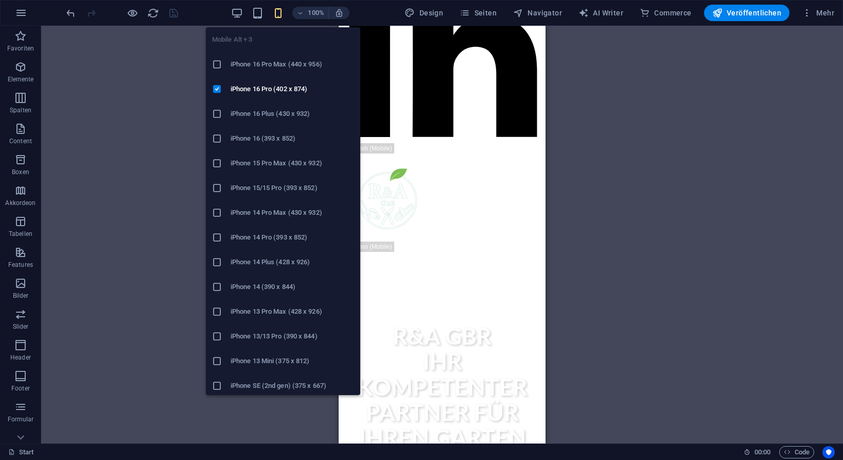
click at [217, 65] on icon at bounding box center [217, 64] width 10 height 10
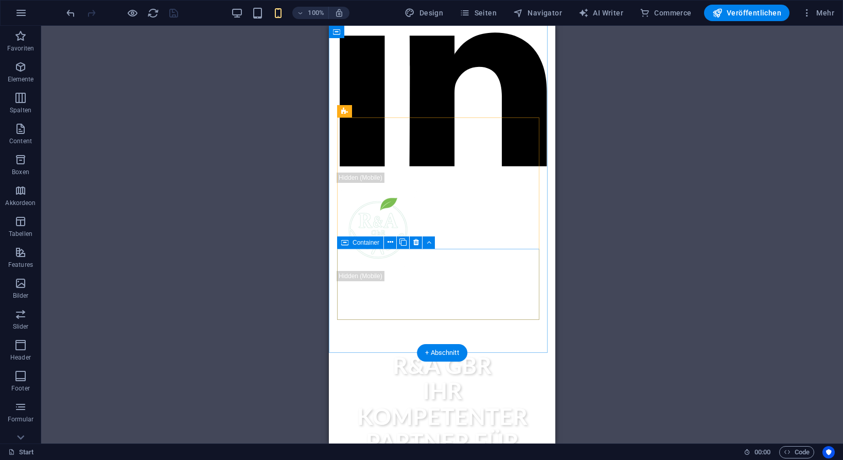
scroll to position [943, 0]
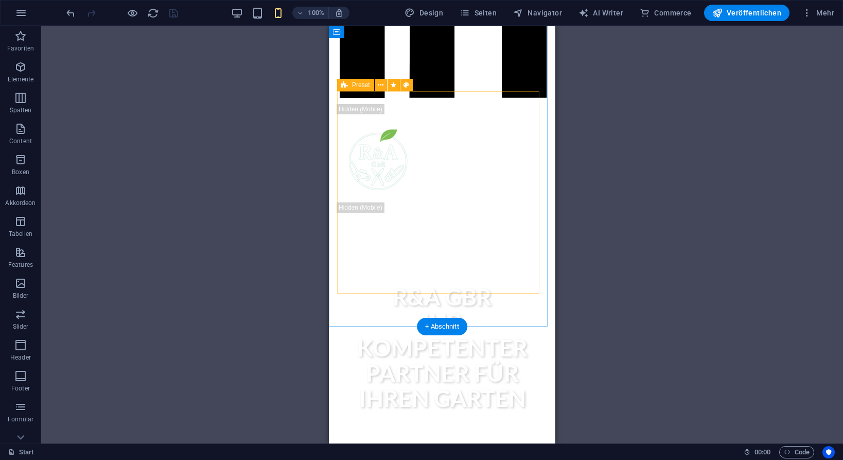
click at [407, 87] on icon at bounding box center [407, 85] width 6 height 11
select select "px"
select select "double"
select select "outside"
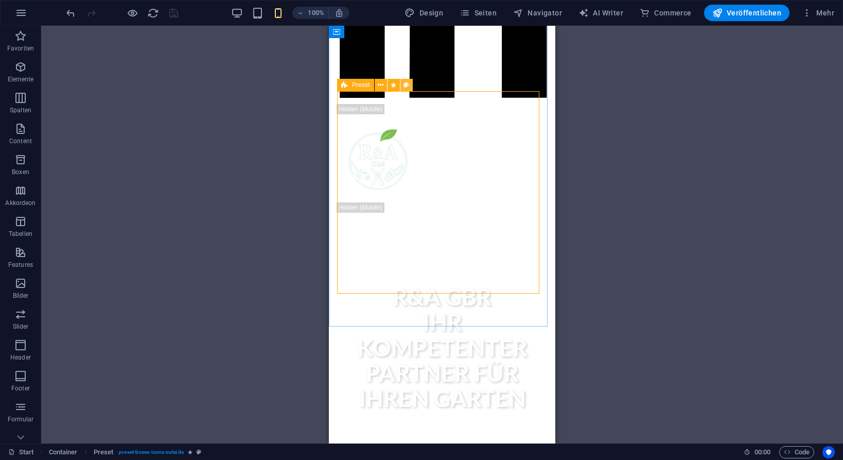
select select "px"
select select "rem"
select select "preset-boxes-icons-outside"
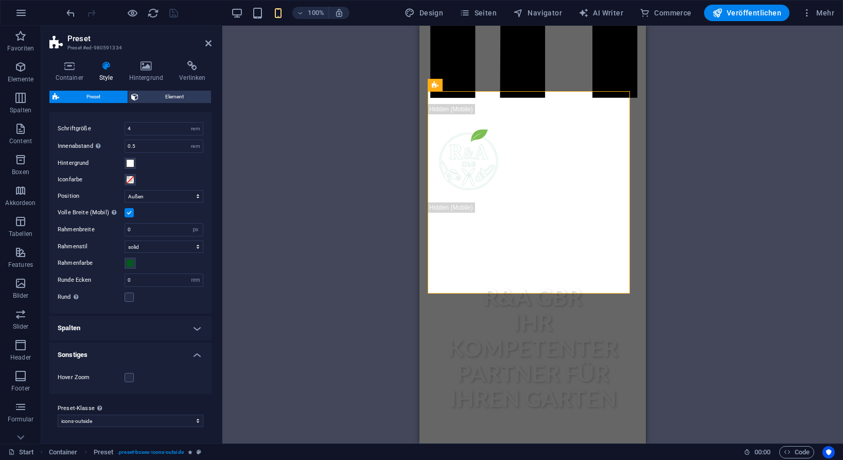
scroll to position [0, 0]
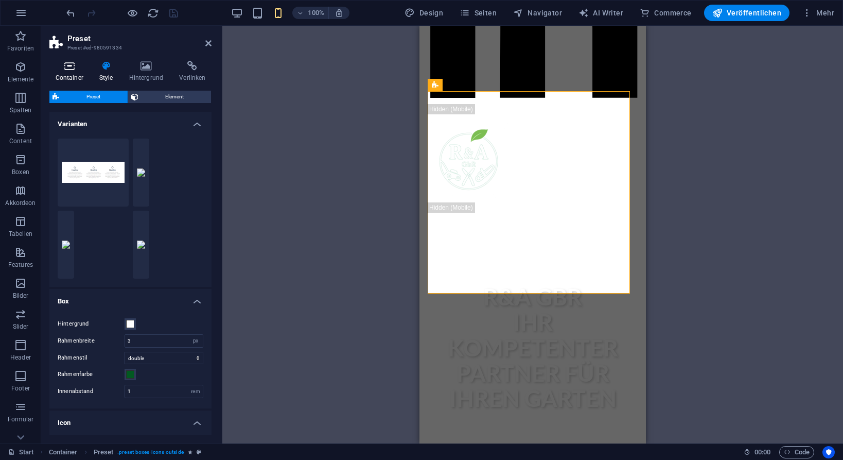
click at [67, 72] on h4 "Container" at bounding box center [71, 72] width 44 height 22
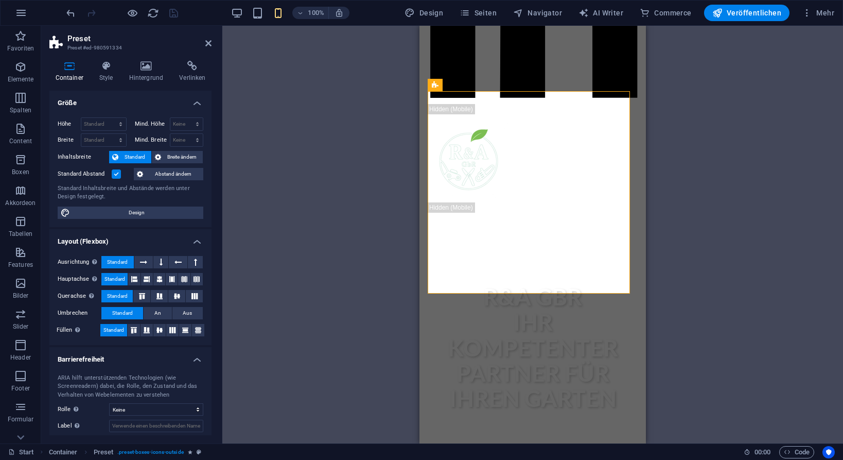
scroll to position [55, 0]
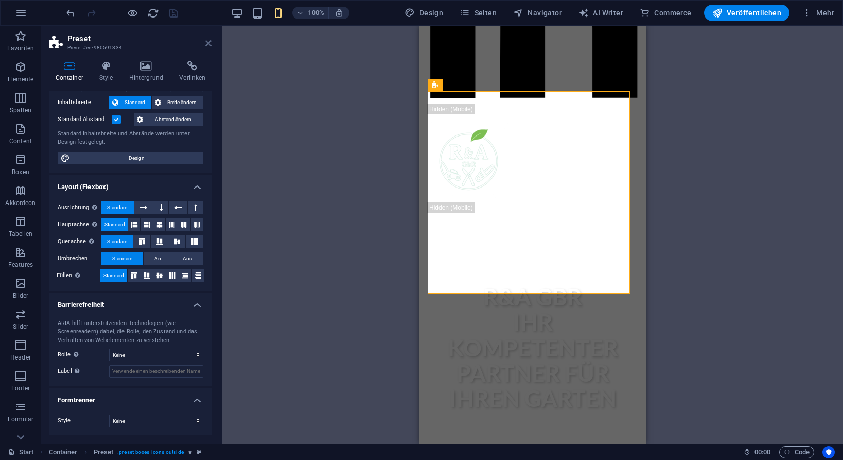
click at [206, 45] on icon at bounding box center [208, 43] width 6 height 8
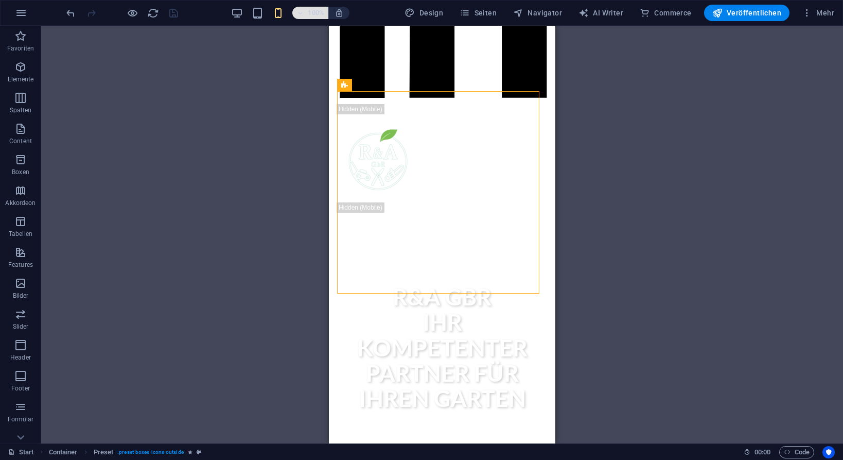
click at [304, 13] on icon "button" at bounding box center [299, 13] width 7 height 7
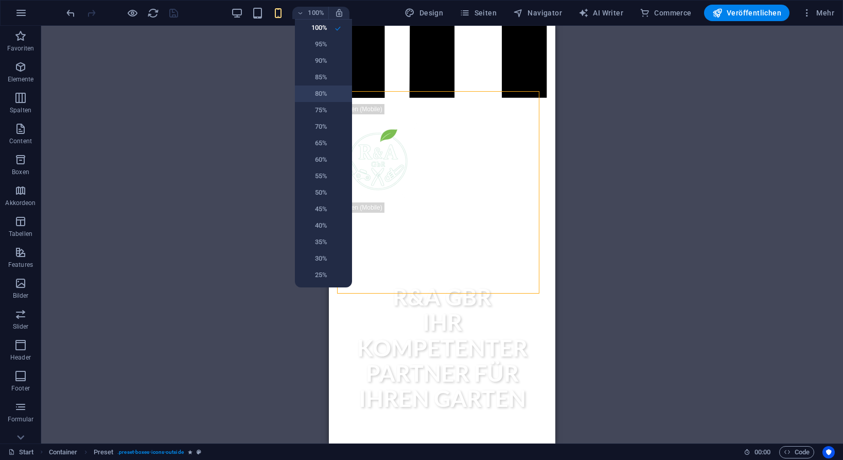
click at [318, 95] on h6 "80%" at bounding box center [314, 93] width 26 height 12
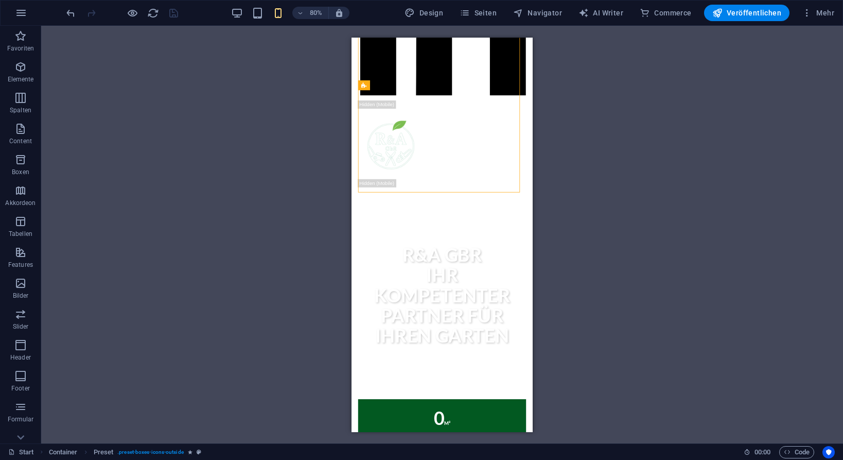
scroll to position [1018, 0]
click at [304, 11] on icon "button" at bounding box center [299, 13] width 7 height 7
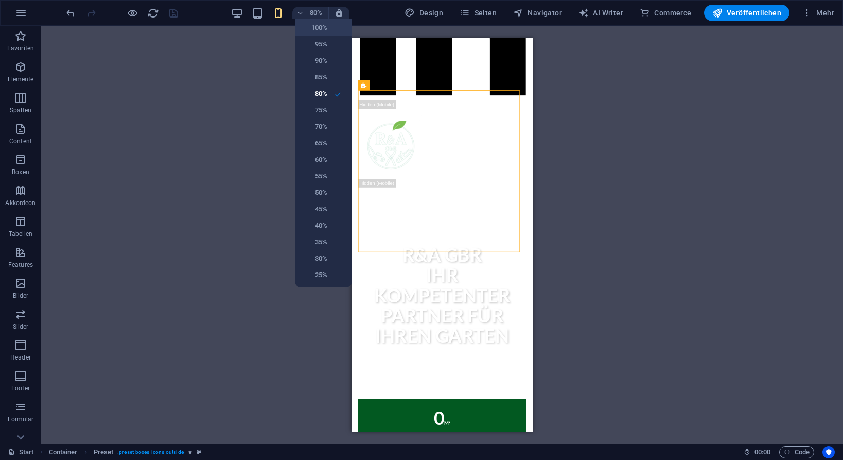
click at [312, 24] on h6 "100%" at bounding box center [314, 28] width 26 height 12
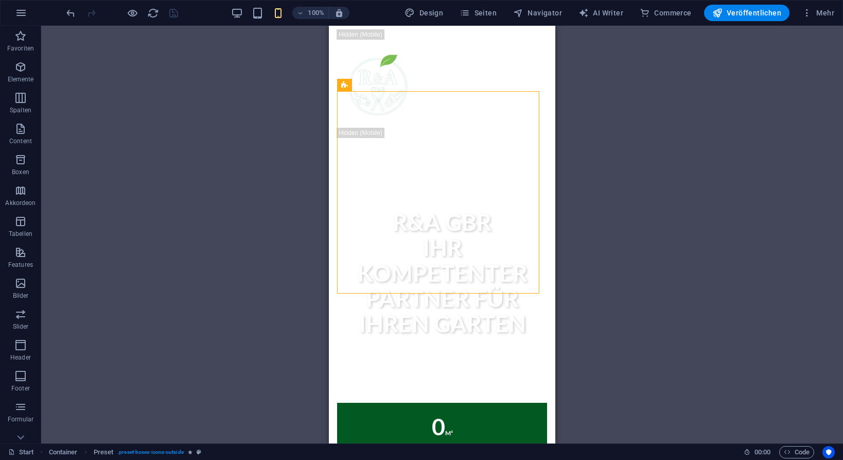
scroll to position [943, 0]
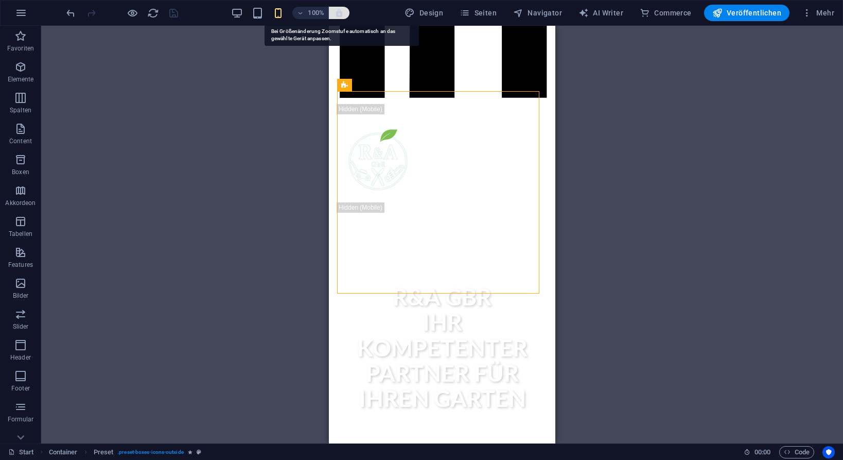
click at [340, 13] on icon "button" at bounding box center [339, 12] width 9 height 9
click at [341, 19] on button "button" at bounding box center [339, 13] width 21 height 12
click at [551, 11] on span "Navigator" at bounding box center [537, 13] width 49 height 10
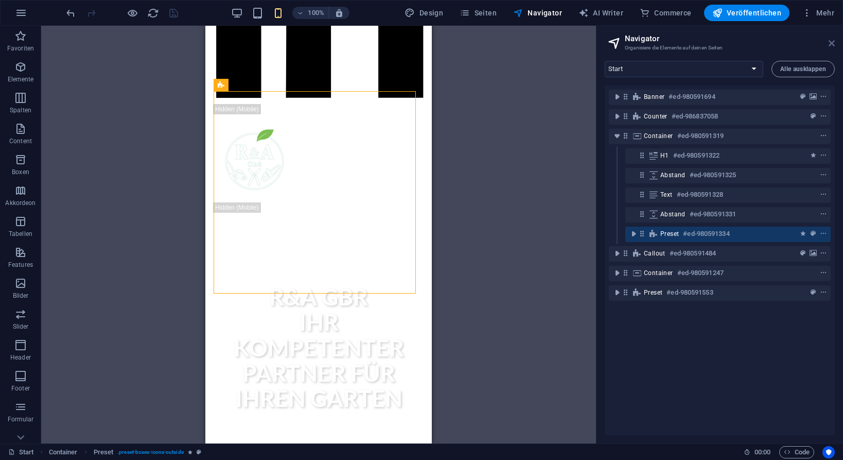
click at [831, 44] on icon at bounding box center [832, 43] width 6 height 8
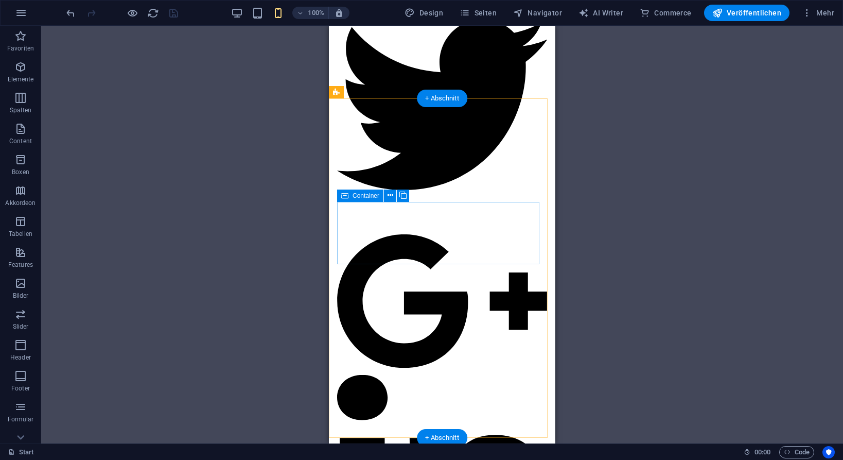
scroll to position [858, 0]
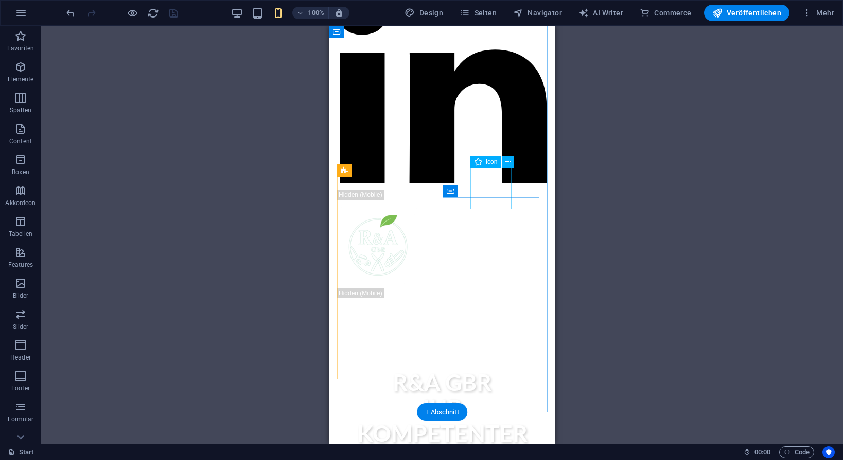
select select "px"
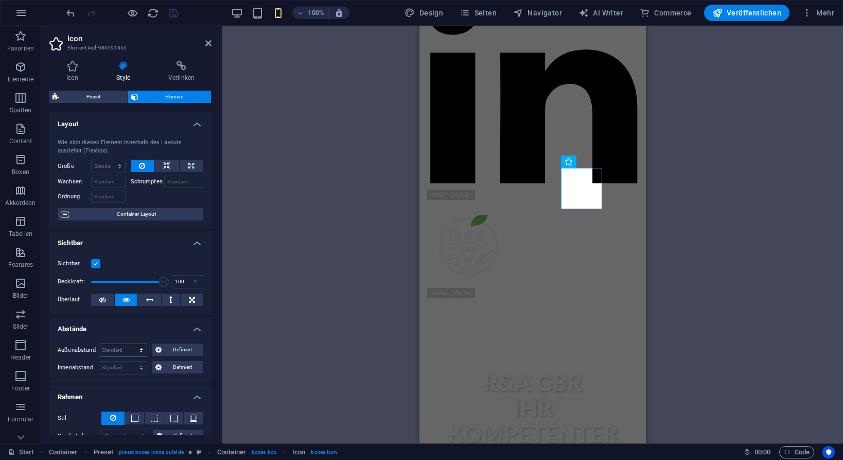
scroll to position [257, 0]
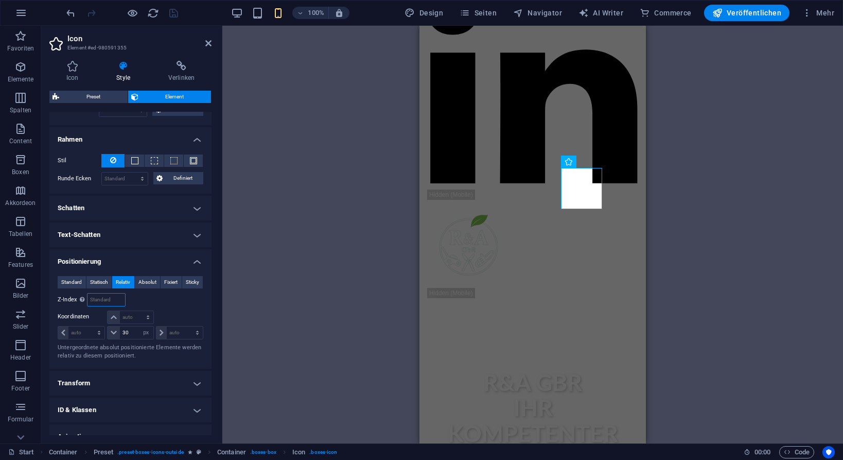
click at [101, 303] on input "number" at bounding box center [105, 299] width 37 height 12
type input "30"
click at [71, 12] on icon "undo" at bounding box center [71, 13] width 12 height 12
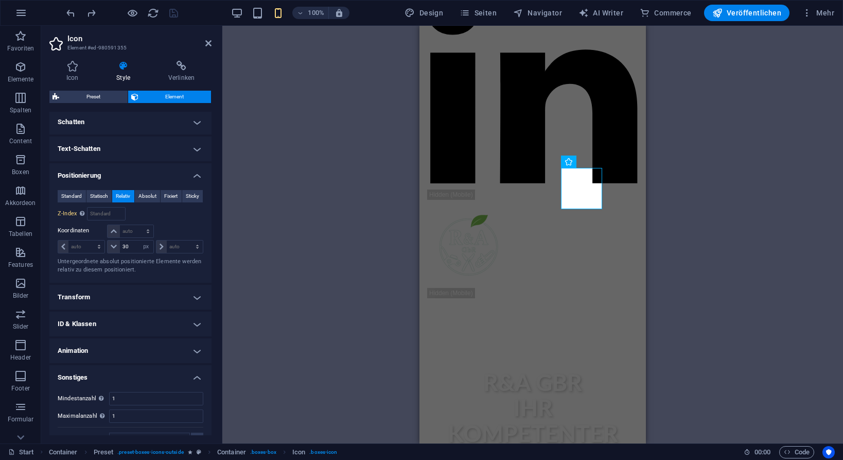
click at [114, 296] on h4 "Transform" at bounding box center [130, 297] width 162 height 25
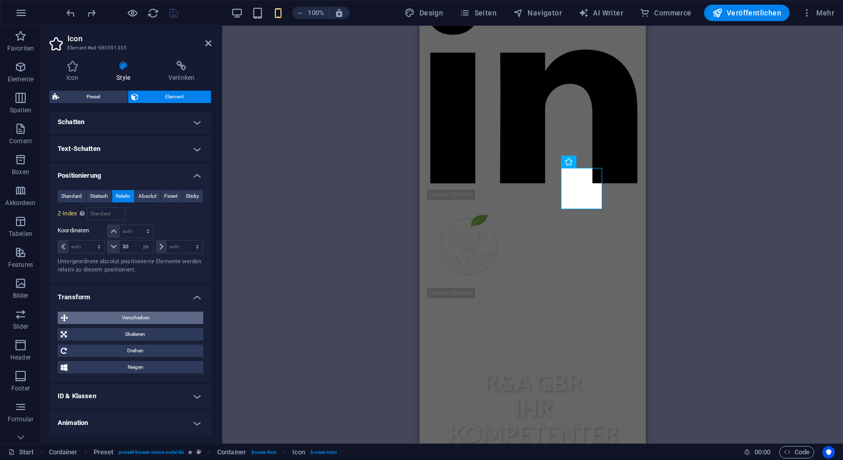
click at [133, 319] on span "Verschieben" at bounding box center [135, 317] width 129 height 12
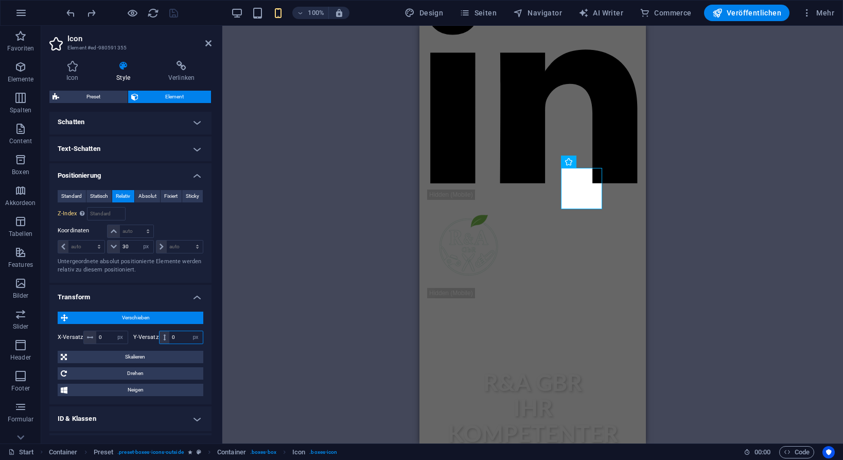
click at [179, 337] on input "0" at bounding box center [185, 337] width 33 height 12
type input "1"
type input "20"
click at [334, 312] on div "H2 Banner Banner Container Counter Container Container Preset Container H3 Cont…" at bounding box center [532, 234] width 621 height 417
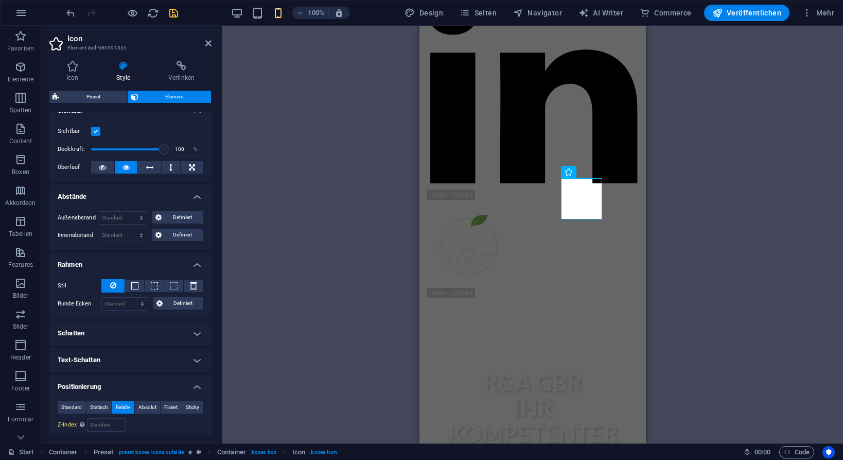
scroll to position [0, 0]
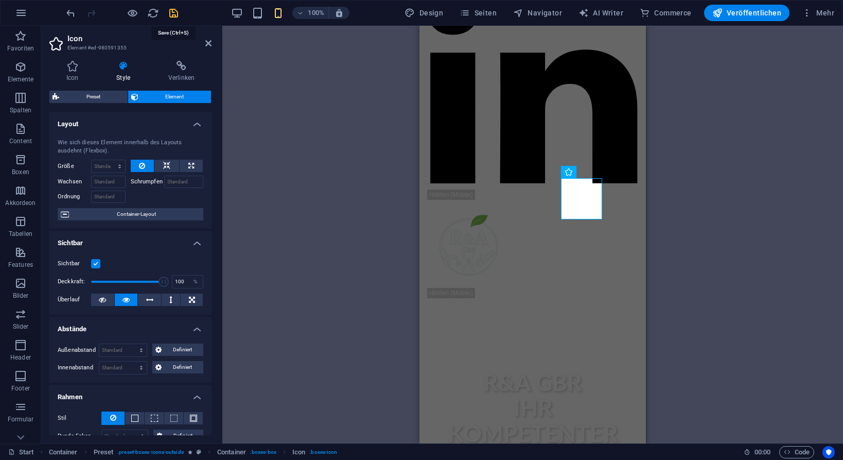
click at [171, 11] on icon "save" at bounding box center [174, 13] width 12 height 12
checkbox input "false"
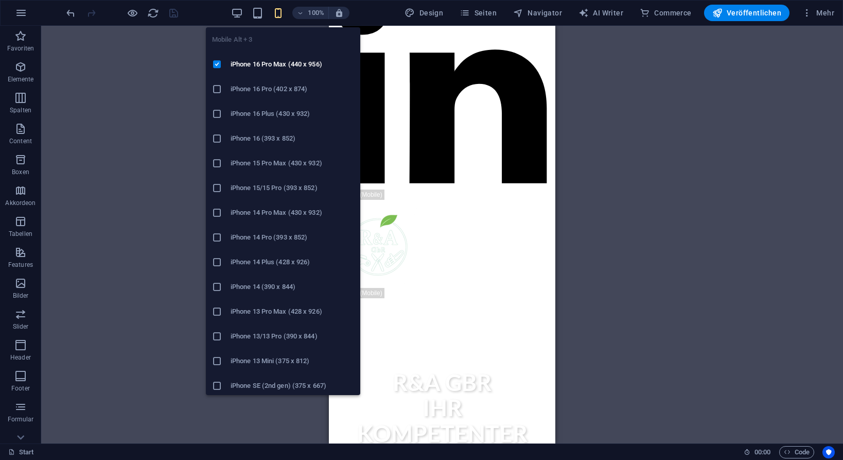
click at [284, 12] on icon "button" at bounding box center [278, 13] width 12 height 12
click at [218, 85] on icon at bounding box center [217, 89] width 10 height 10
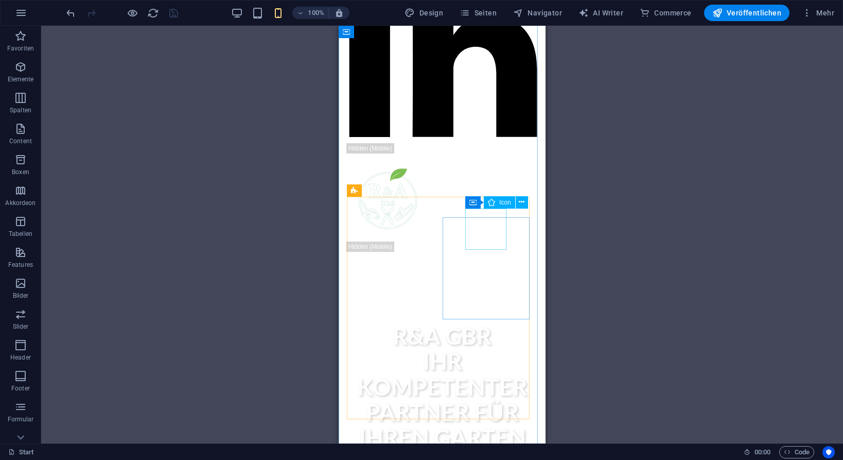
select select "px"
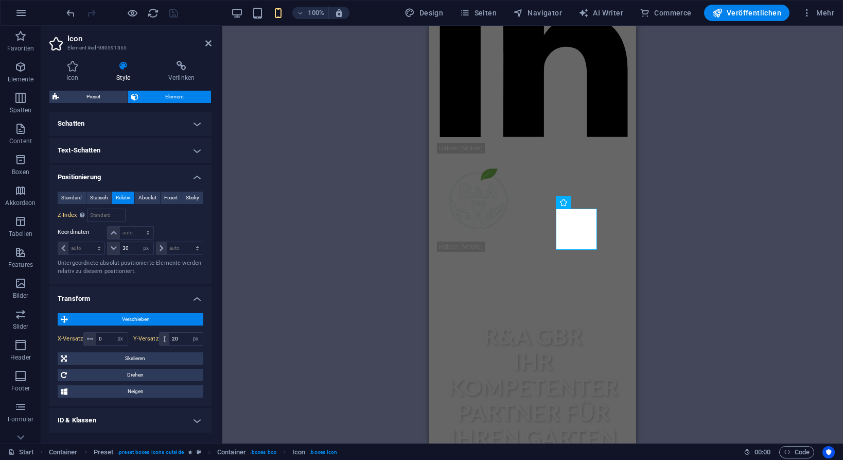
scroll to position [343, 0]
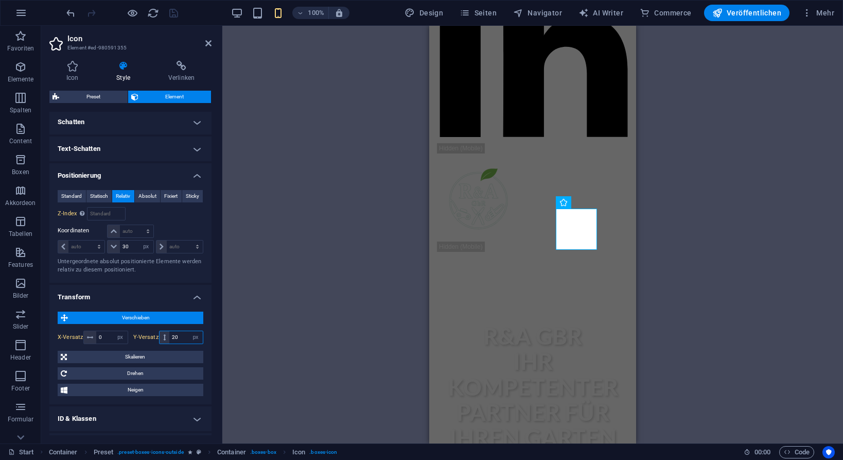
click at [178, 337] on input "20" at bounding box center [185, 337] width 33 height 12
type input "2"
type input "0"
click at [293, 308] on div "H2 Banner Banner Container Counter Container Container Preset Container H3 Cont…" at bounding box center [532, 234] width 621 height 417
click at [178, 10] on icon "save" at bounding box center [174, 13] width 12 height 12
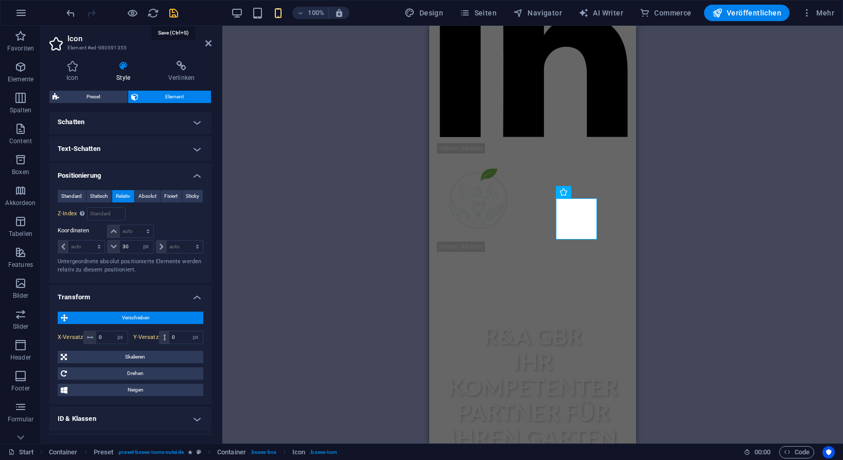
checkbox input "false"
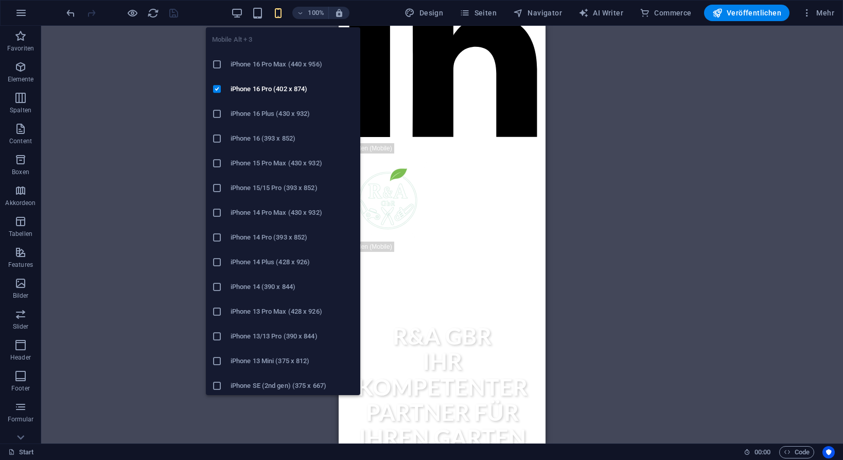
click at [281, 13] on icon "button" at bounding box center [278, 13] width 12 height 12
click at [218, 64] on icon at bounding box center [217, 64] width 10 height 10
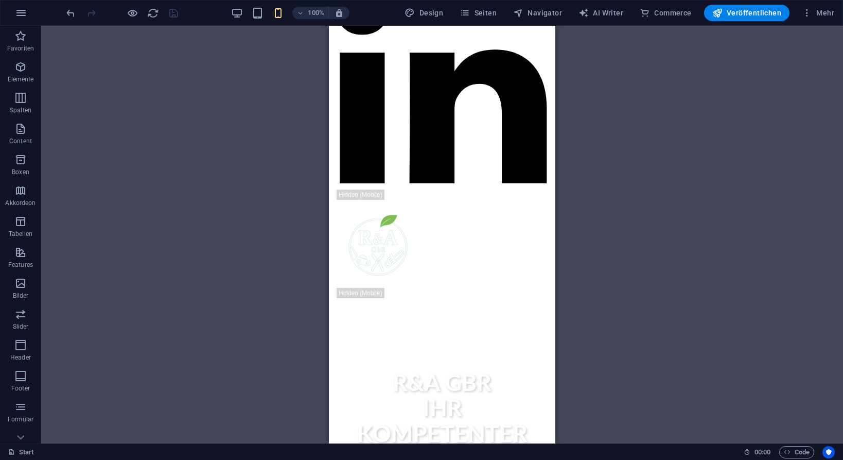
click at [210, 230] on div "H2 Banner Banner Container Counter Container Container Preset Container H3 Cont…" at bounding box center [442, 234] width 802 height 417
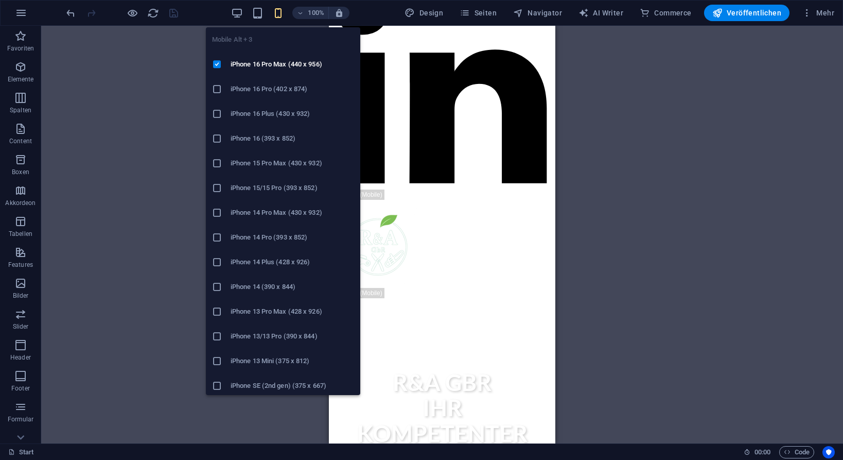
click at [284, 12] on icon "button" at bounding box center [278, 13] width 12 height 12
click at [265, 59] on h6 "iPhone 16 Pro Max (440 x 956)" at bounding box center [293, 64] width 124 height 12
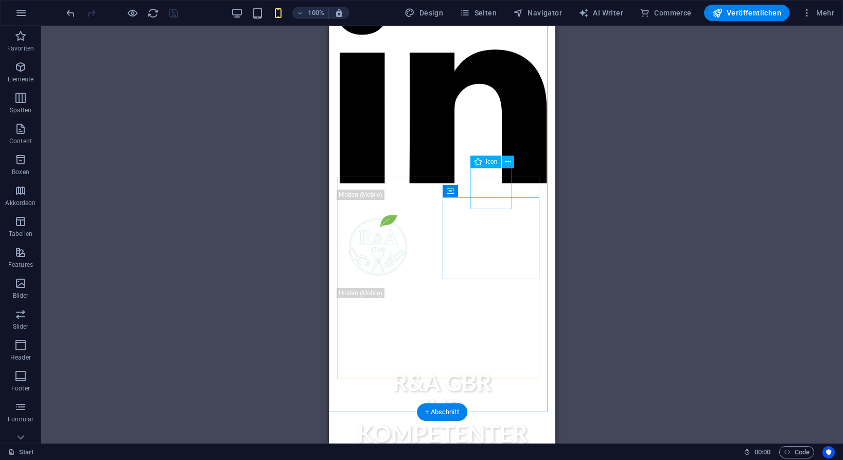
select select "px"
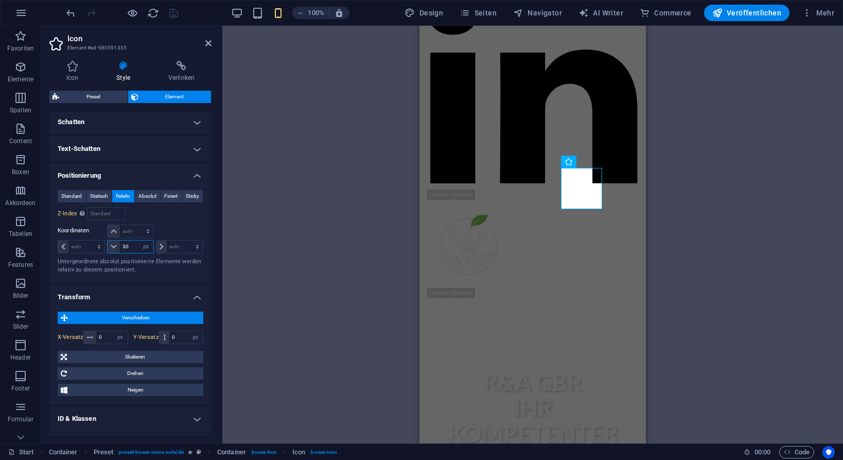
click at [130, 244] on input "30" at bounding box center [136, 246] width 33 height 12
type input "3"
type input "20"
click at [333, 276] on div "H2 Banner Banner Container Counter Container Container Preset Container H3 Cont…" at bounding box center [532, 234] width 621 height 417
click at [290, 252] on div "H2 Banner Banner Container Counter Container Container Preset Container H3 Cont…" at bounding box center [532, 234] width 621 height 417
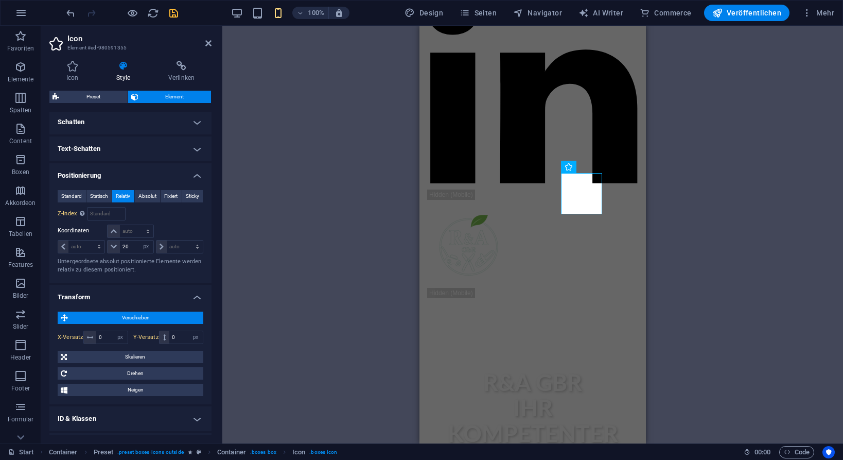
click at [290, 252] on div "H2 Banner Banner Container Counter Container Container Preset Container H3 Cont…" at bounding box center [532, 234] width 621 height 417
drag, startPoint x: 282, startPoint y: 115, endPoint x: 245, endPoint y: 65, distance: 61.8
click at [282, 114] on div "H2 Banner Banner Container Counter Container Container Preset Container H3 Cont…" at bounding box center [532, 234] width 621 height 417
click at [210, 41] on icon at bounding box center [208, 43] width 6 height 8
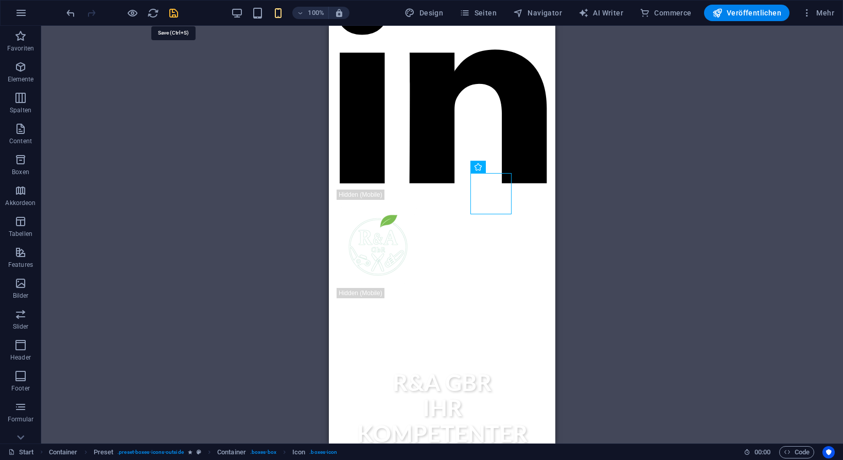
click at [170, 8] on icon "save" at bounding box center [174, 13] width 12 height 12
checkbox input "false"
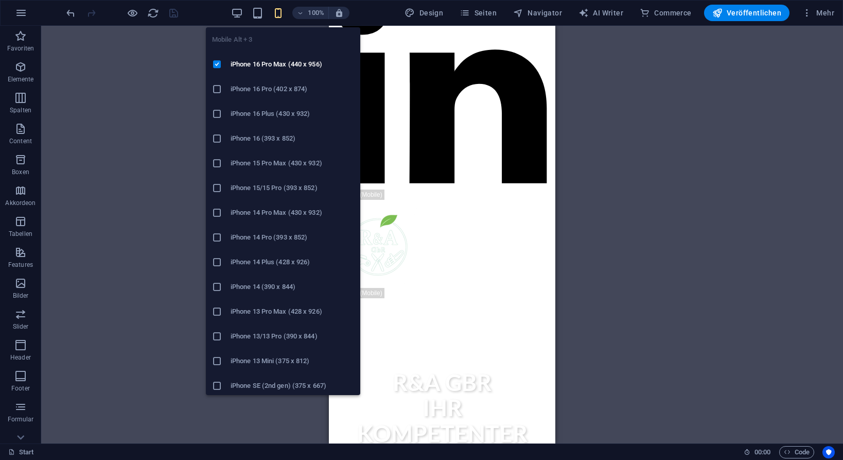
click at [281, 13] on icon "button" at bounding box center [278, 13] width 12 height 12
click at [215, 87] on icon at bounding box center [217, 89] width 10 height 10
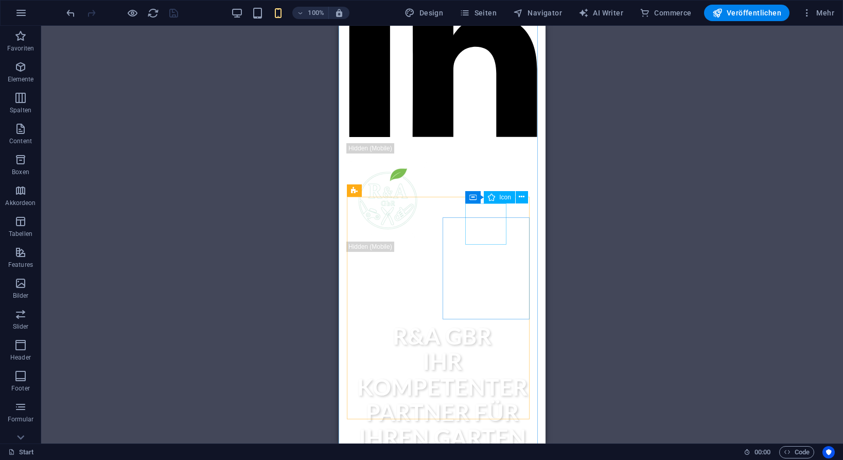
select select "px"
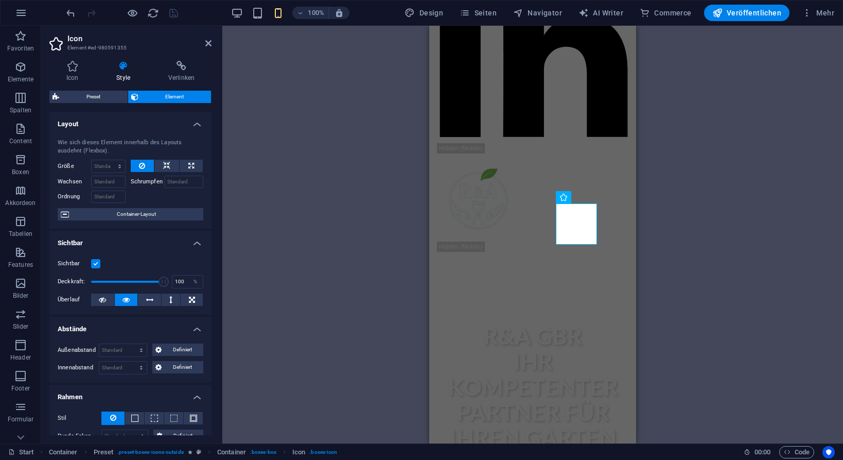
drag, startPoint x: 206, startPoint y: 45, endPoint x: 213, endPoint y: 43, distance: 6.9
click at [206, 44] on icon at bounding box center [208, 43] width 6 height 8
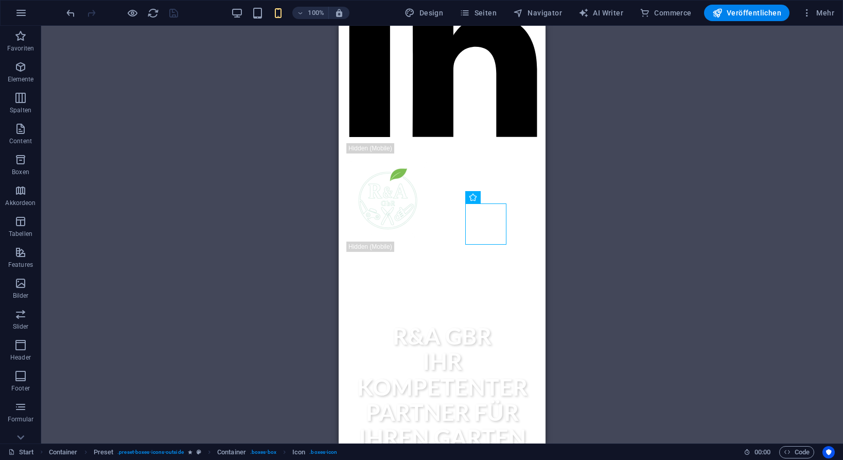
click at [275, 14] on icon "button" at bounding box center [278, 13] width 12 height 12
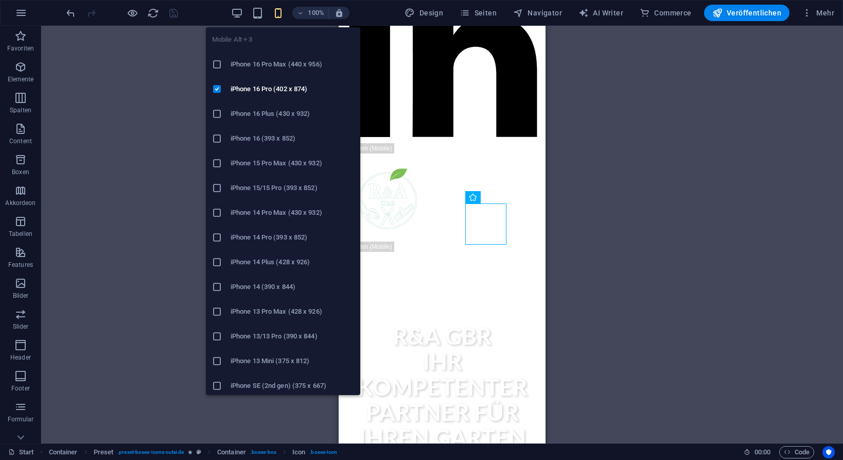
click at [217, 260] on icon at bounding box center [217, 262] width 10 height 10
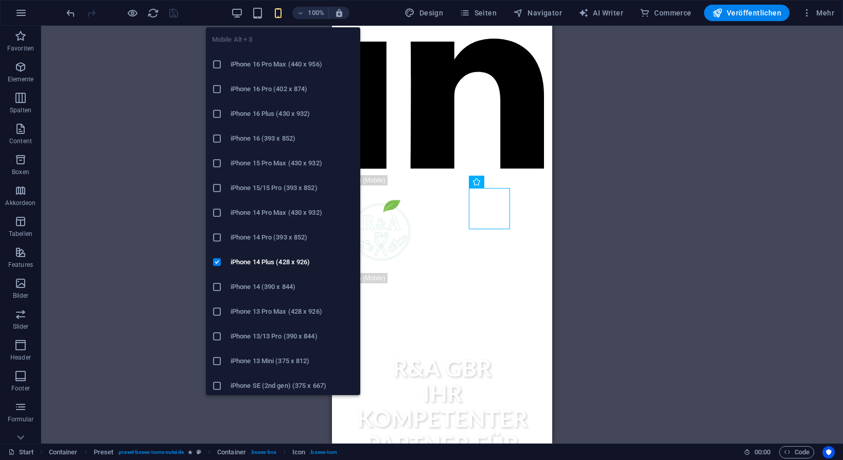
click at [283, 18] on icon "button" at bounding box center [278, 13] width 12 height 12
click at [216, 237] on icon at bounding box center [217, 237] width 10 height 10
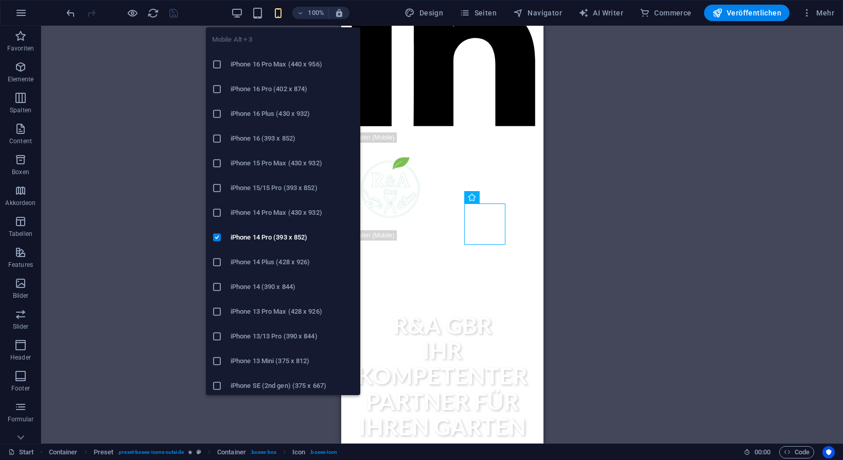
click at [217, 335] on icon at bounding box center [217, 336] width 10 height 10
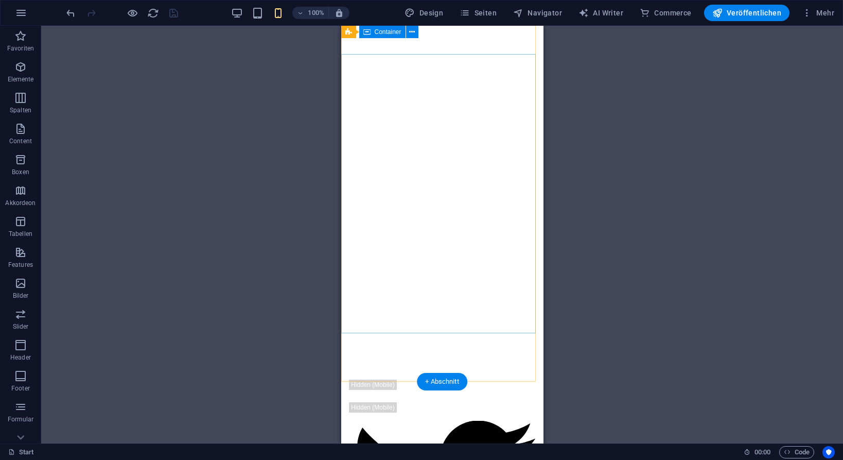
scroll to position [0, 0]
